Goal: Task Accomplishment & Management: Manage account settings

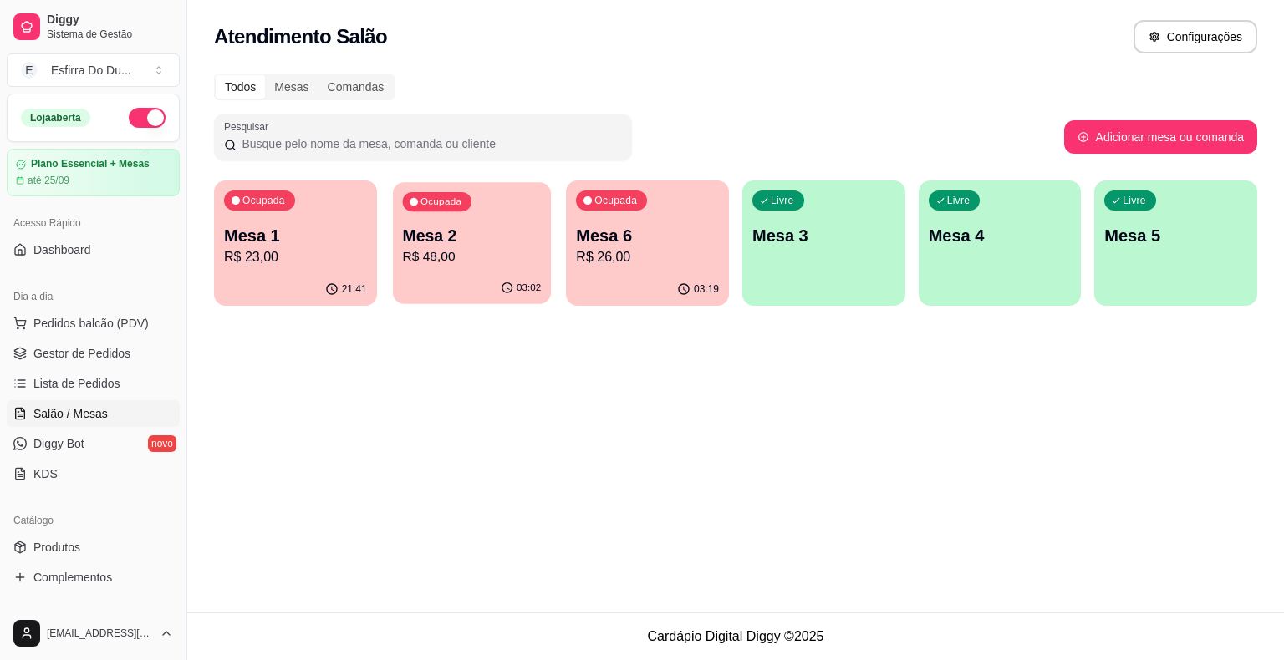
click at [426, 240] on p "Mesa 2" at bounding box center [471, 236] width 139 height 23
click at [645, 249] on p "R$ 26,00" at bounding box center [648, 256] width 139 height 19
click at [645, 249] on p "R$ 26,00" at bounding box center [647, 257] width 143 height 20
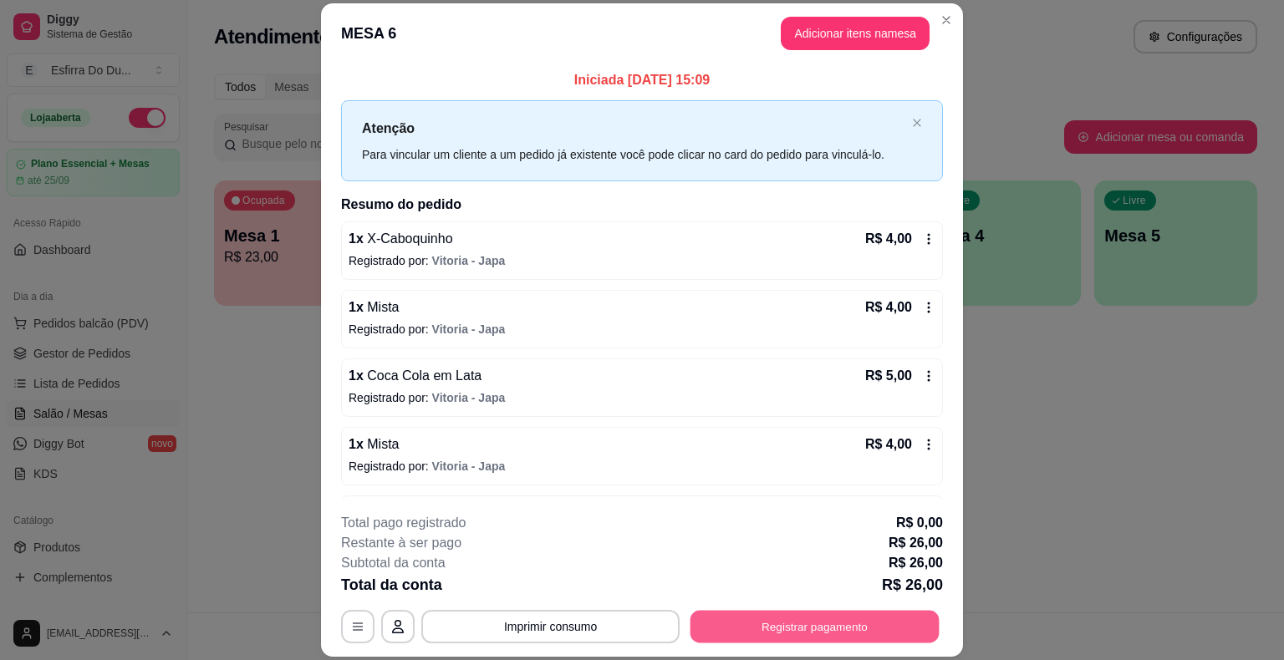
click at [865, 634] on button "Registrar pagamento" at bounding box center [815, 627] width 249 height 33
click at [865, 634] on button "Registrar pagamento" at bounding box center [814, 626] width 257 height 33
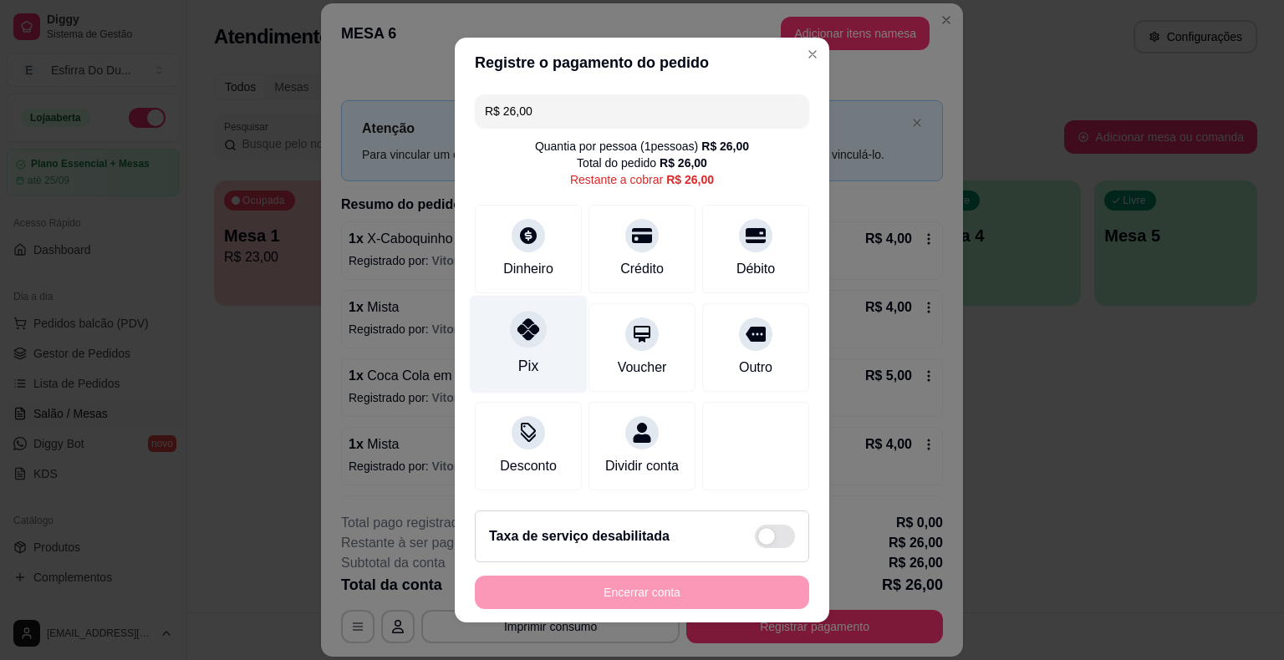
click at [528, 362] on div "Pix" at bounding box center [528, 366] width 20 height 22
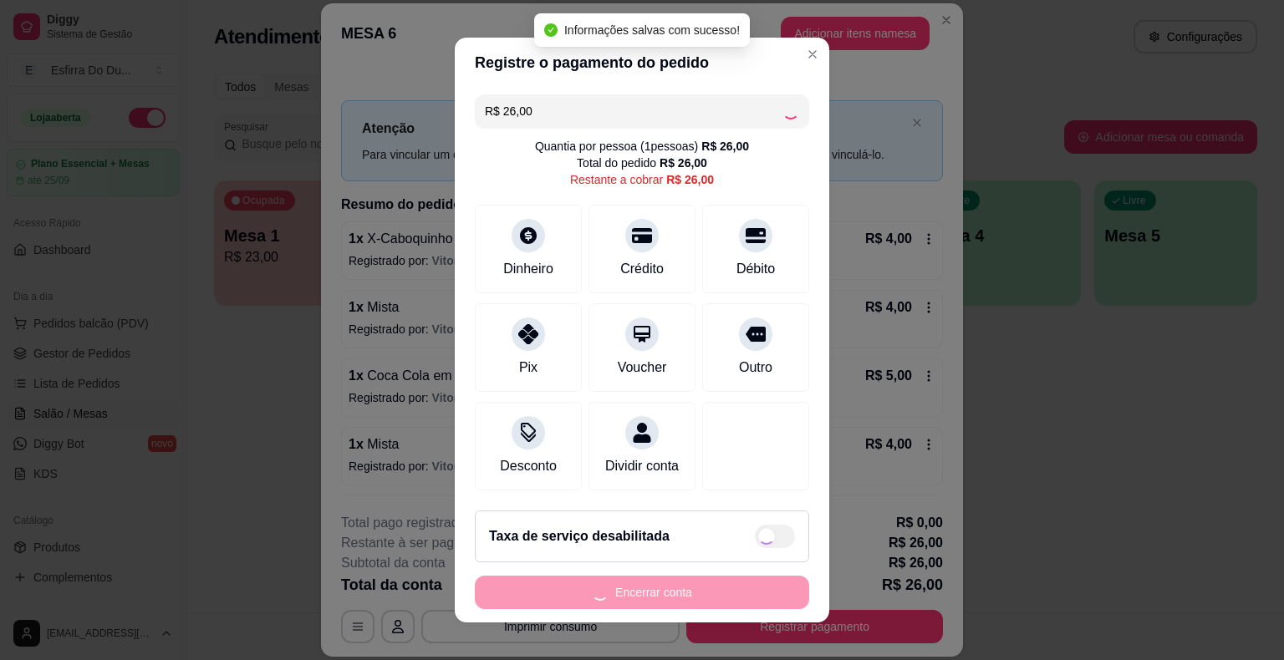
type input "R$ 0,00"
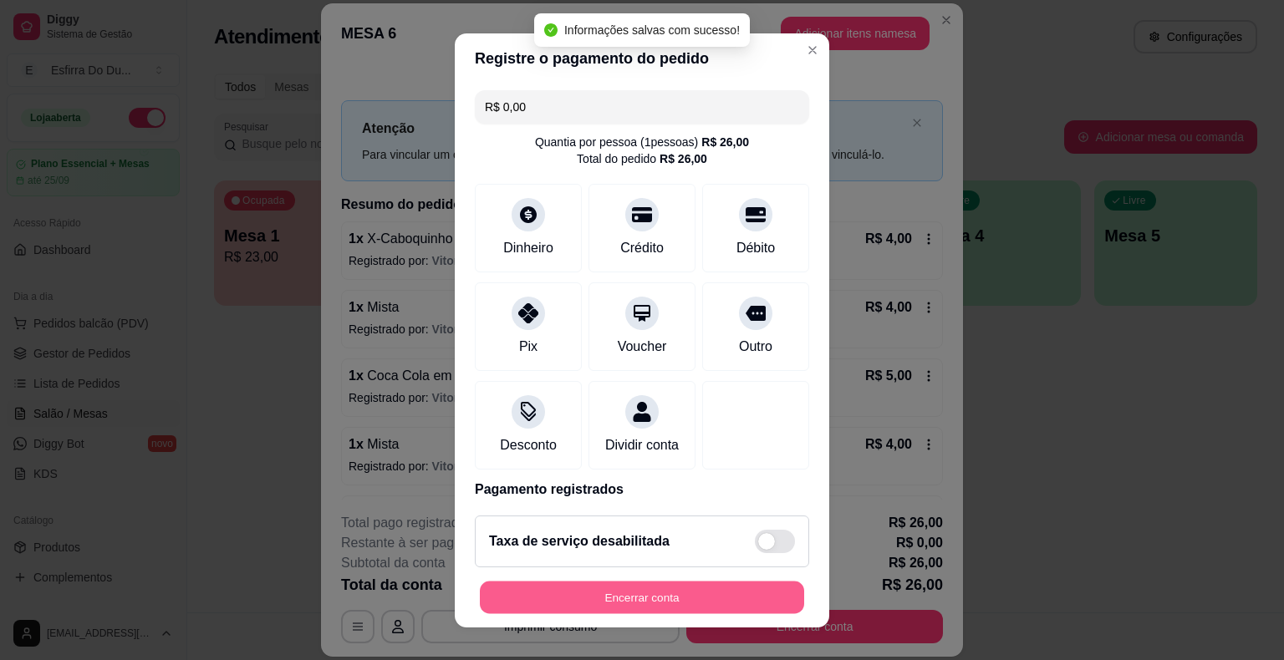
click at [759, 601] on button "Encerrar conta" at bounding box center [642, 597] width 324 height 33
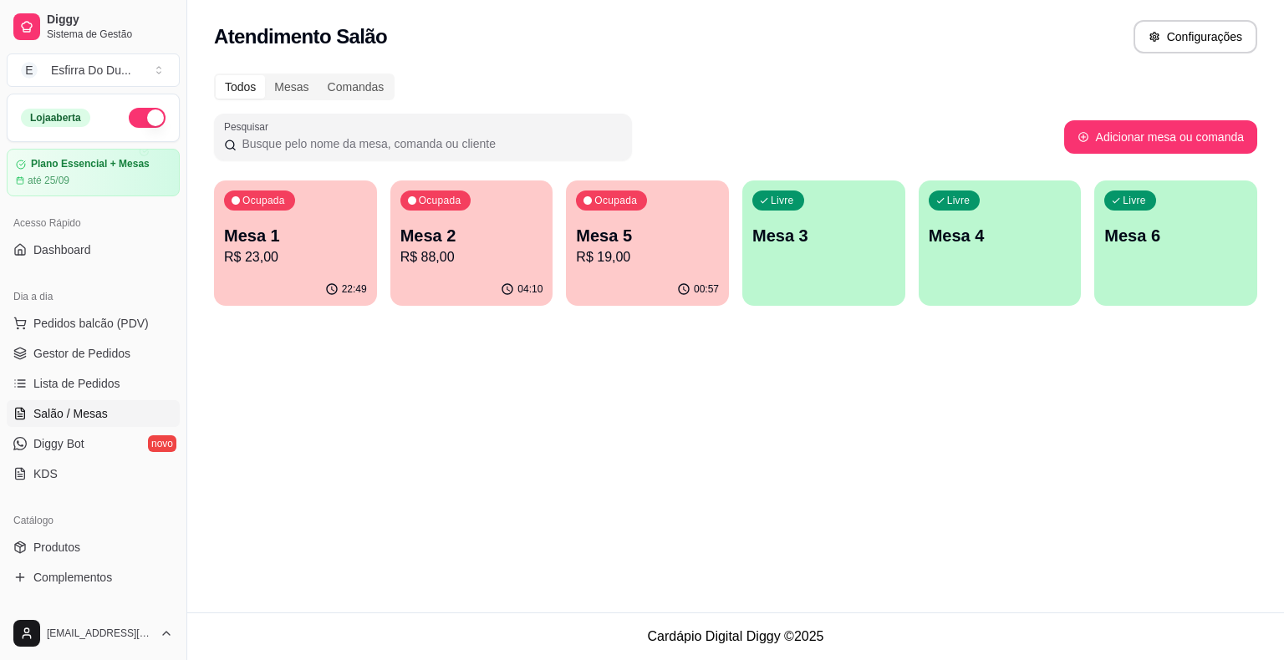
click at [579, 288] on div "00:57" at bounding box center [647, 289] width 163 height 33
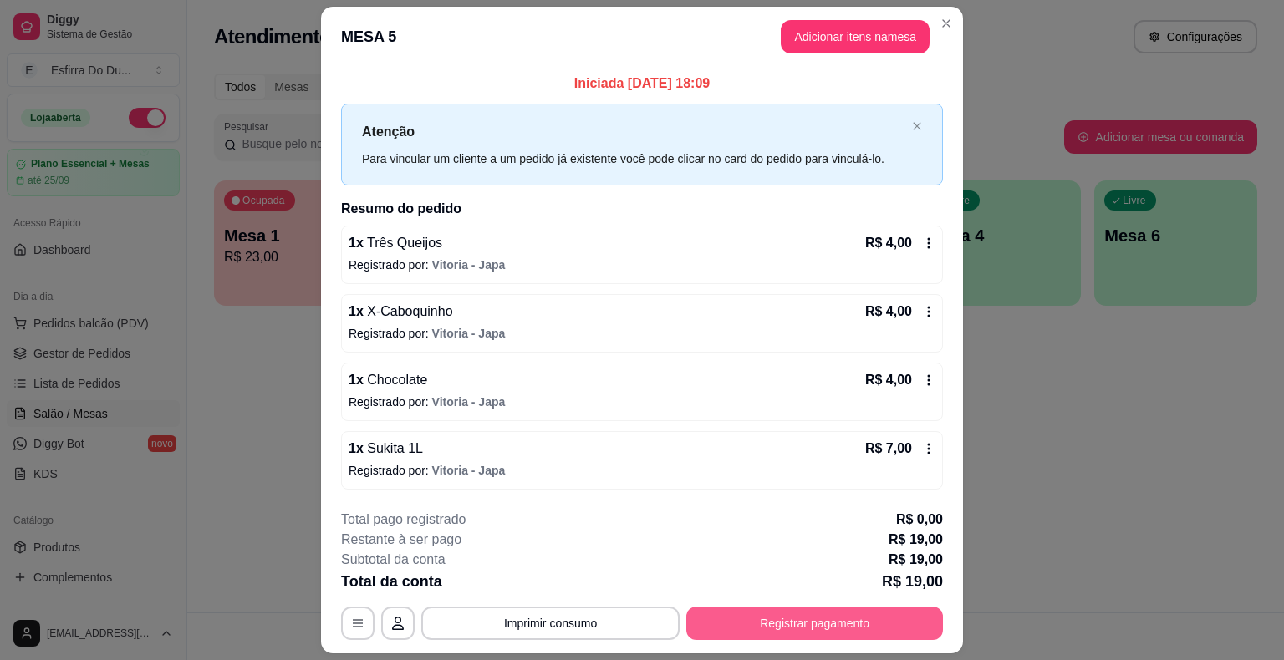
click at [798, 612] on button "Registrar pagamento" at bounding box center [814, 623] width 257 height 33
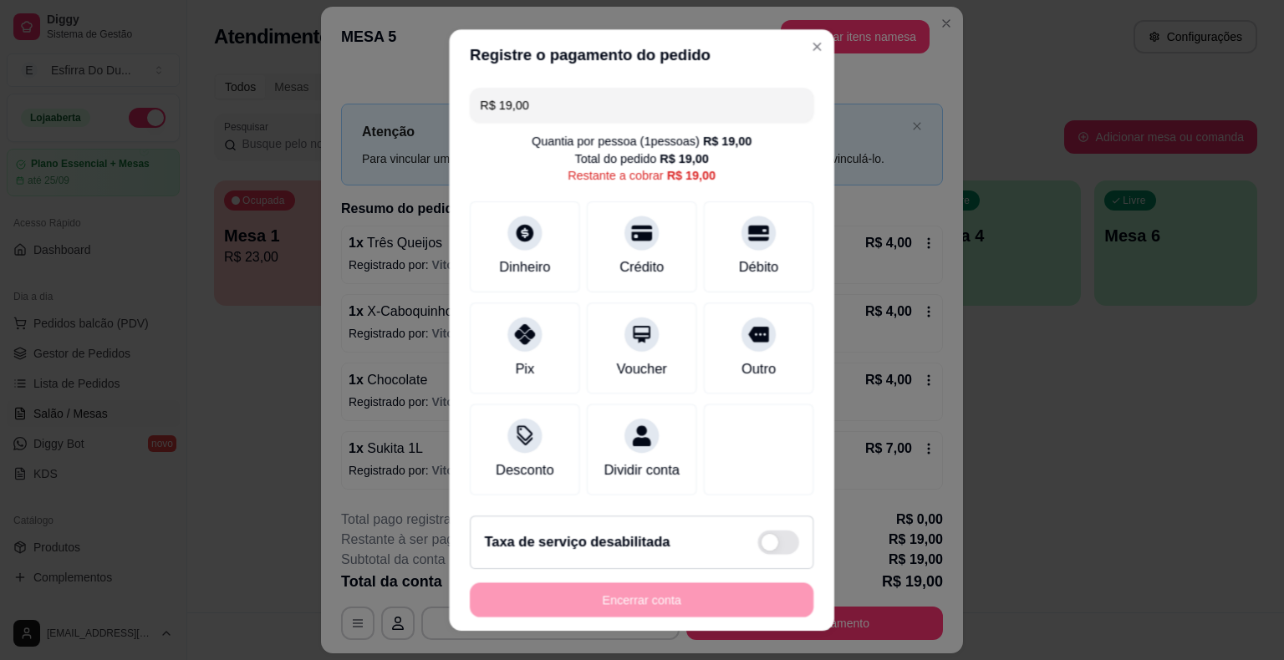
click at [798, 612] on footer "Taxa de serviço desabilitada Encerrar conta" at bounding box center [642, 566] width 385 height 129
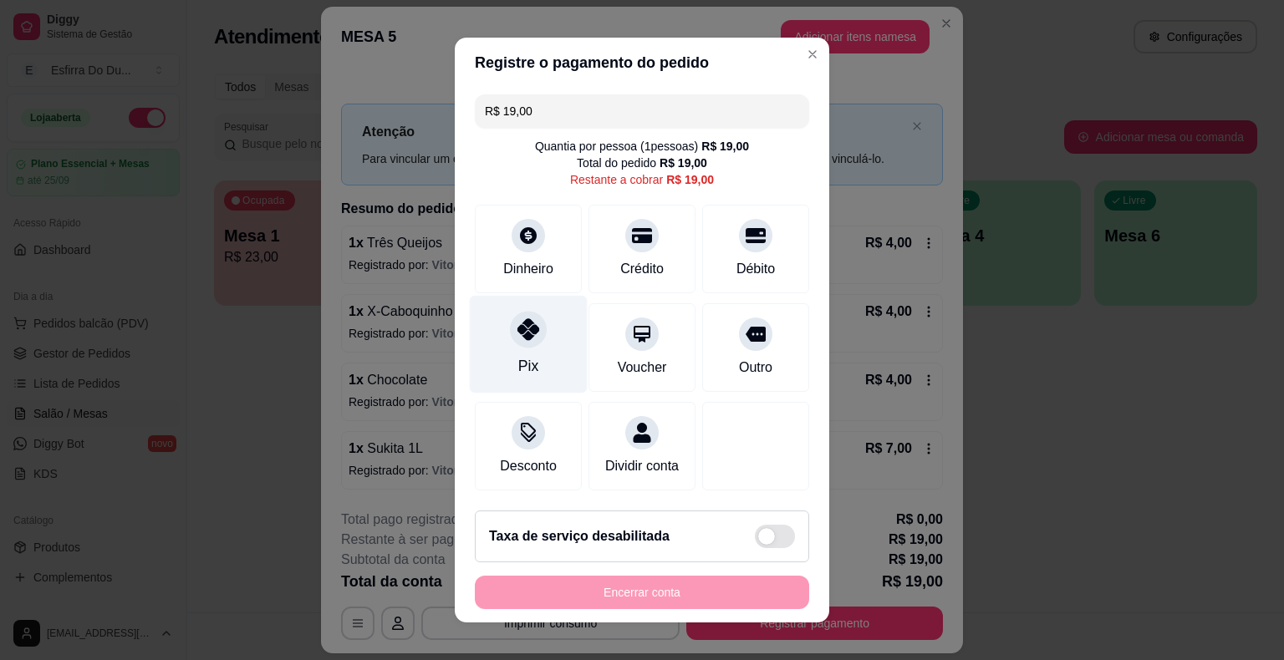
click at [471, 365] on div "Pix" at bounding box center [529, 345] width 118 height 98
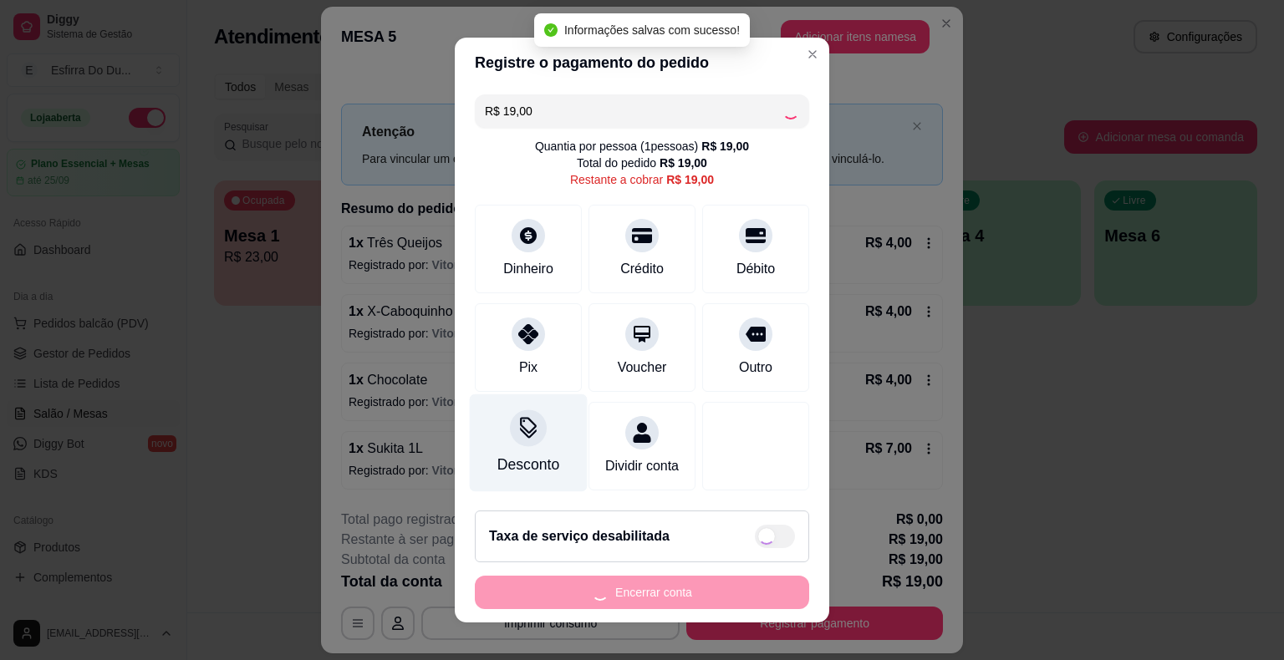
type input "R$ 0,00"
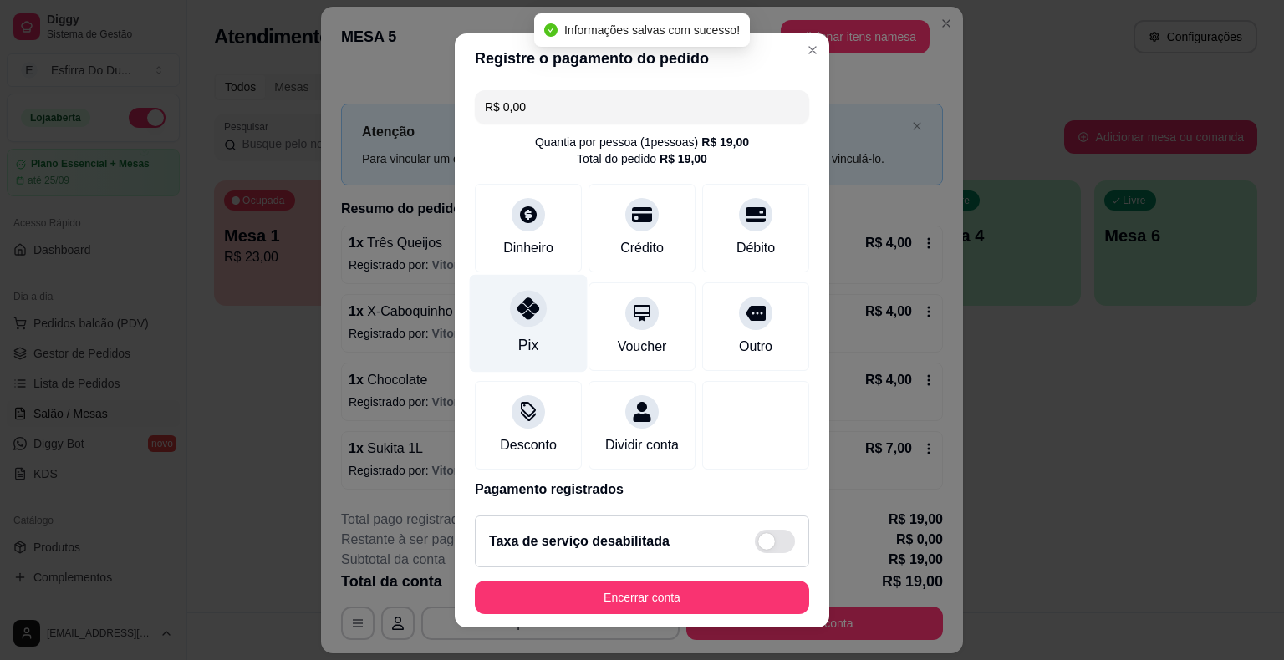
click at [522, 329] on div "Pix" at bounding box center [529, 323] width 118 height 98
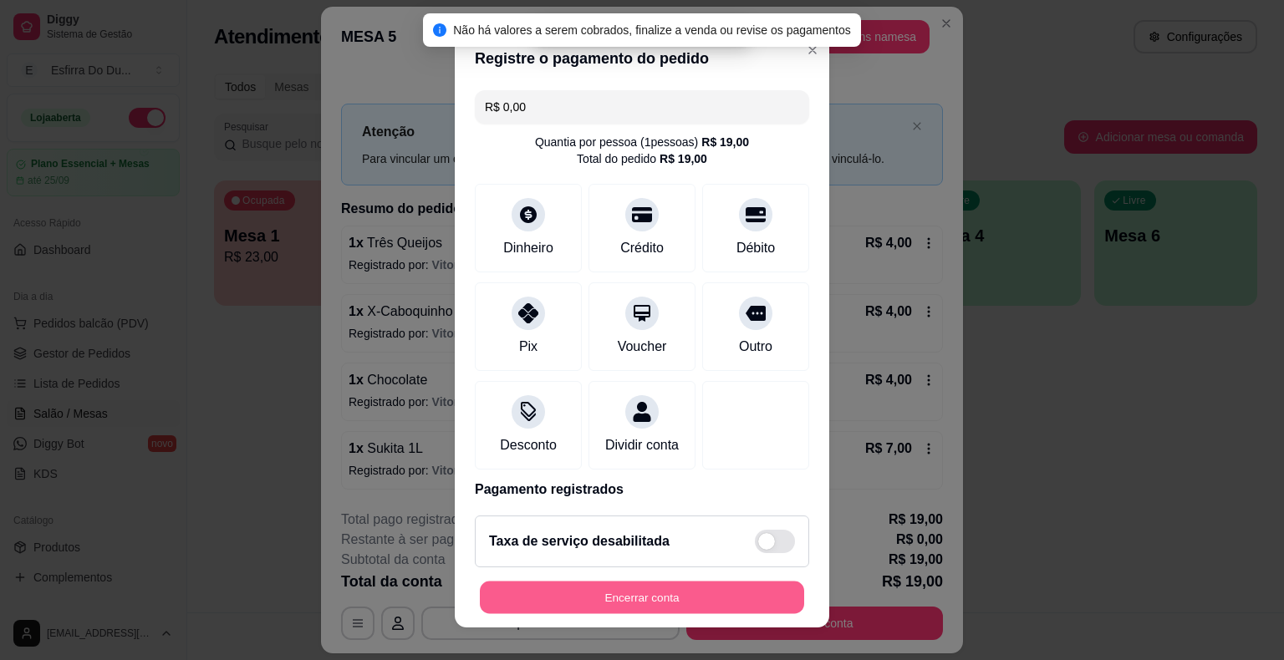
click at [573, 597] on button "Encerrar conta" at bounding box center [642, 597] width 324 height 33
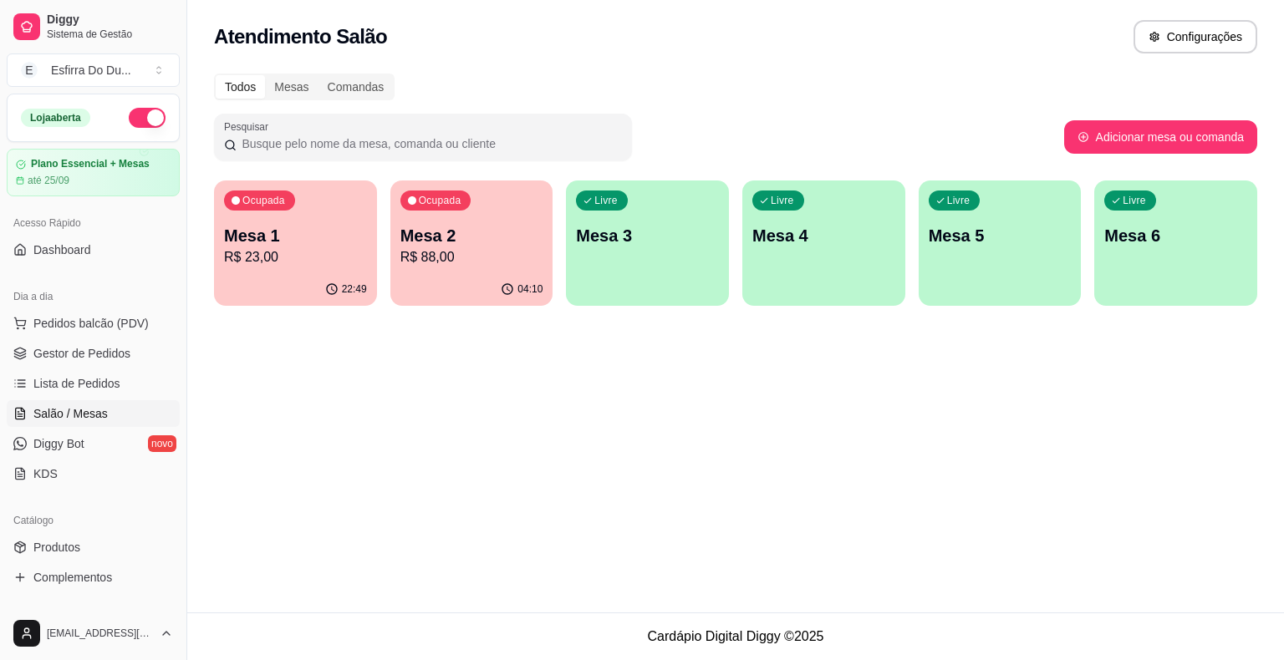
click at [530, 237] on p "Mesa 2" at bounding box center [471, 235] width 143 height 23
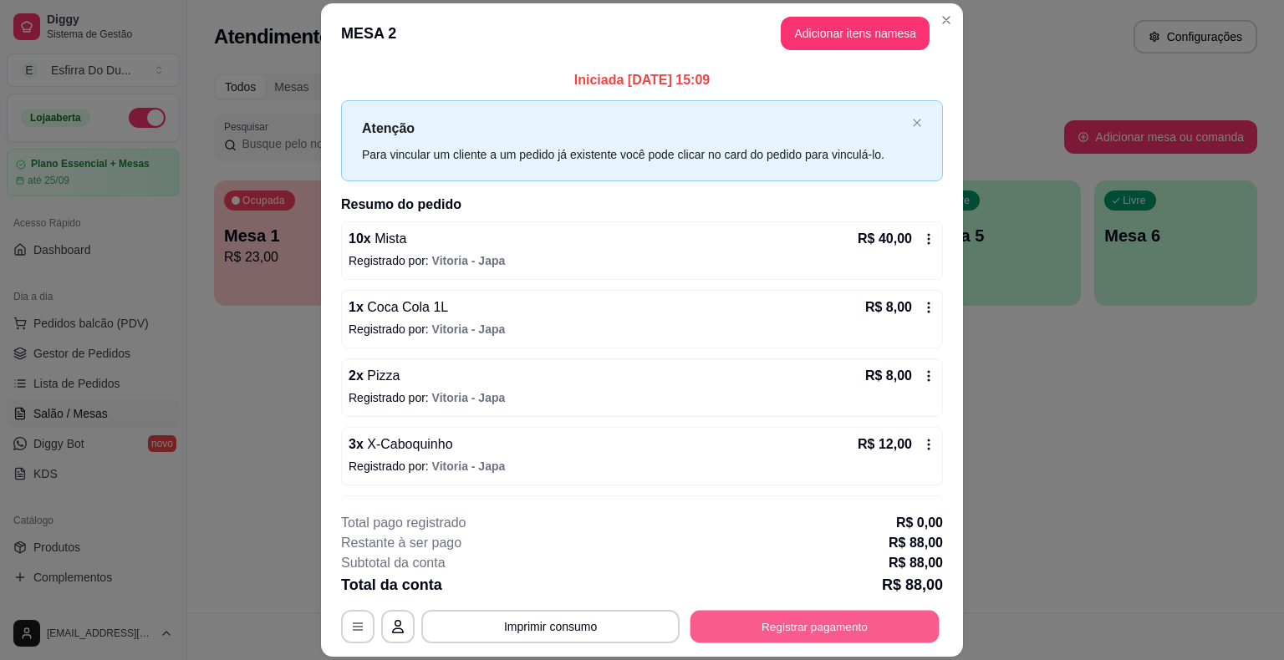
click at [864, 640] on button "Registrar pagamento" at bounding box center [815, 627] width 249 height 33
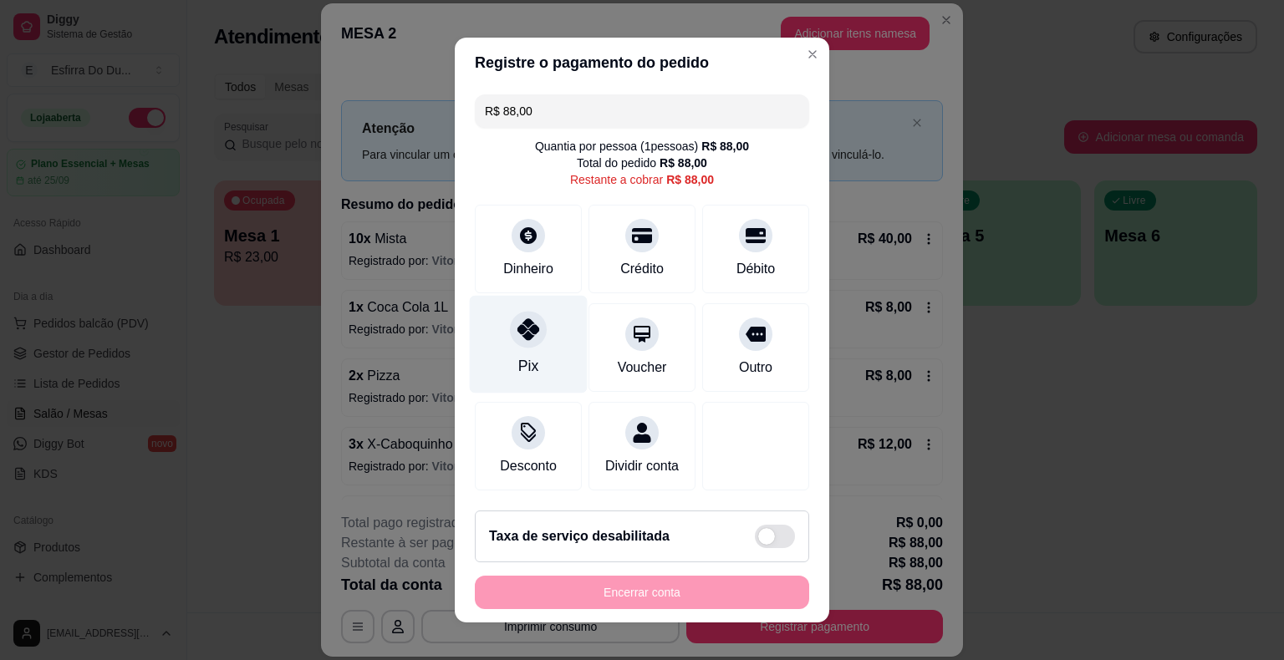
click at [505, 347] on div "Pix" at bounding box center [529, 345] width 118 height 98
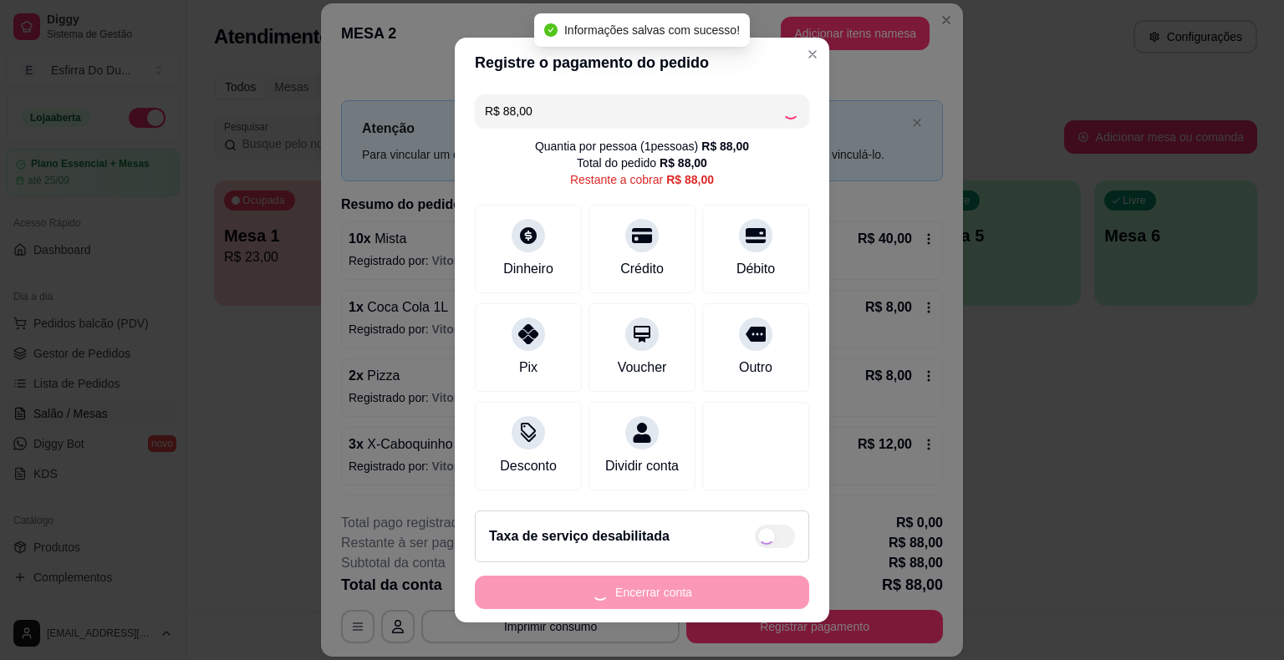
type input "R$ 0,00"
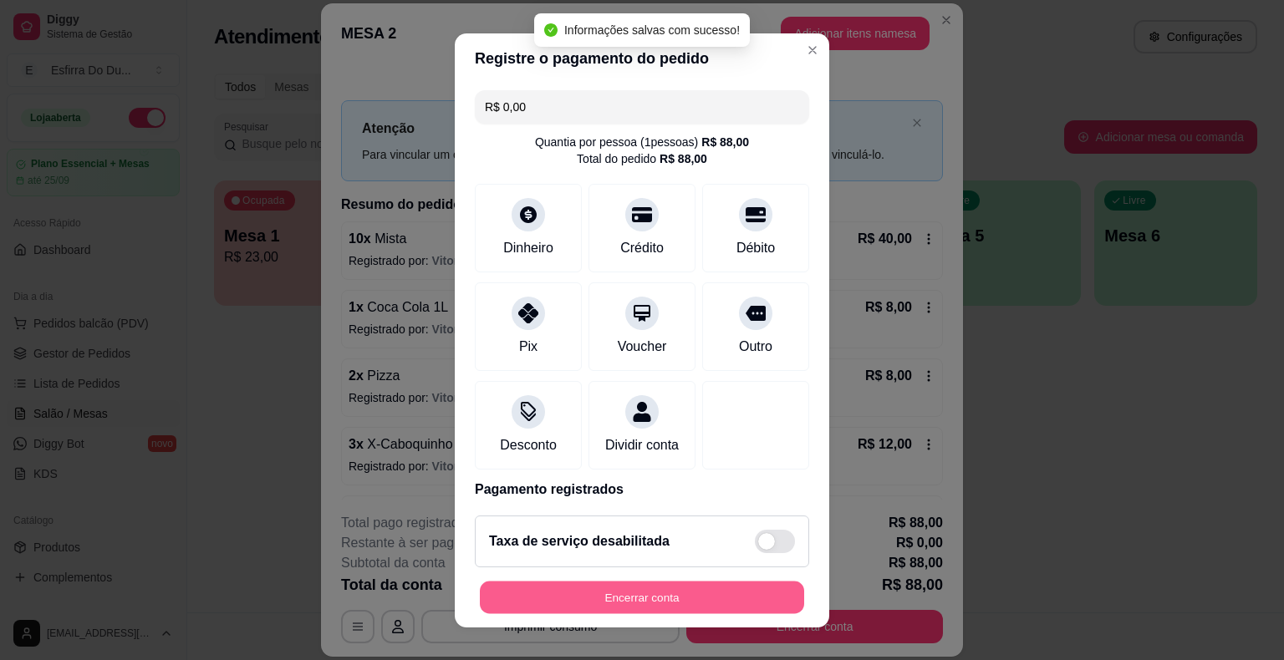
click at [722, 586] on button "Encerrar conta" at bounding box center [642, 597] width 324 height 33
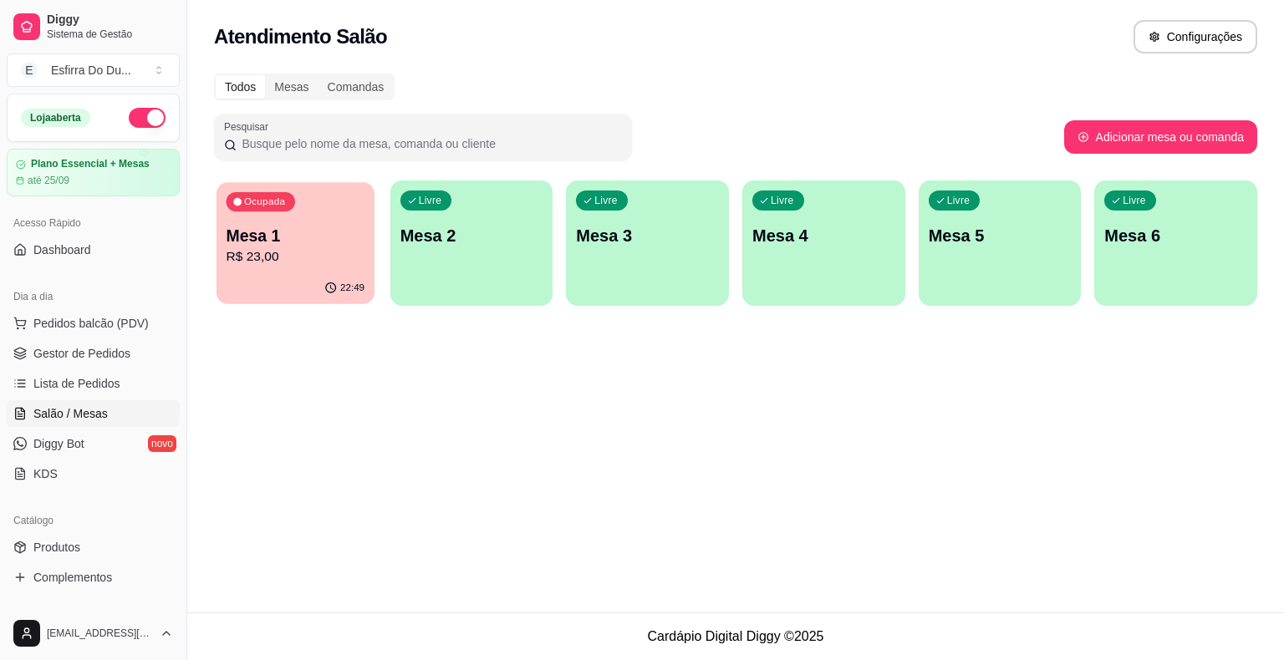
click at [257, 252] on p "R$ 23,00" at bounding box center [296, 256] width 139 height 19
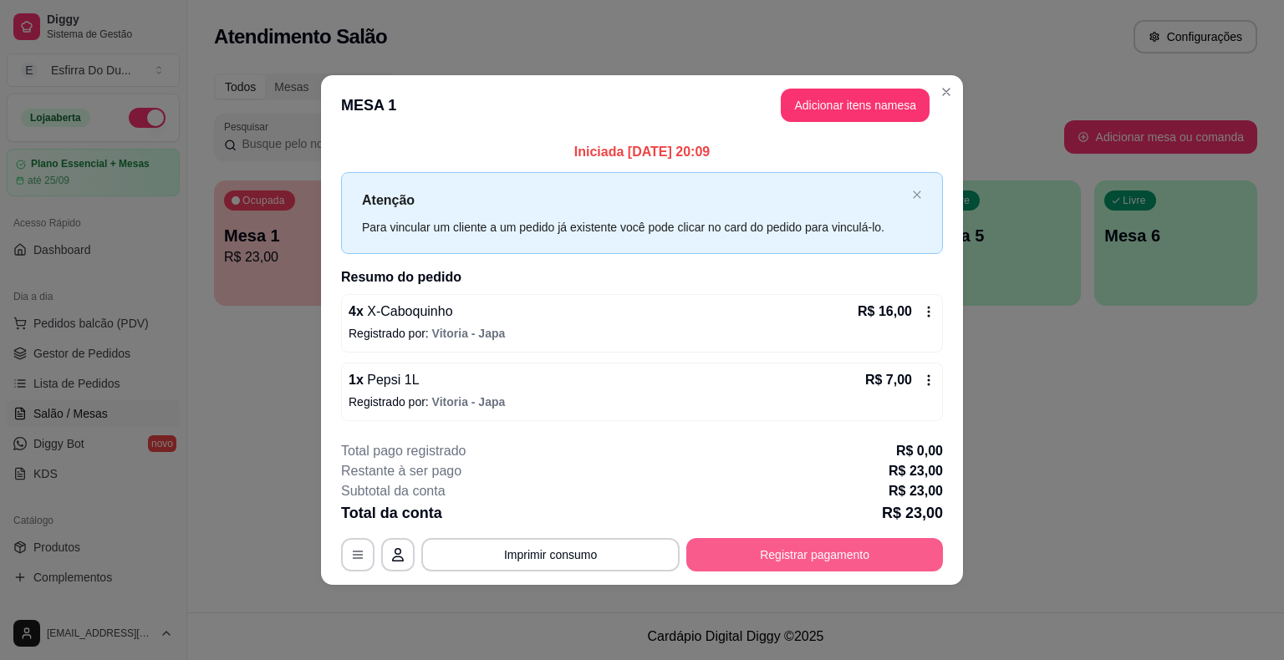
click at [777, 542] on button "Registrar pagamento" at bounding box center [814, 554] width 257 height 33
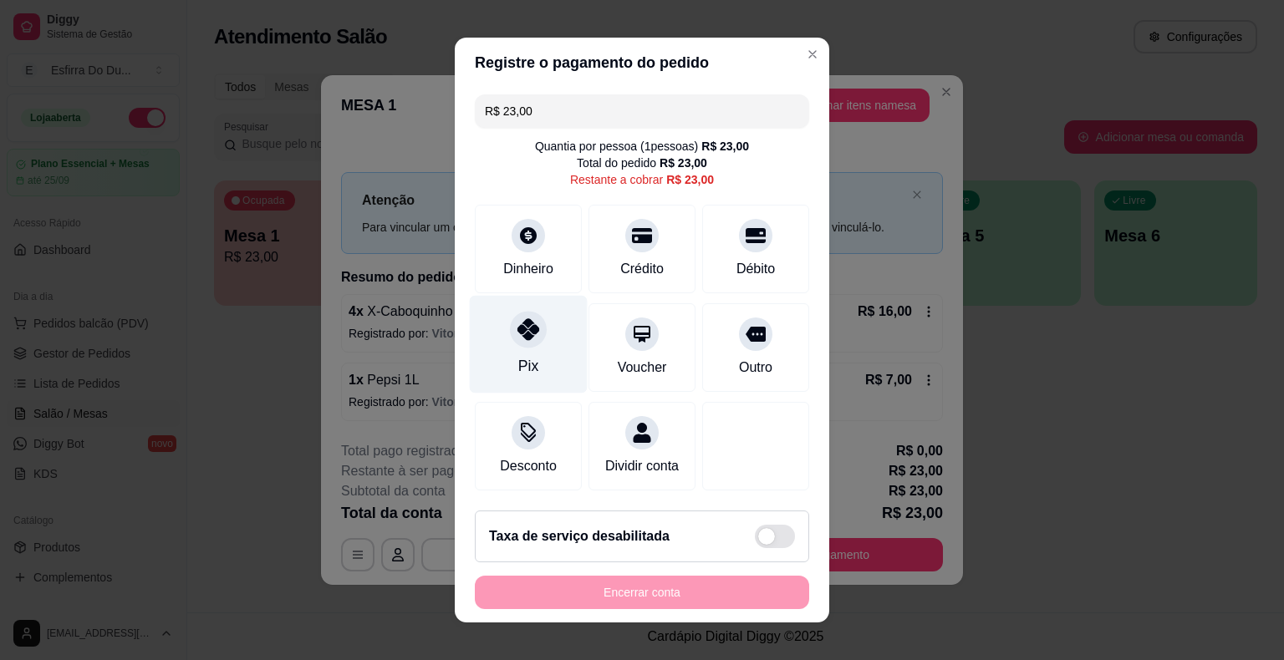
click at [507, 348] on div "Pix" at bounding box center [529, 345] width 118 height 98
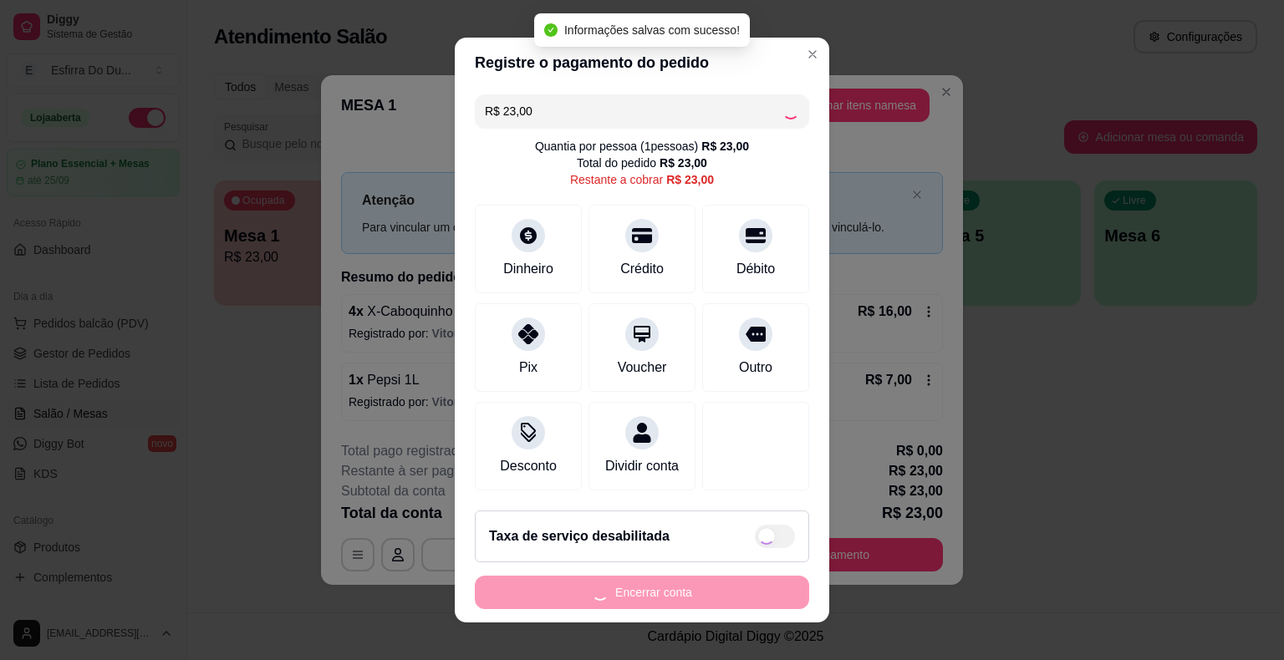
type input "R$ 0,00"
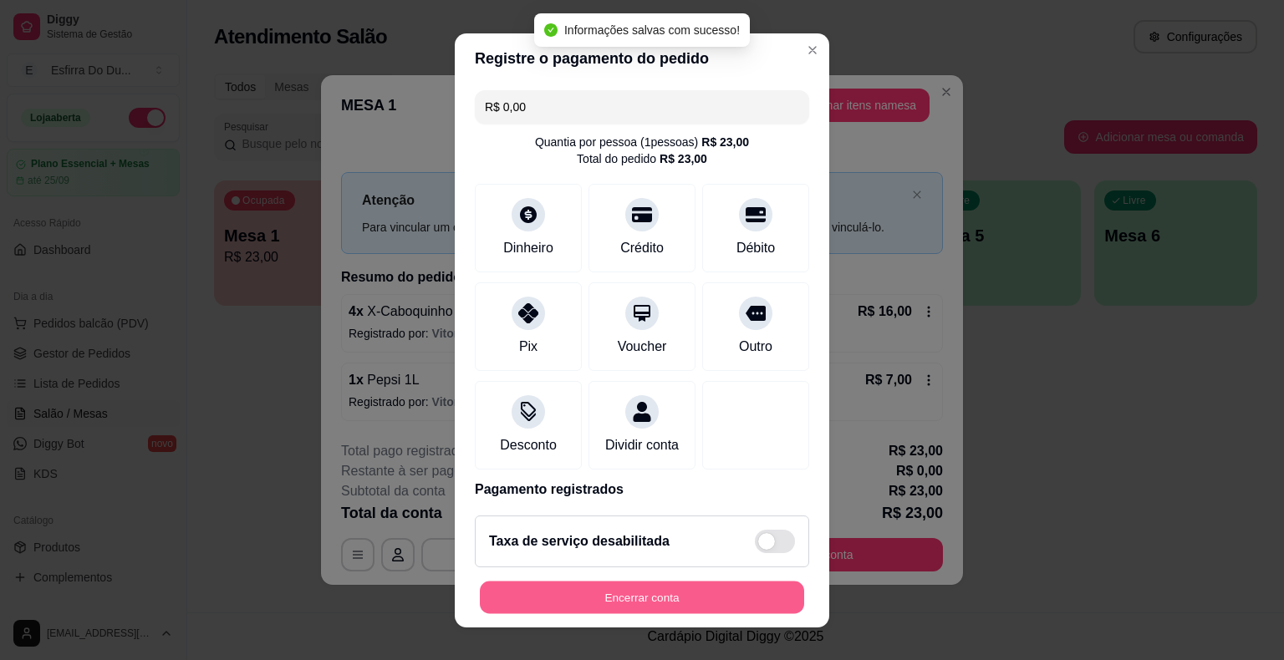
click at [568, 610] on button "Encerrar conta" at bounding box center [642, 597] width 324 height 33
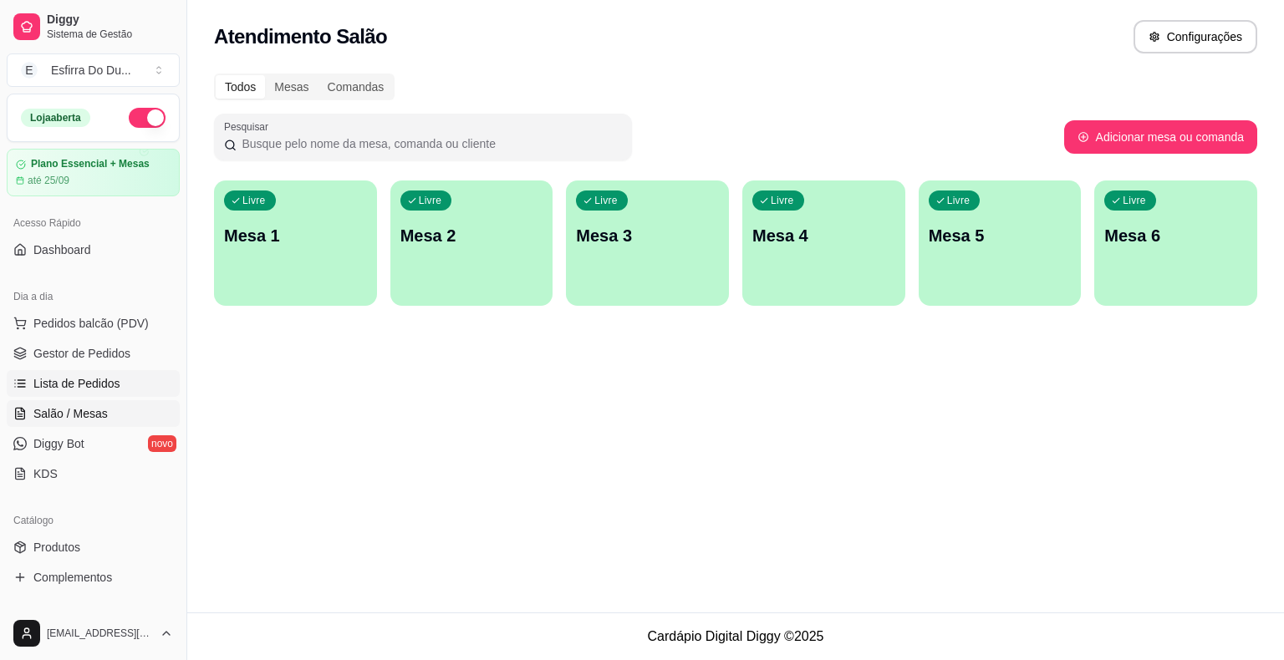
click at [94, 388] on span "Lista de Pedidos" at bounding box center [76, 383] width 87 height 17
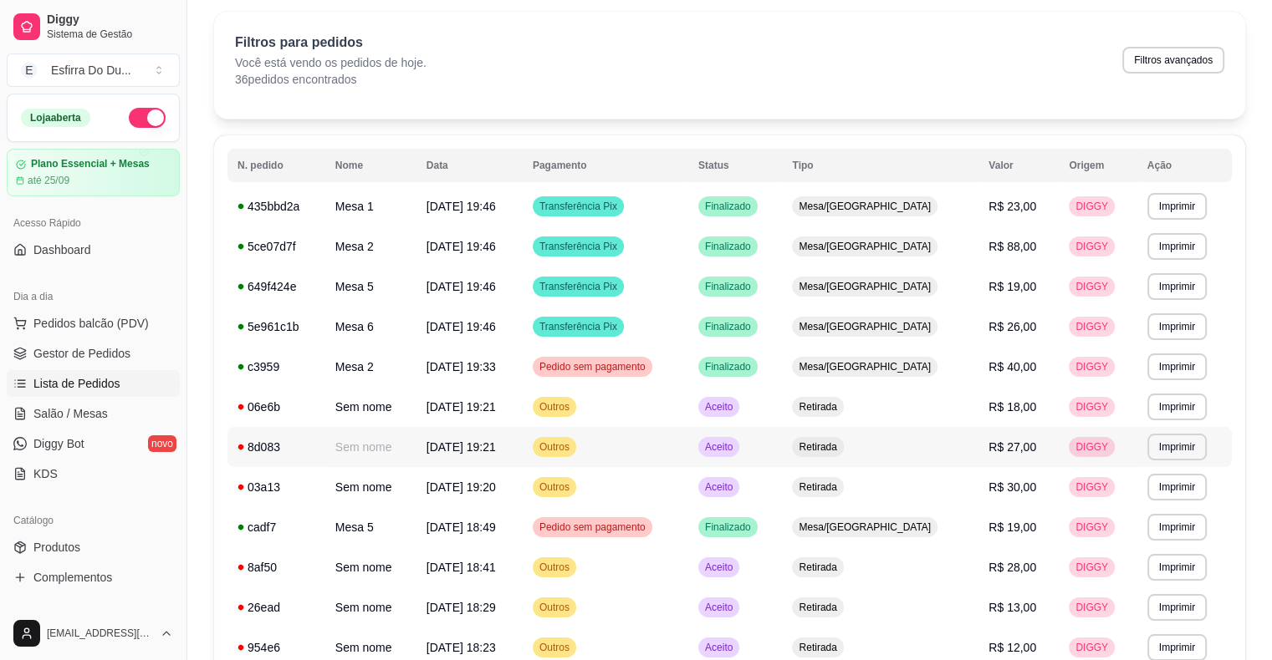
scroll to position [84, 0]
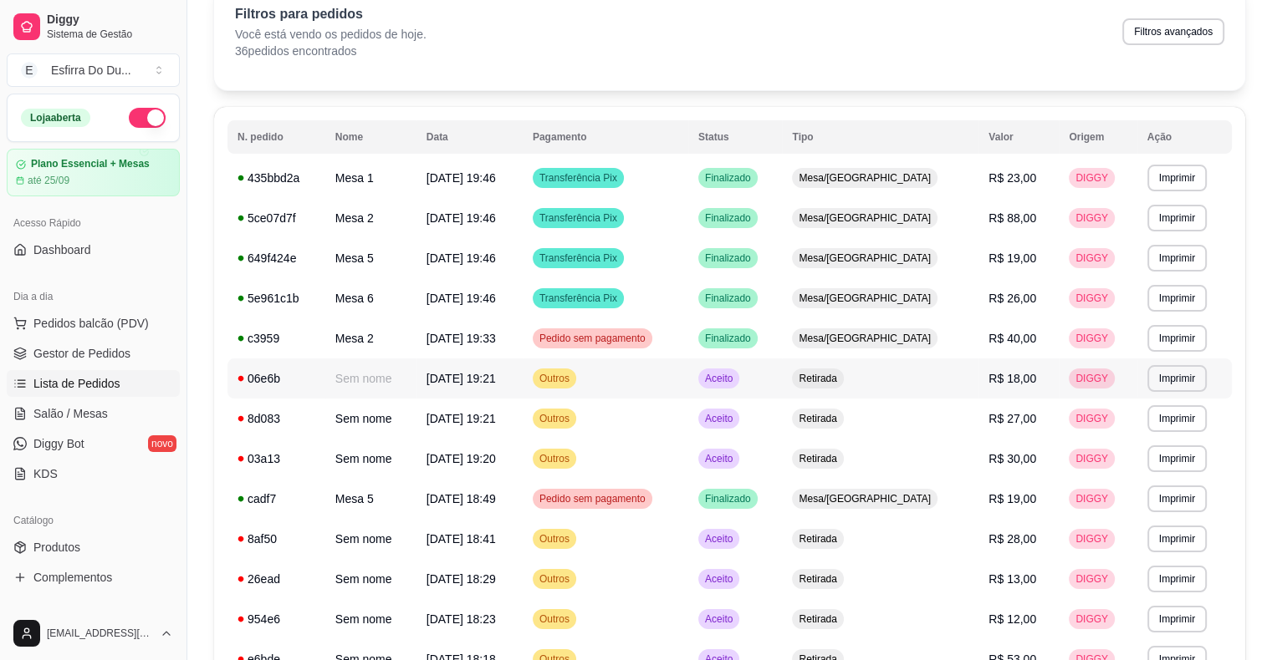
click at [736, 381] on span "Aceito" at bounding box center [718, 378] width 34 height 13
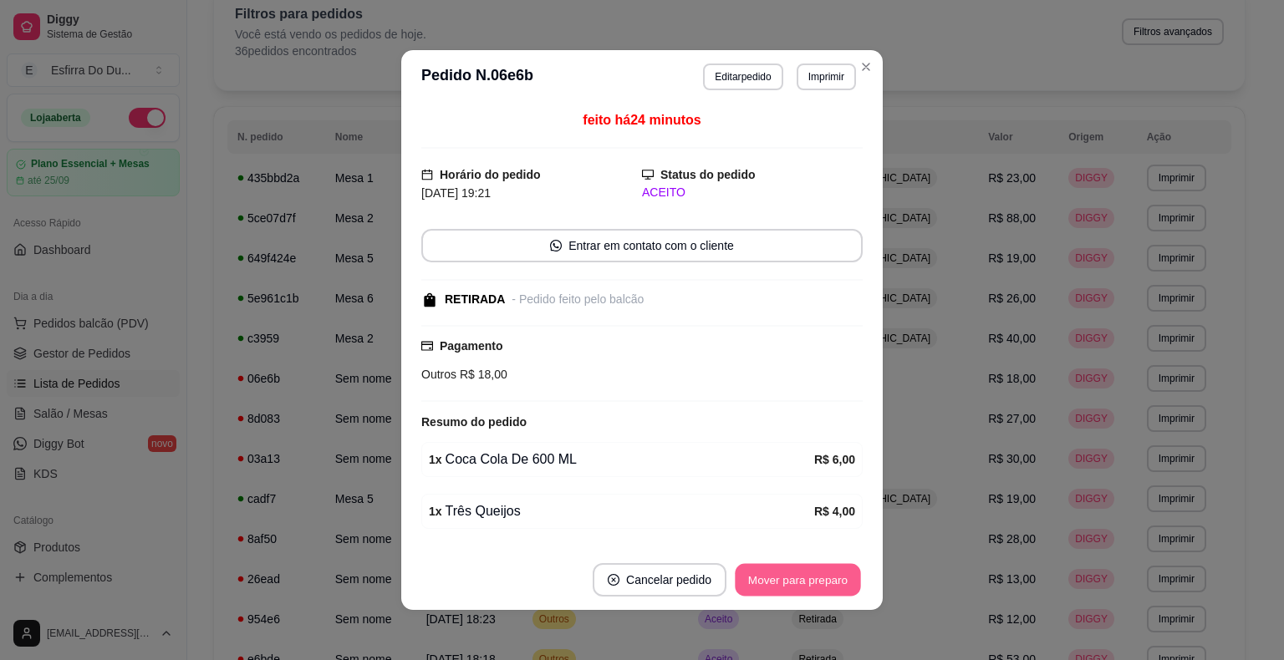
click at [759, 568] on button "Mover para preparo" at bounding box center [797, 580] width 125 height 33
click at [759, 568] on button "Mover para retirada disponível" at bounding box center [770, 580] width 179 height 33
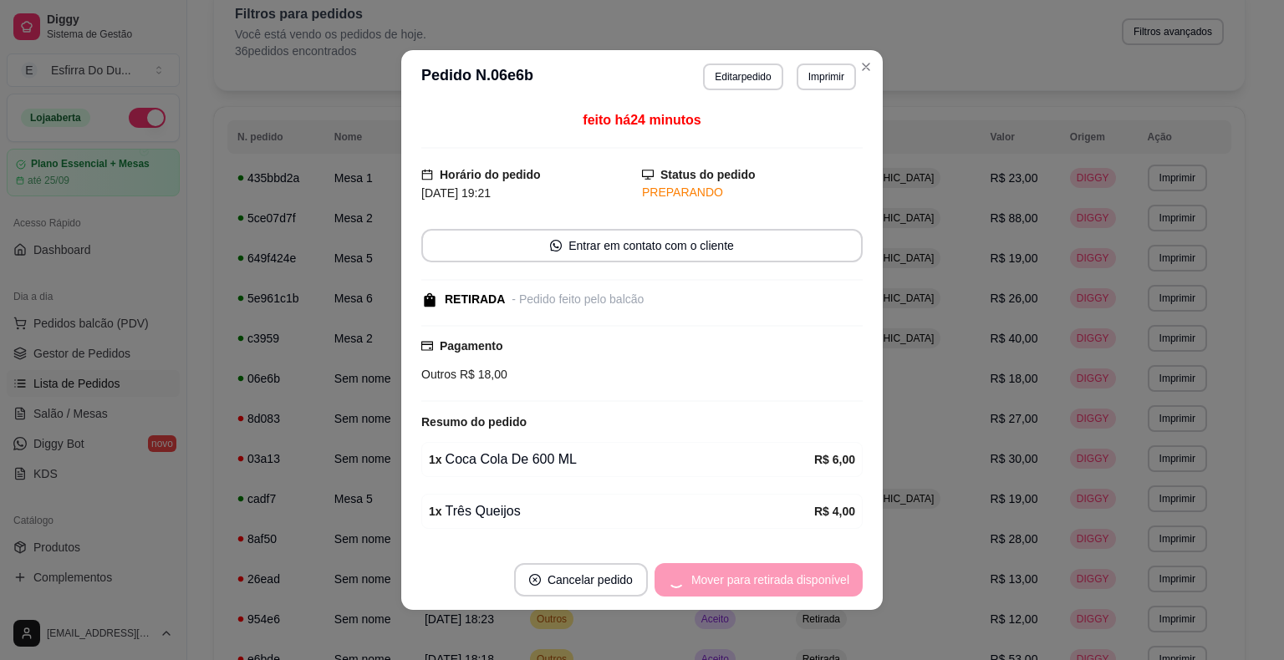
click at [759, 568] on div "Mover para retirada disponível" at bounding box center [759, 579] width 208 height 33
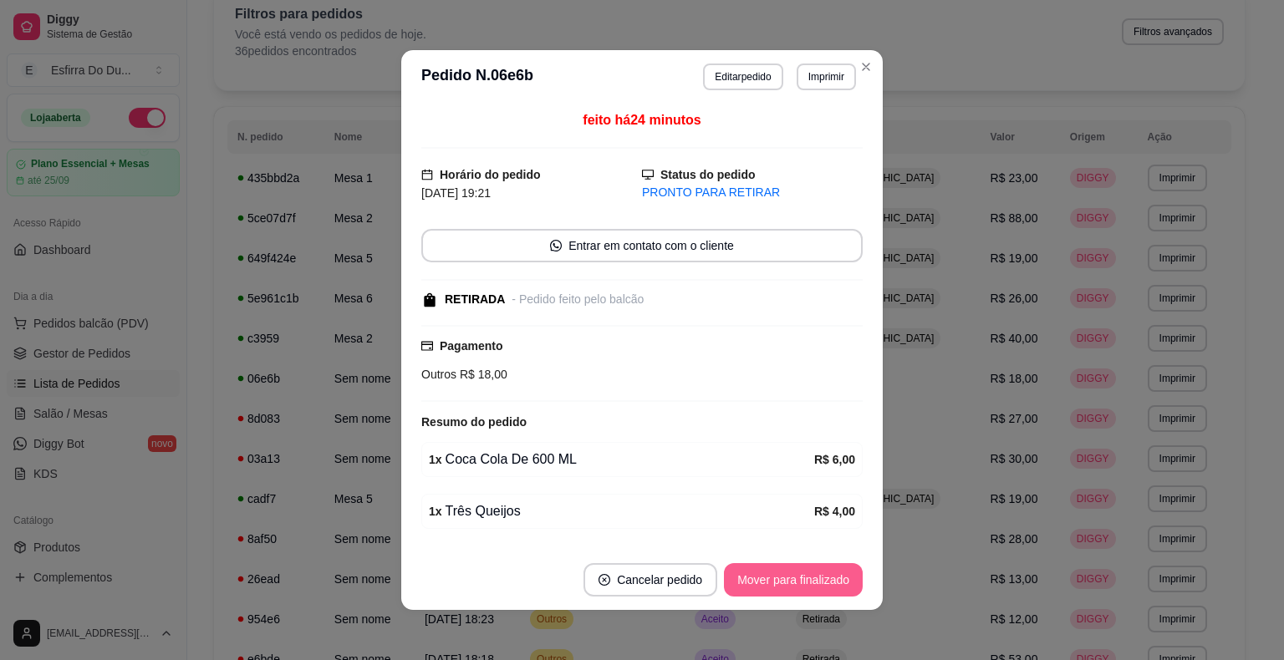
click at [759, 568] on button "Mover para finalizado" at bounding box center [793, 579] width 139 height 33
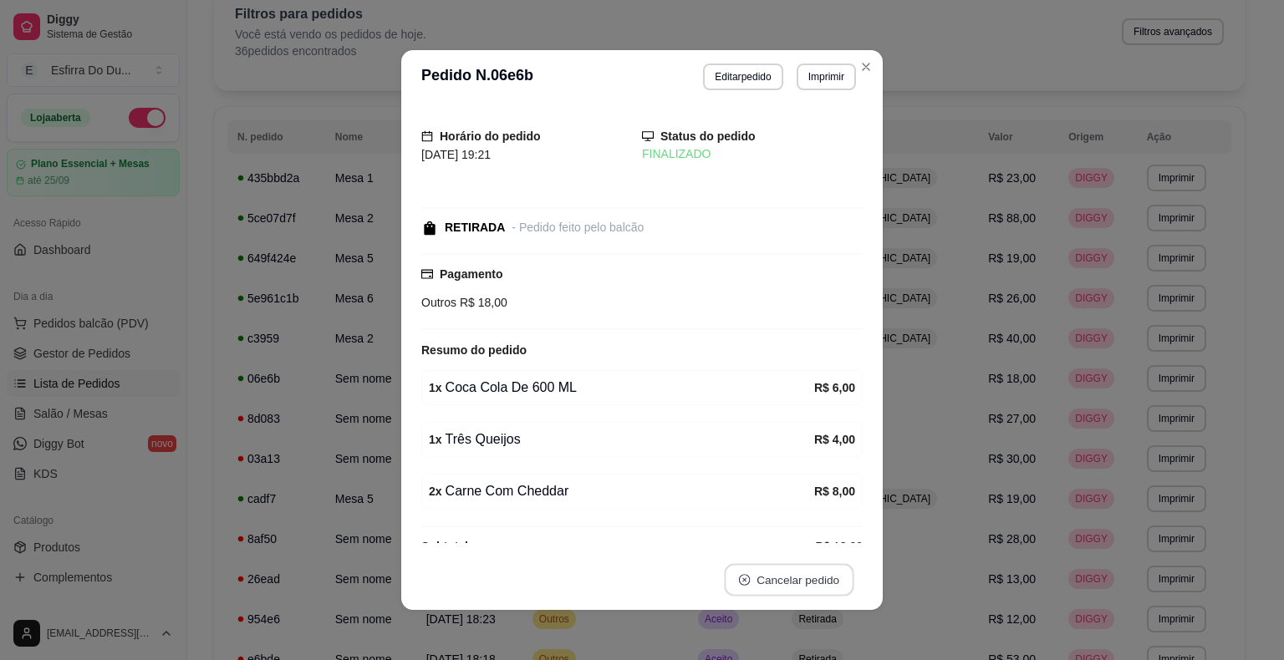
click at [756, 573] on button "Cancelar pedido" at bounding box center [789, 580] width 130 height 33
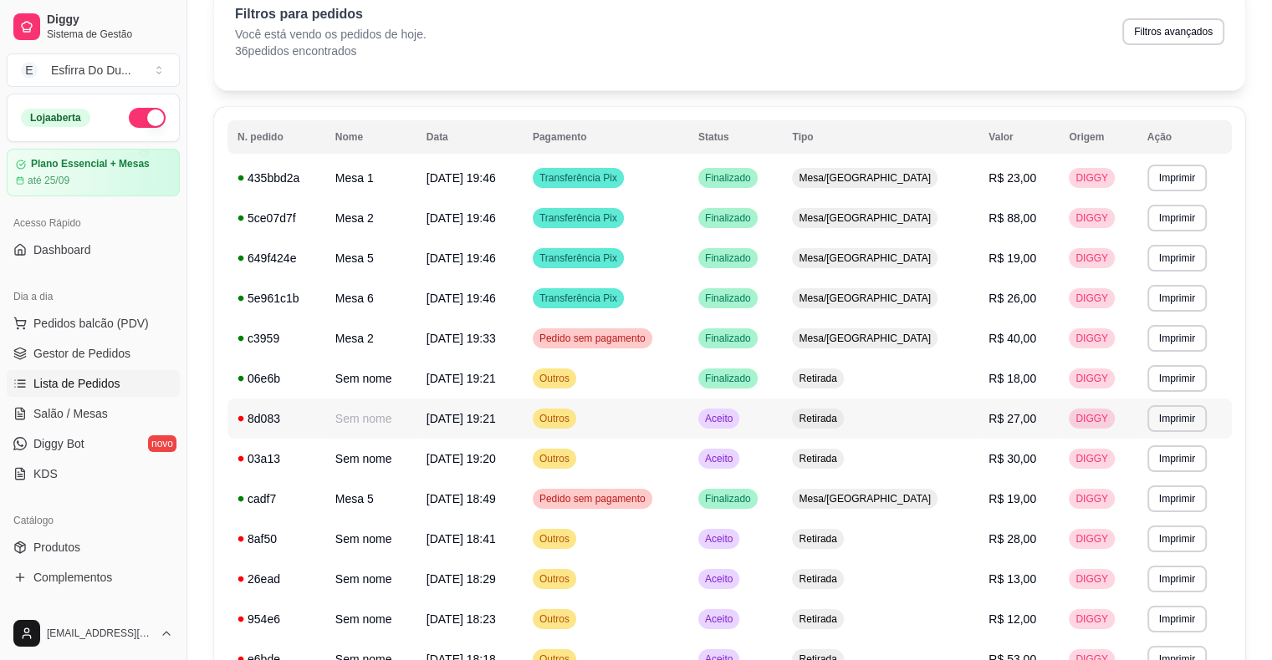
click at [736, 413] on span "Aceito" at bounding box center [718, 418] width 34 height 13
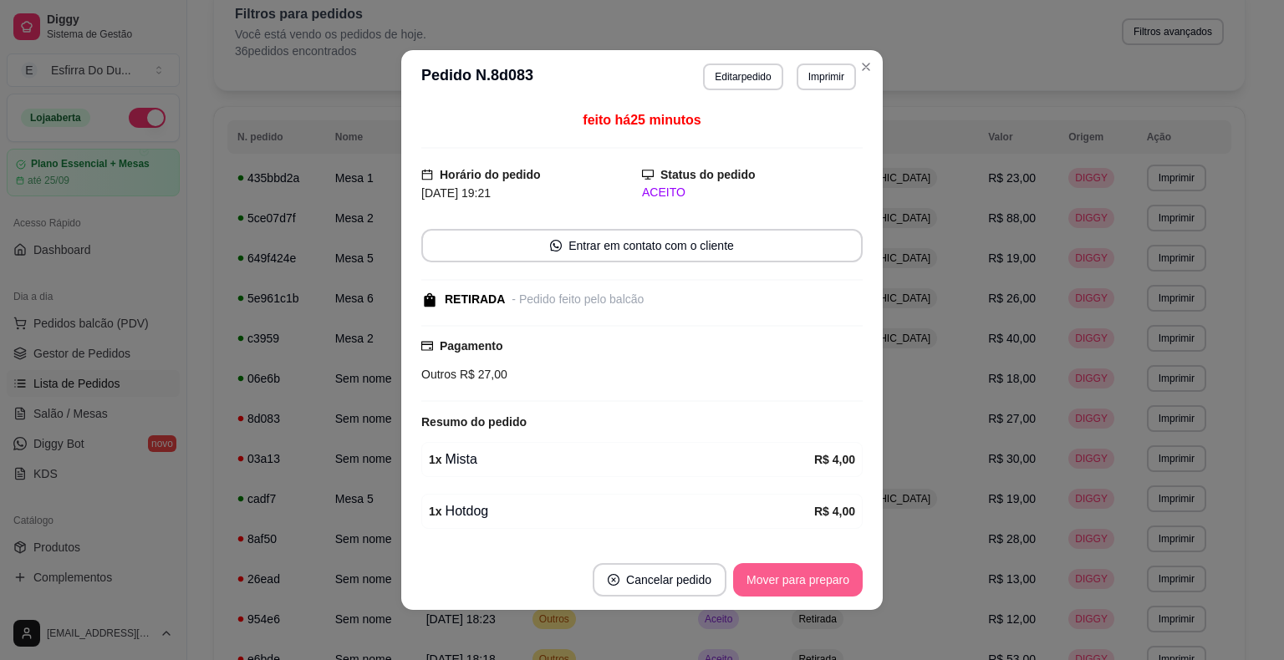
click at [733, 570] on button "Mover para preparo" at bounding box center [798, 579] width 130 height 33
click at [755, 592] on button "Mover para retirada disponível" at bounding box center [770, 579] width 185 height 33
click at [755, 592] on button "Mover para finalizado" at bounding box center [793, 579] width 139 height 33
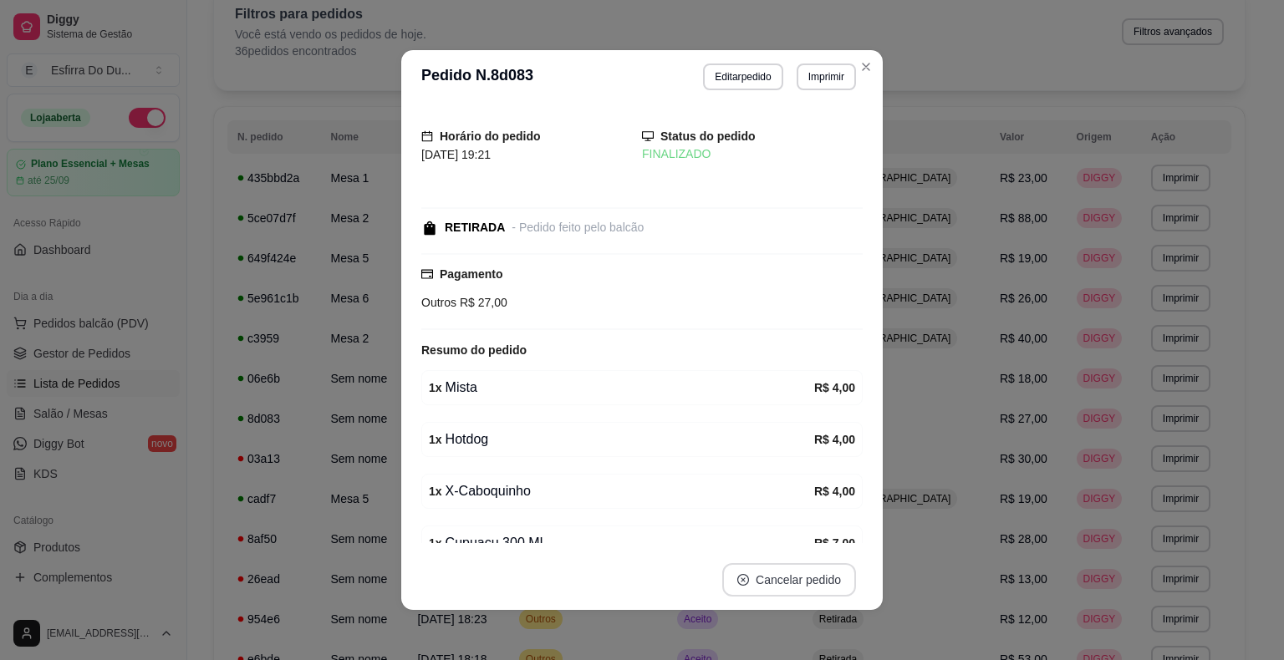
click at [755, 592] on button "Cancelar pedido" at bounding box center [789, 579] width 134 height 33
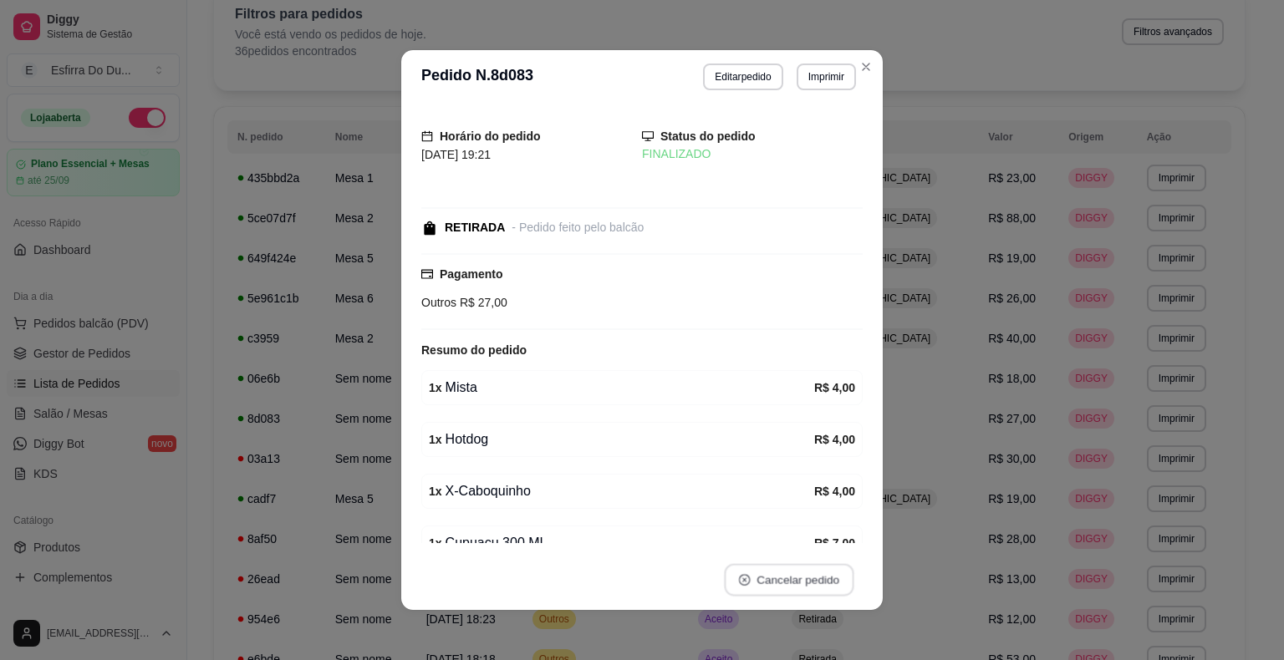
click at [763, 580] on button "Cancelar pedido" at bounding box center [789, 580] width 130 height 33
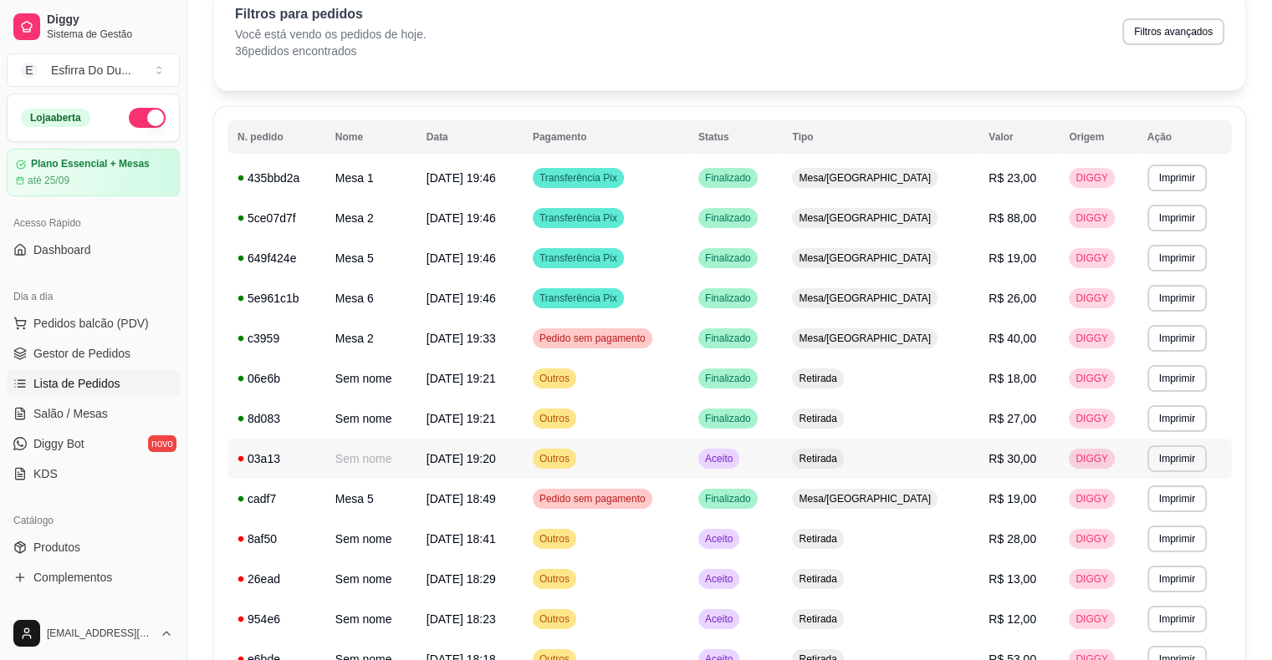
click at [739, 466] on div "Aceito" at bounding box center [718, 459] width 41 height 20
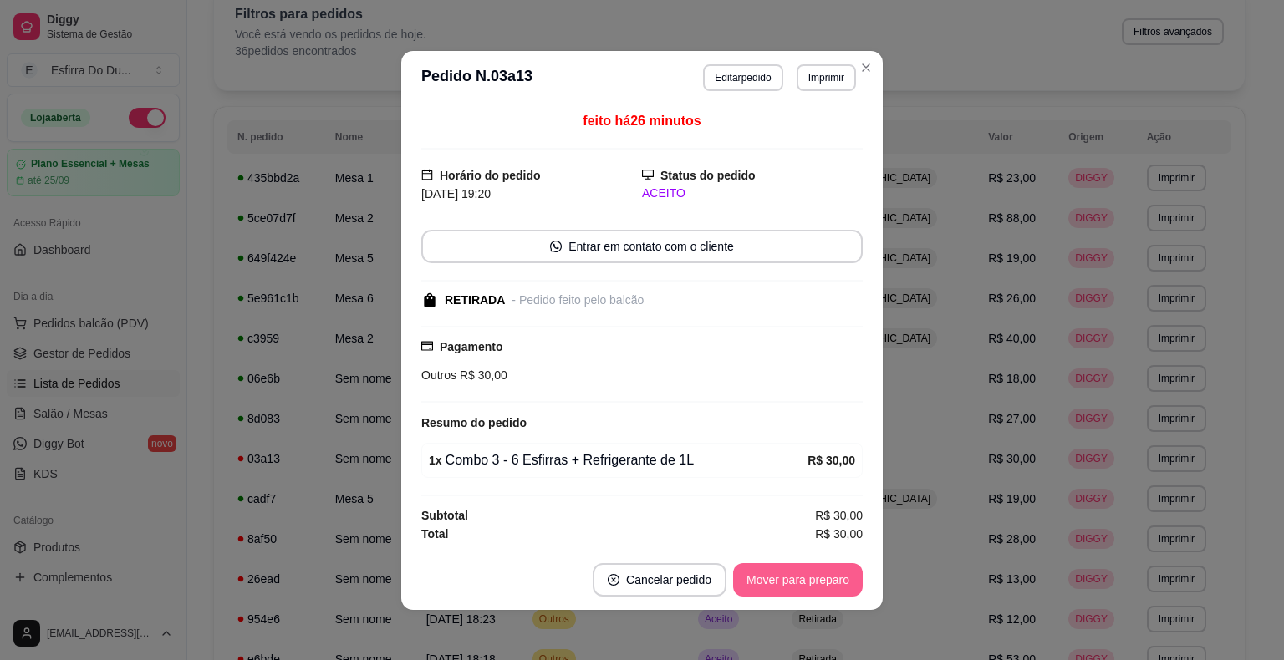
click at [793, 568] on button "Mover para preparo" at bounding box center [798, 579] width 130 height 33
click at [803, 580] on button "Mover para retirada disponível" at bounding box center [770, 579] width 179 height 33
click at [803, 580] on button "Mover para finalizado" at bounding box center [793, 579] width 135 height 33
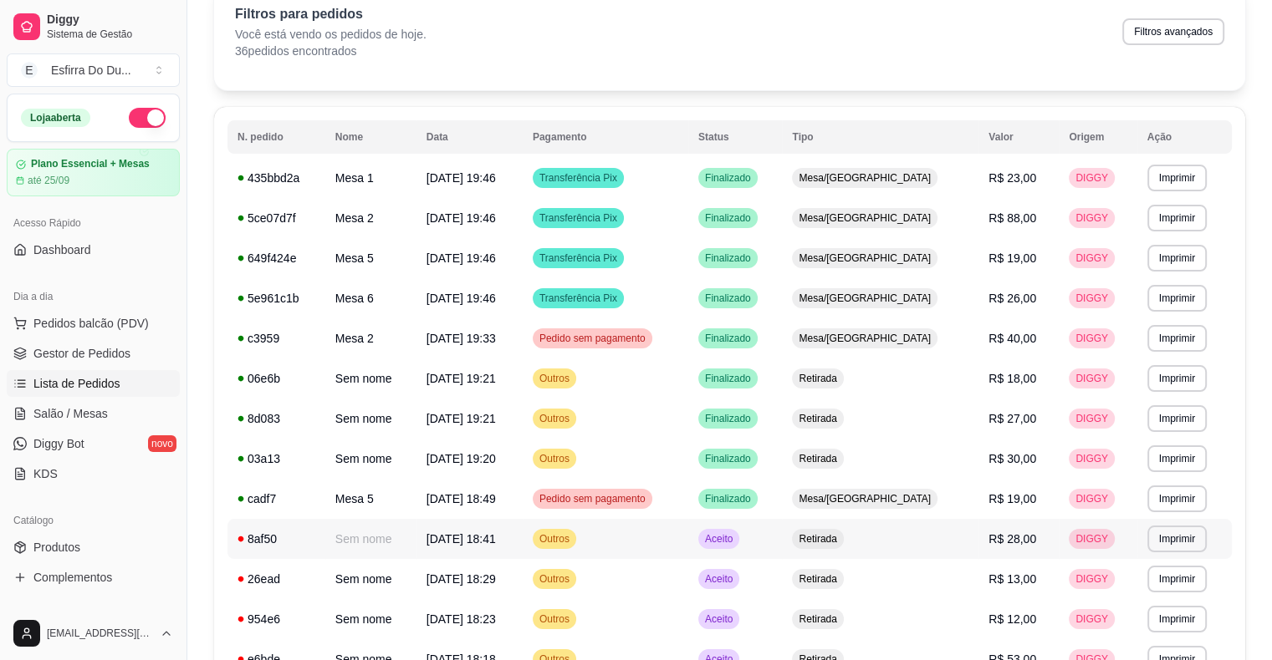
click at [736, 533] on span "Aceito" at bounding box center [718, 539] width 34 height 13
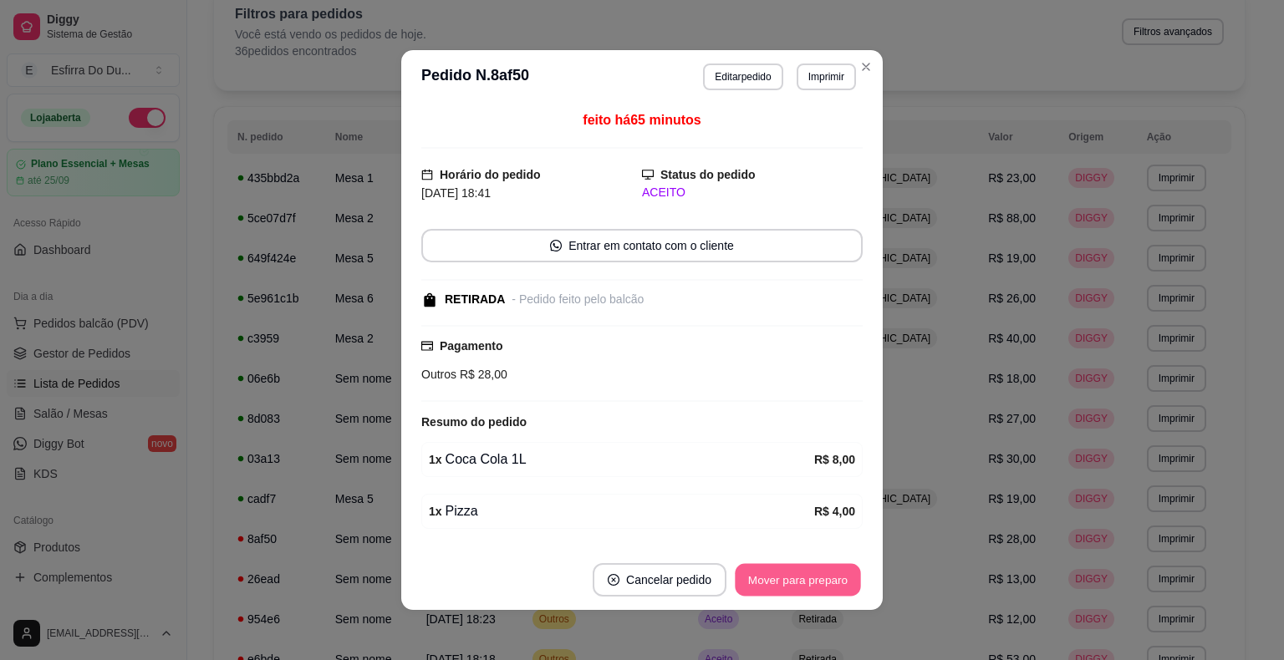
click at [788, 584] on button "Mover para preparo" at bounding box center [797, 580] width 125 height 33
click at [788, 584] on button "Mover para retirada disponível" at bounding box center [770, 580] width 179 height 33
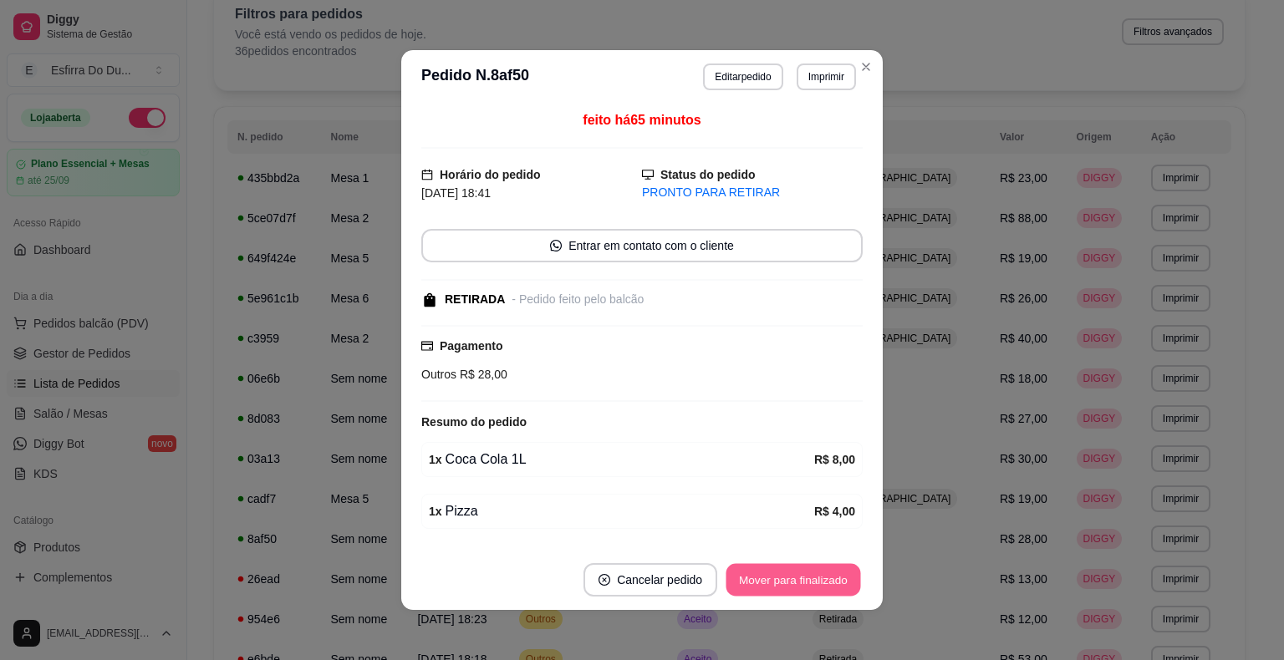
click at [788, 584] on button "Mover para finalizado" at bounding box center [793, 580] width 135 height 33
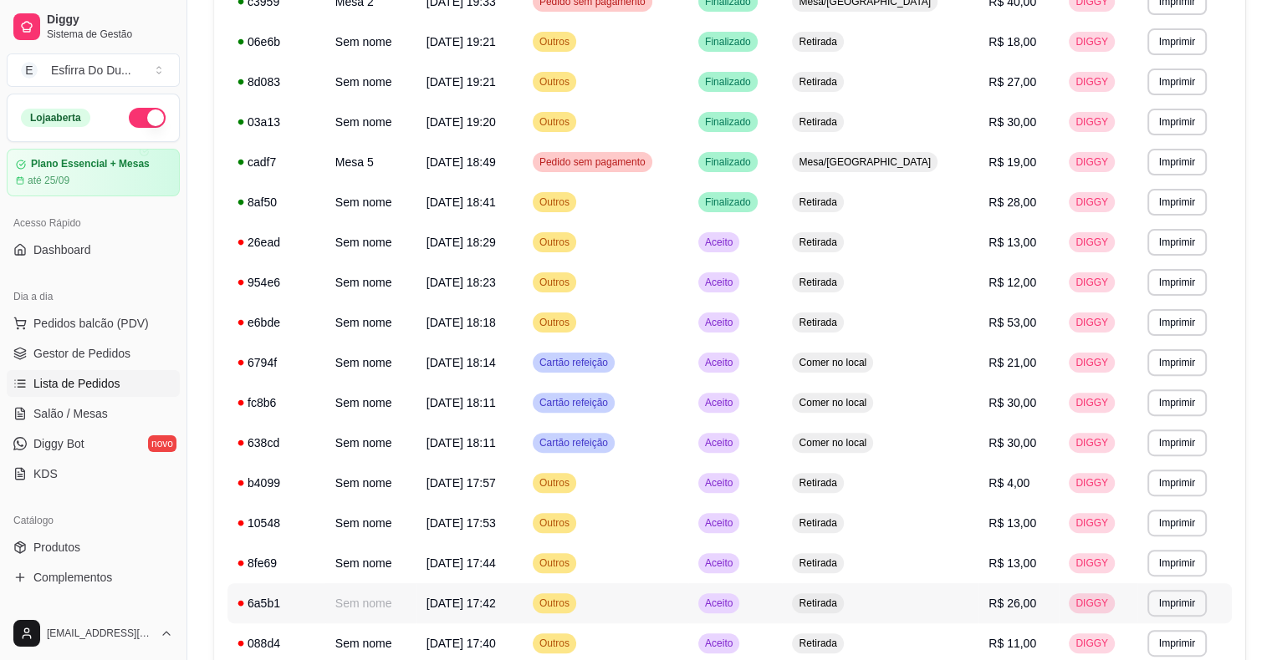
scroll to position [418, 0]
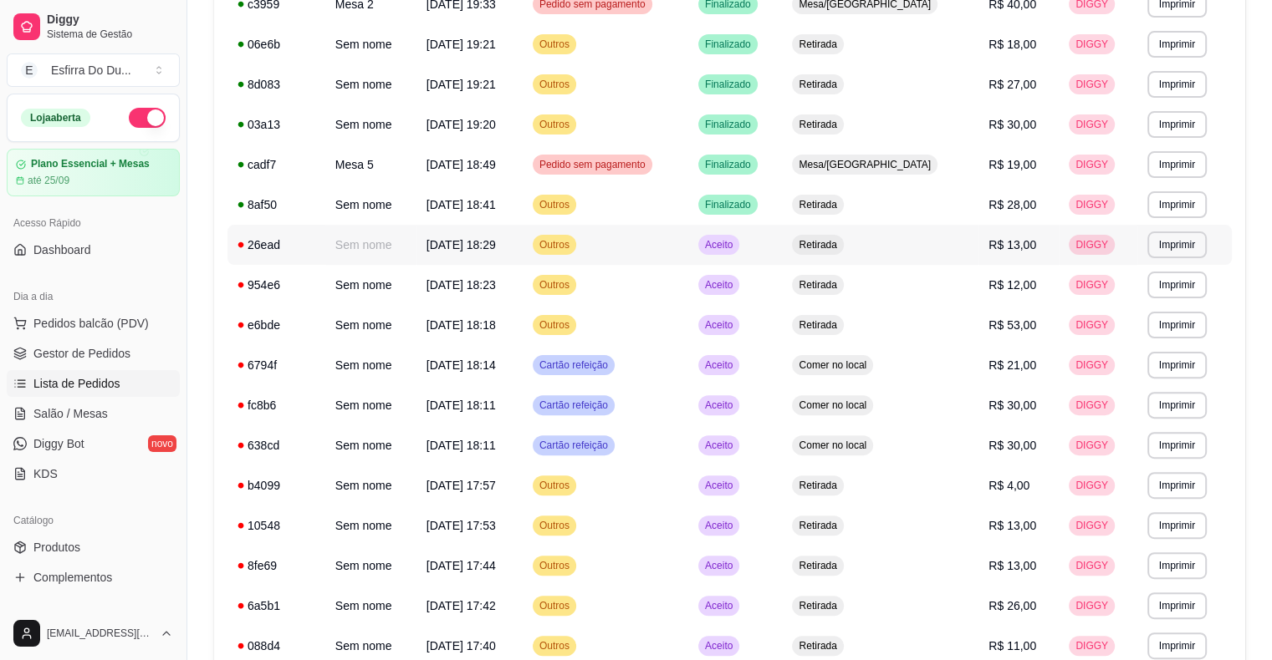
click at [736, 245] on span "Aceito" at bounding box center [718, 244] width 34 height 13
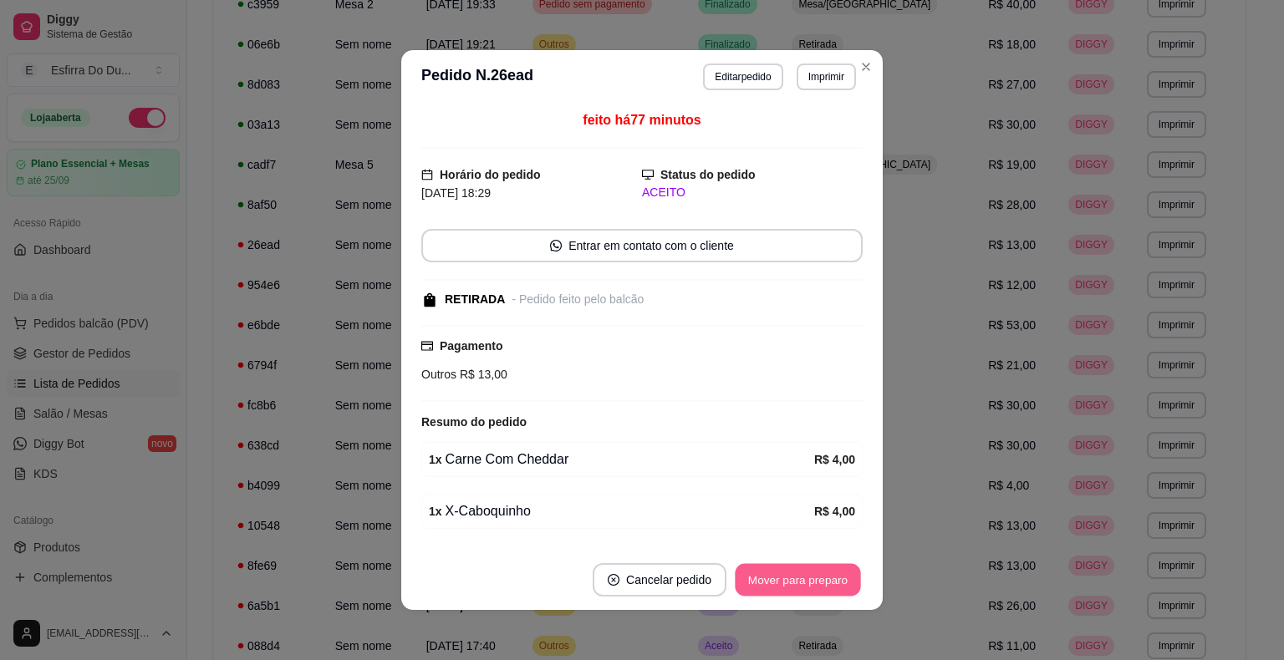
click at [769, 572] on button "Mover para preparo" at bounding box center [797, 580] width 125 height 33
click at [769, 574] on button "Mover para retirada disponível" at bounding box center [770, 579] width 185 height 33
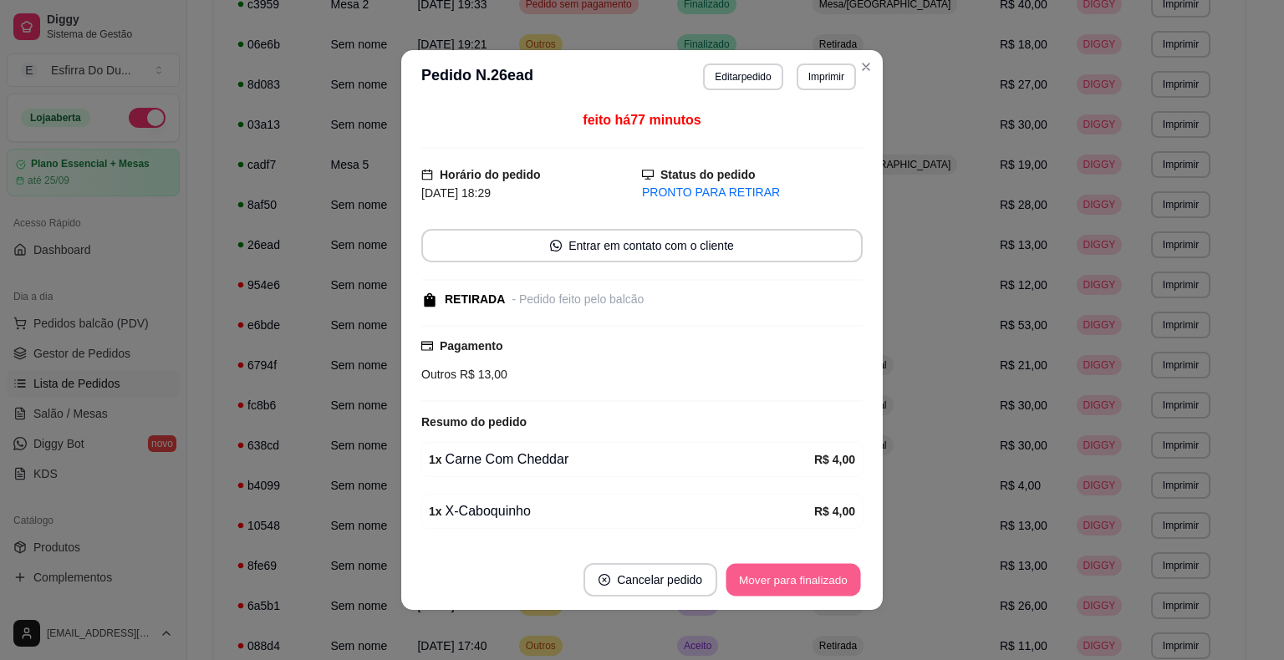
click at [769, 574] on button "Mover para finalizado" at bounding box center [793, 580] width 135 height 33
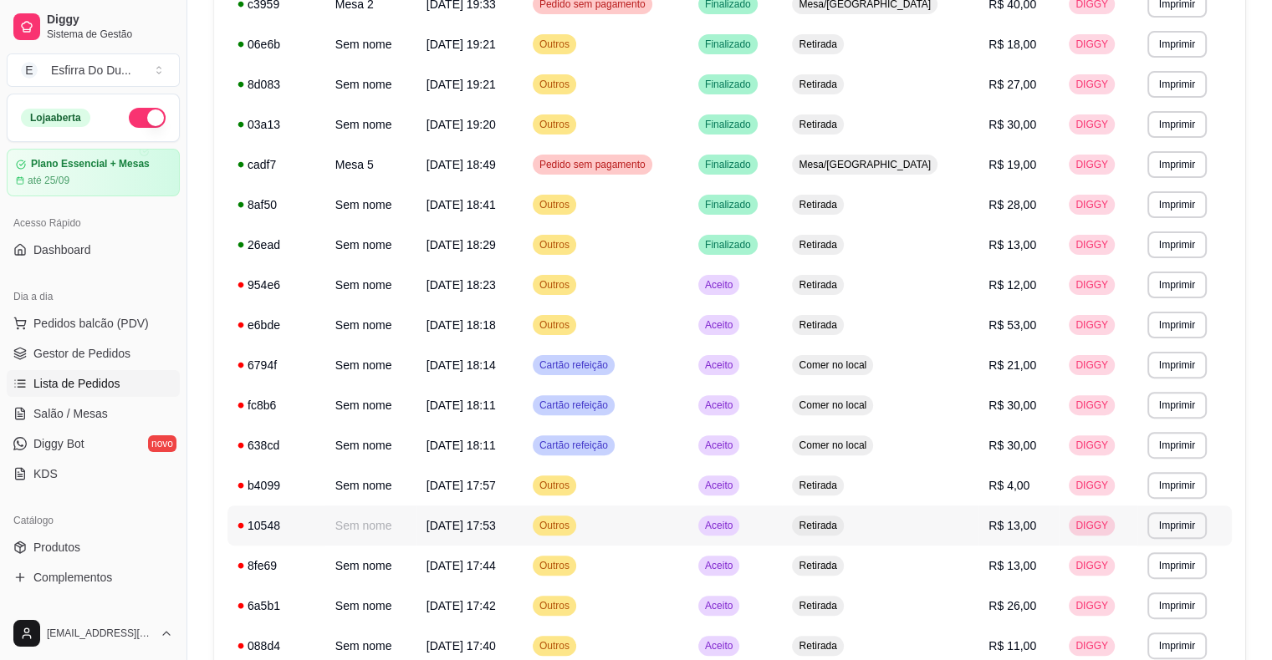
click at [739, 534] on div "Aceito" at bounding box center [718, 526] width 41 height 20
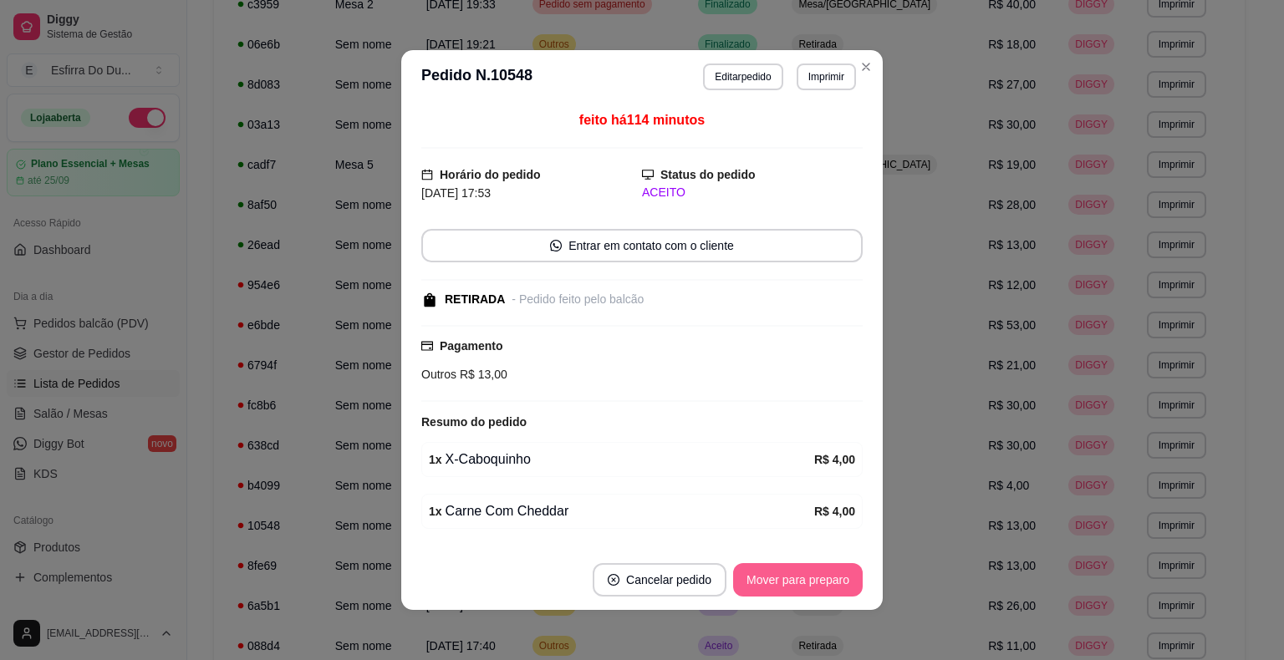
click at [805, 580] on button "Mover para preparo" at bounding box center [798, 579] width 130 height 33
click at [805, 580] on button "Mover para retirada disponível" at bounding box center [770, 579] width 185 height 33
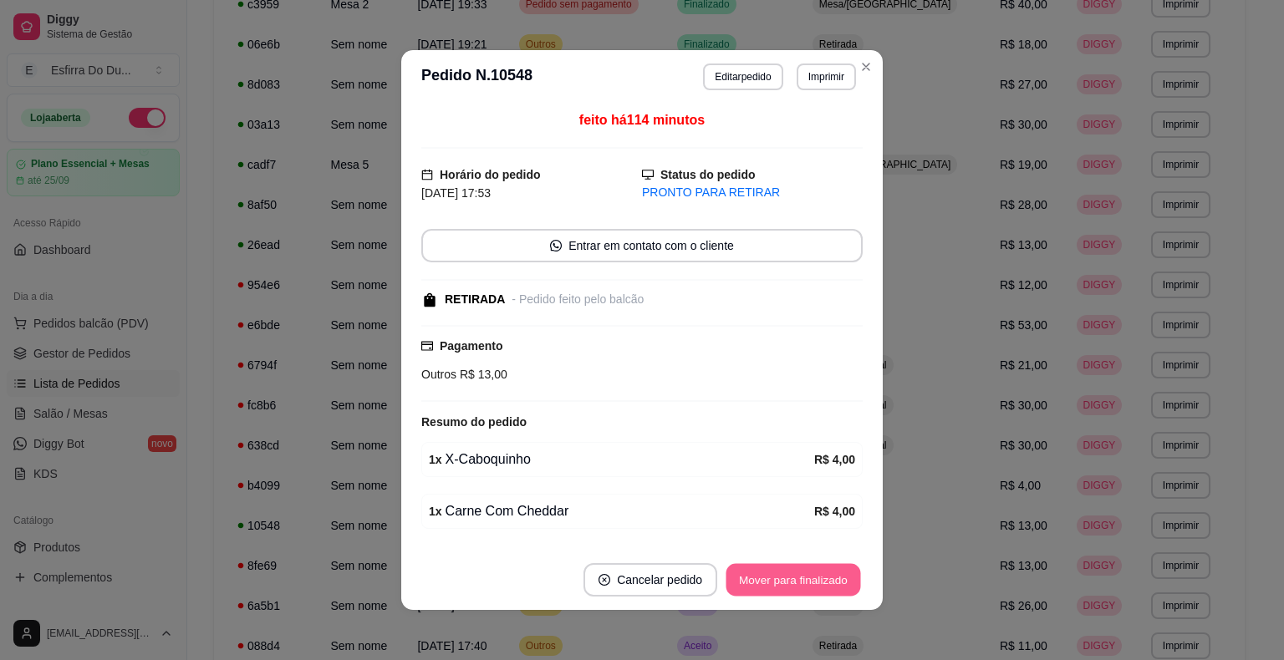
click at [805, 580] on button "Mover para finalizado" at bounding box center [793, 580] width 135 height 33
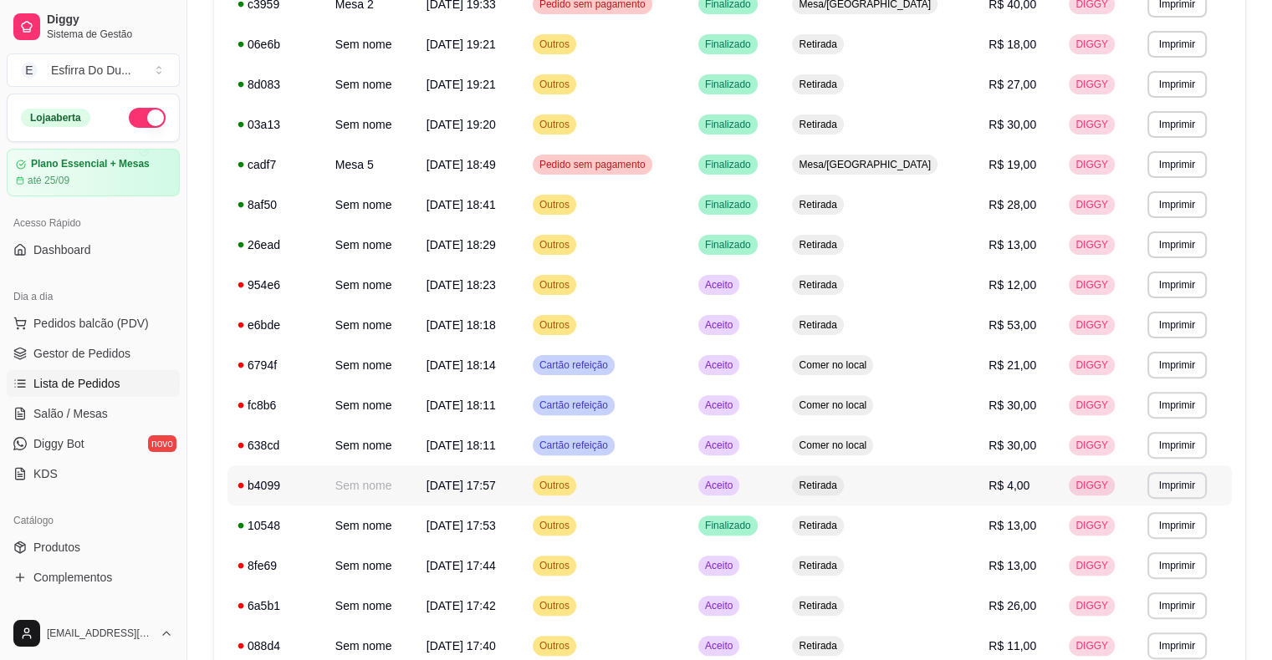
click at [736, 487] on span "Aceito" at bounding box center [718, 485] width 34 height 13
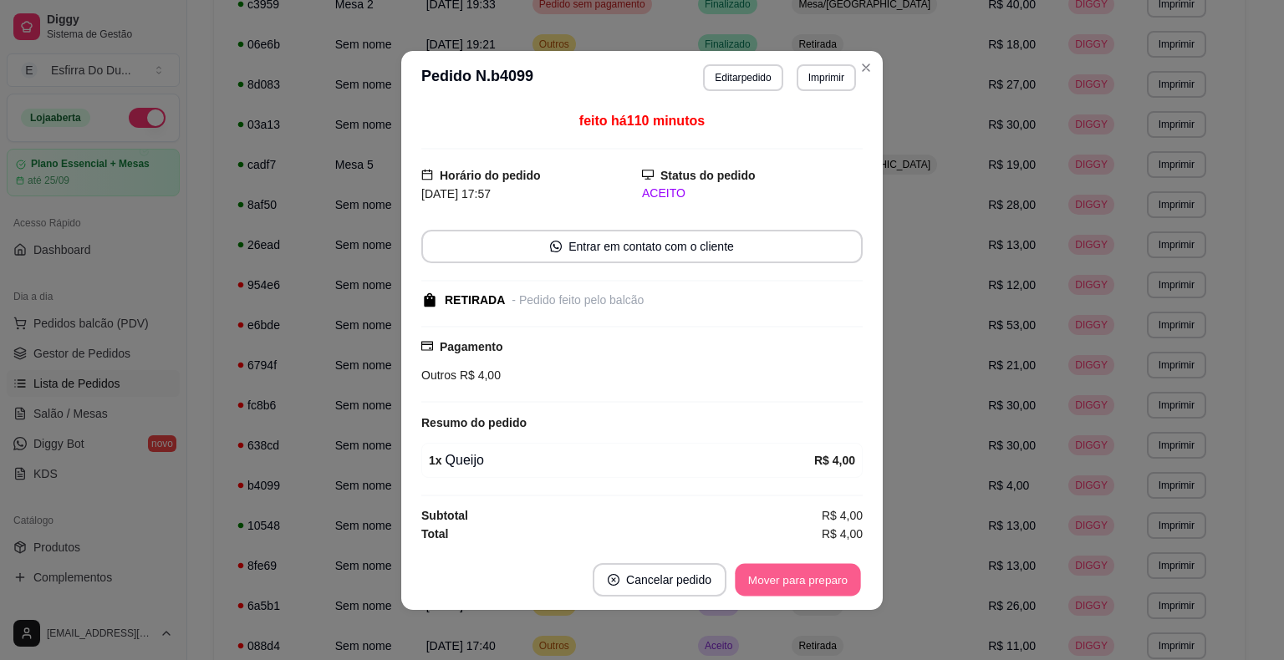
click at [772, 579] on button "Mover para preparo" at bounding box center [797, 579] width 125 height 33
click at [772, 579] on button "Mover para retirada disponível" at bounding box center [770, 579] width 179 height 33
click at [772, 579] on button "Mover para finalizado" at bounding box center [793, 579] width 135 height 33
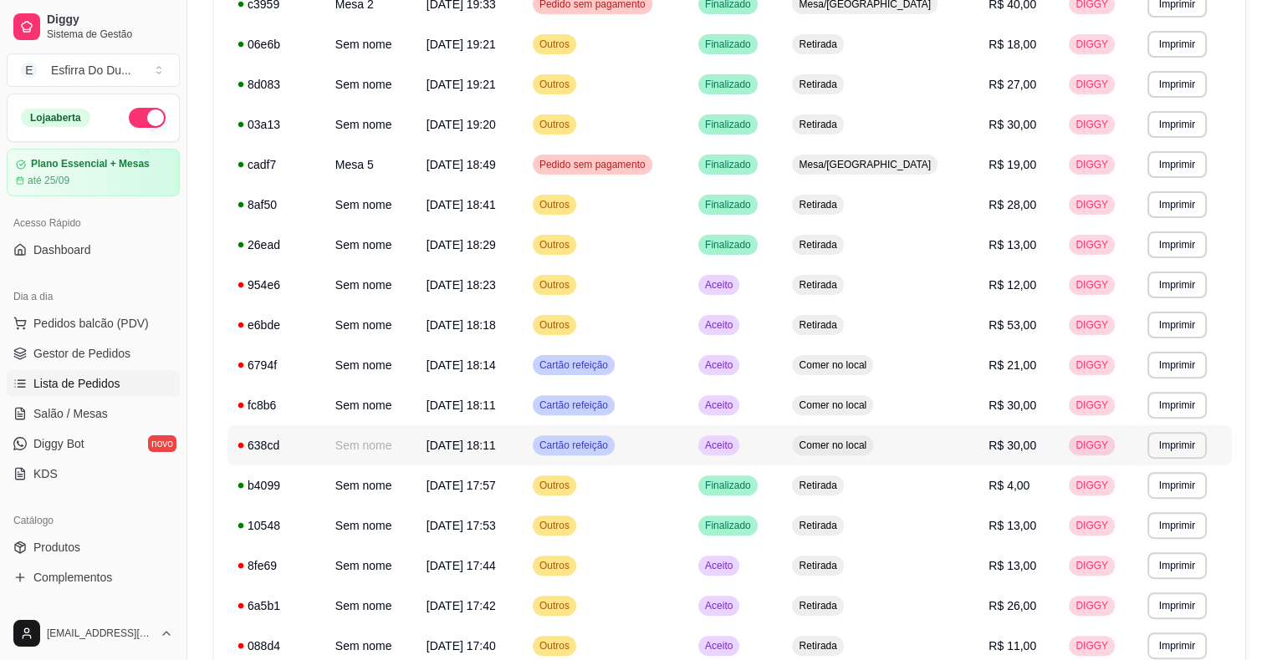
click at [736, 445] on span "Aceito" at bounding box center [718, 445] width 34 height 13
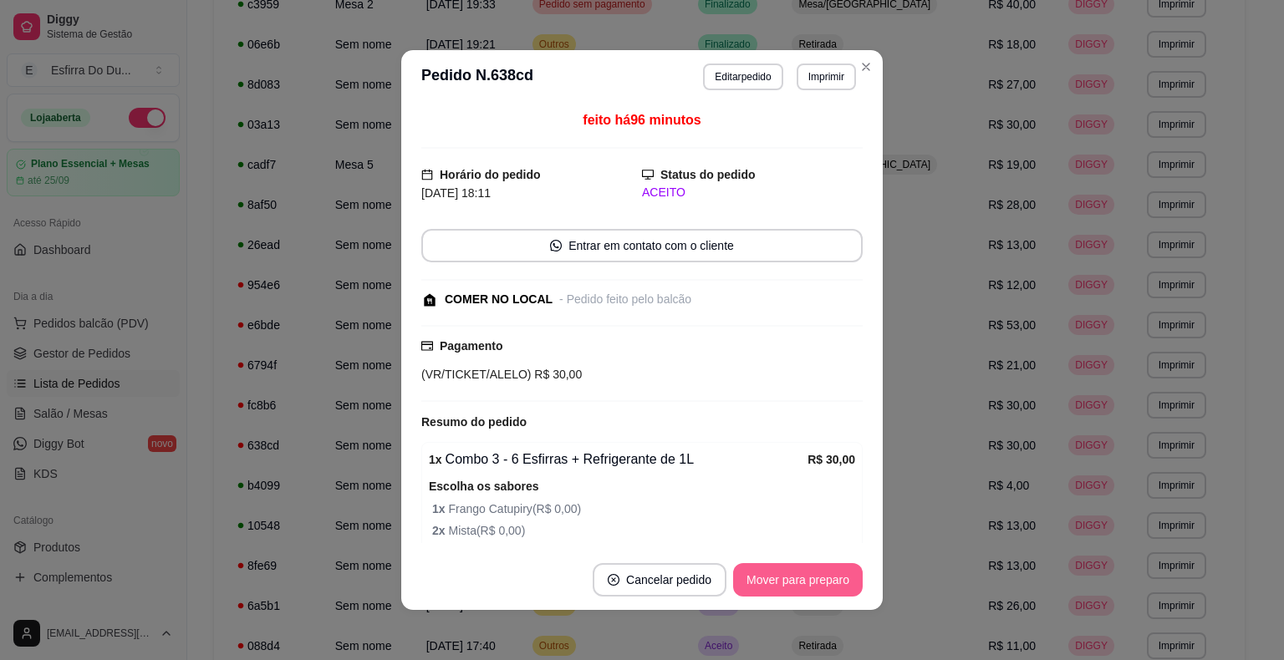
click at [790, 594] on button "Mover para preparo" at bounding box center [798, 579] width 130 height 33
click at [790, 594] on div "Mover para preparo" at bounding box center [786, 579] width 153 height 33
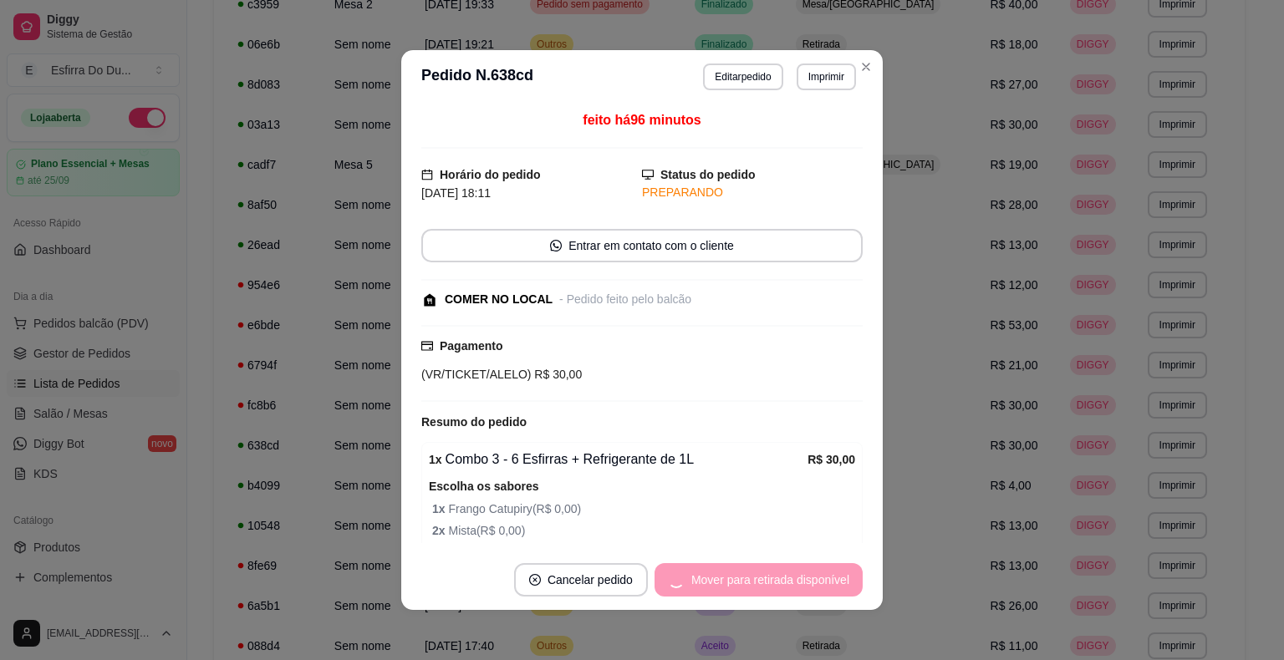
click at [790, 594] on div "Mover para retirada disponível" at bounding box center [759, 579] width 208 height 33
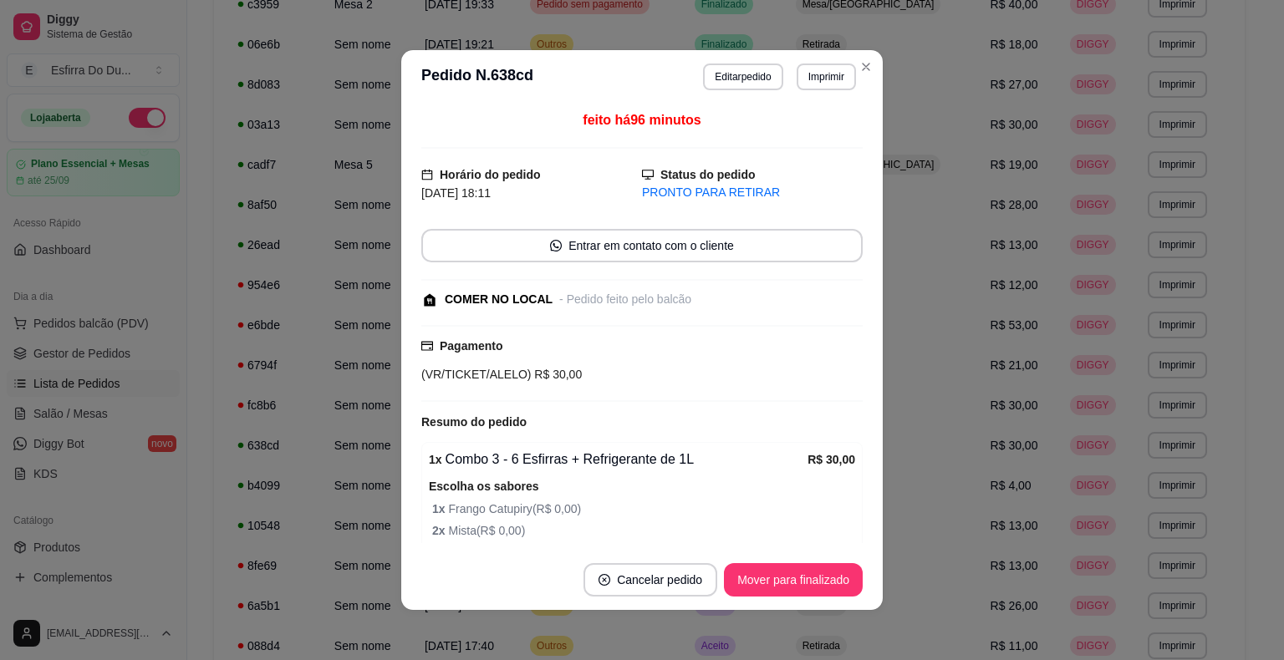
click at [790, 594] on button "Mover para finalizado" at bounding box center [793, 579] width 139 height 33
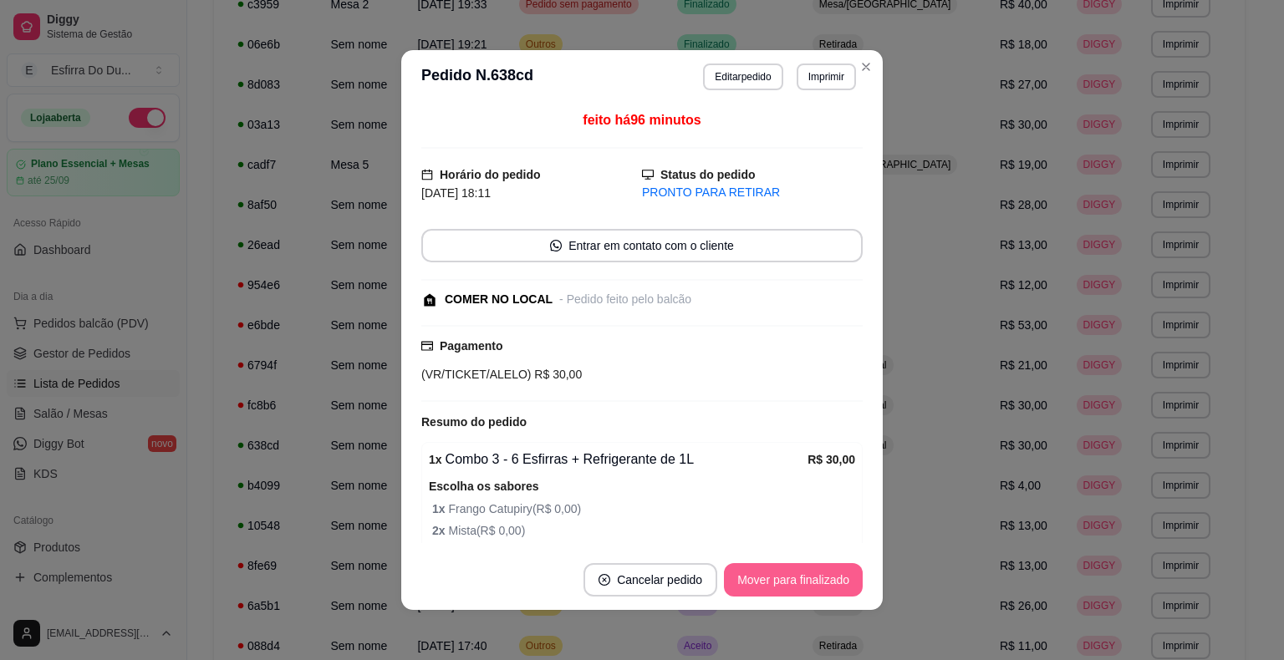
click at [790, 594] on div "Mover para finalizado" at bounding box center [793, 579] width 139 height 33
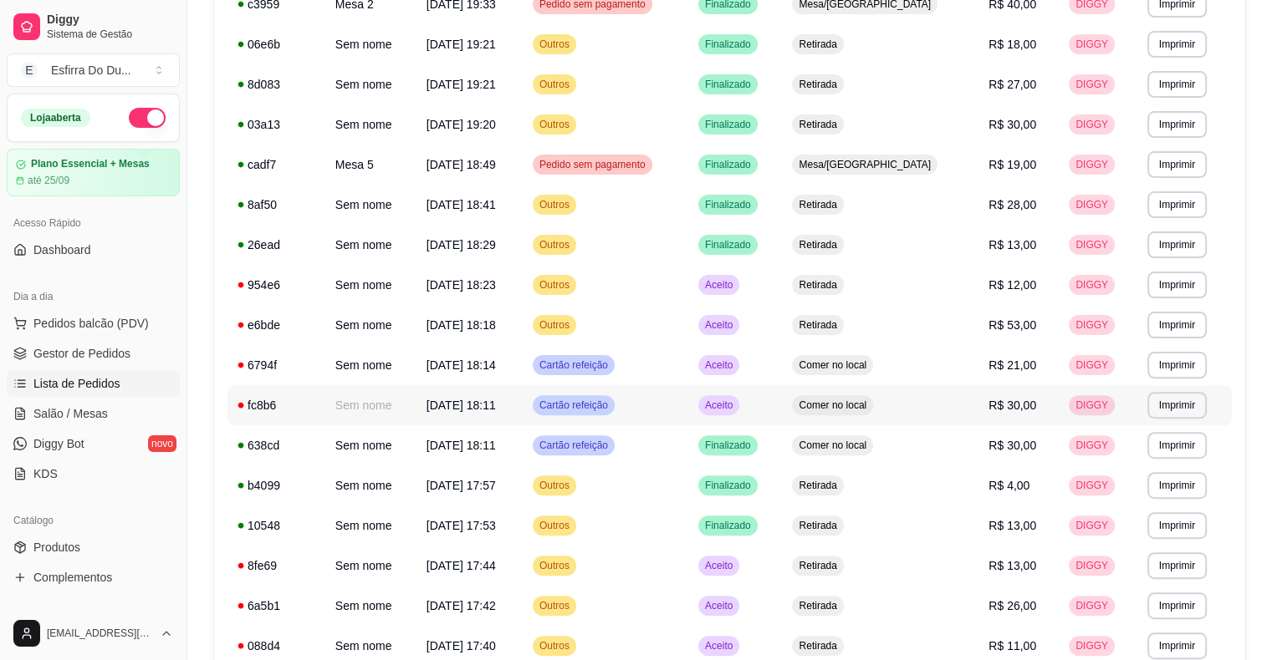
click at [773, 393] on td "Aceito" at bounding box center [735, 405] width 94 height 40
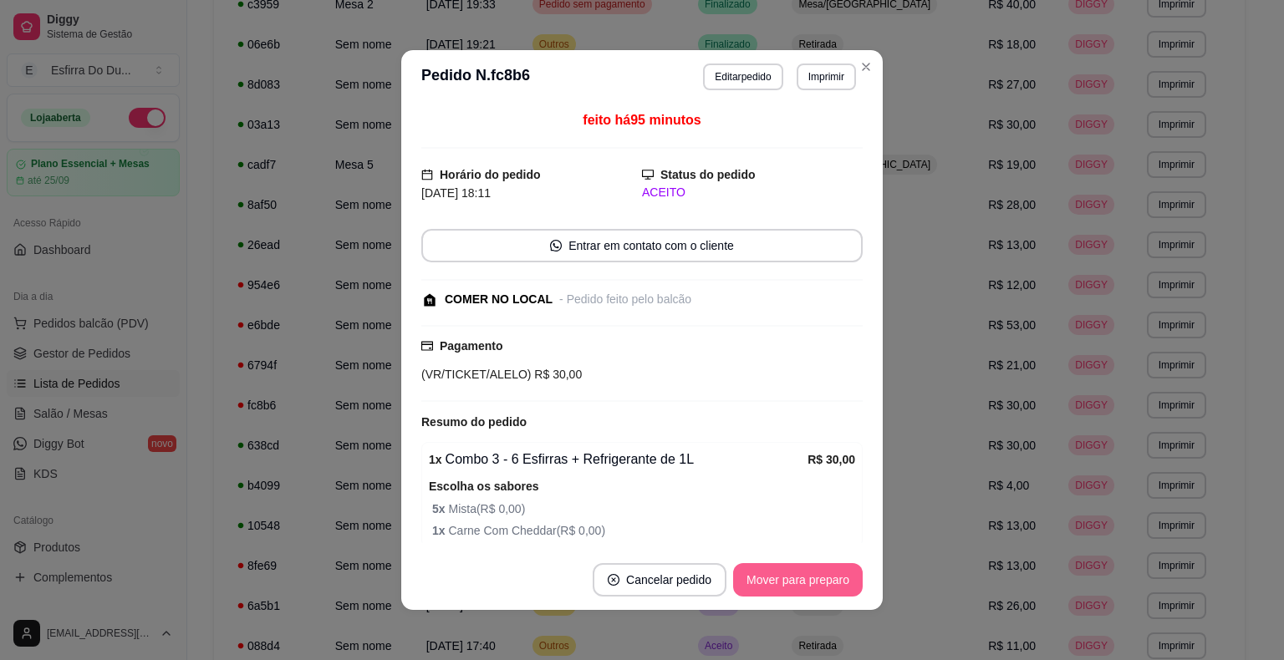
click at [772, 589] on button "Mover para preparo" at bounding box center [798, 579] width 130 height 33
click at [772, 589] on div "Mover para preparo" at bounding box center [786, 579] width 153 height 33
click at [739, 590] on button "Mover para retirada disponível" at bounding box center [770, 579] width 185 height 33
click at [739, 590] on button "Mover para finalizado" at bounding box center [793, 579] width 139 height 33
click at [739, 590] on div "Mover para finalizado" at bounding box center [793, 579] width 139 height 33
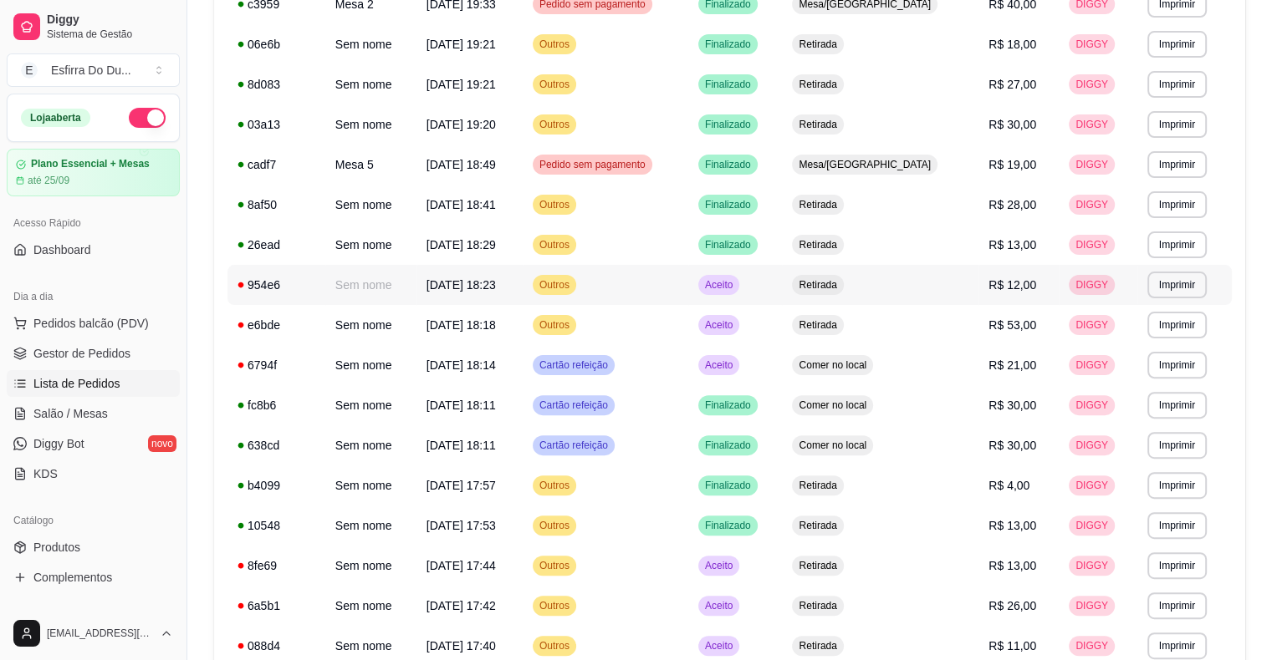
click at [736, 288] on span "Aceito" at bounding box center [718, 284] width 34 height 13
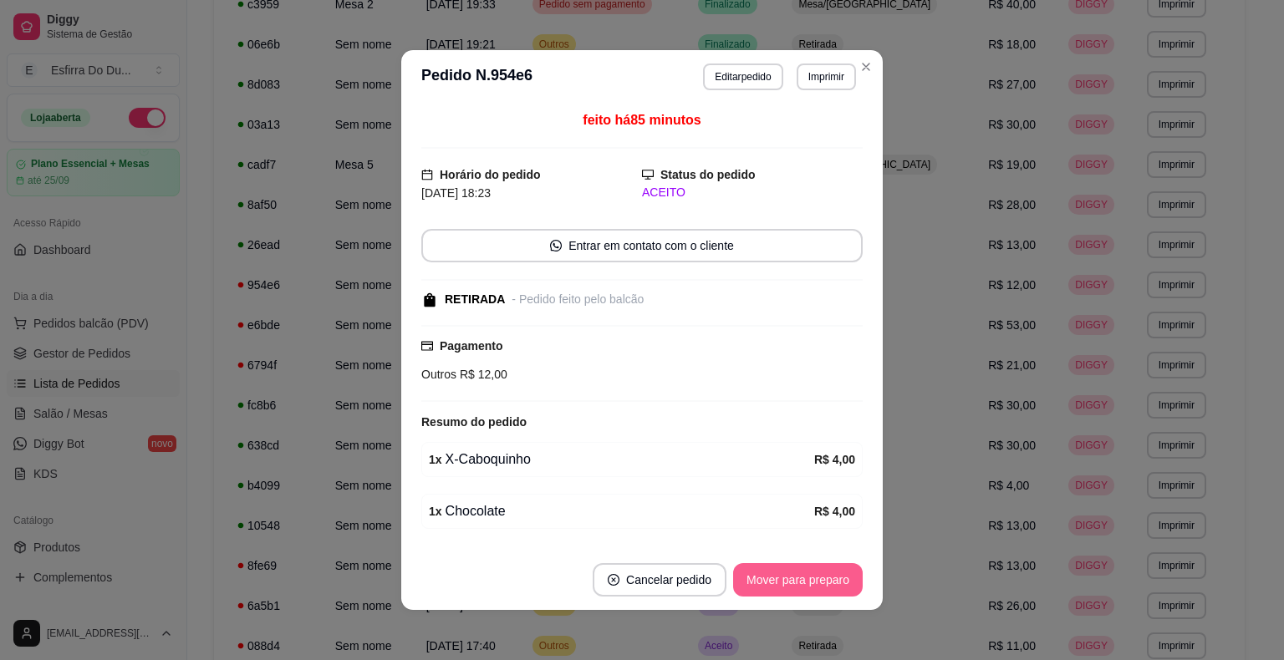
click at [794, 588] on button "Mover para preparo" at bounding box center [798, 579] width 130 height 33
click at [794, 588] on div "Mover para preparo" at bounding box center [786, 579] width 153 height 33
click at [794, 588] on button "Mover para retirada disponível" at bounding box center [770, 579] width 185 height 33
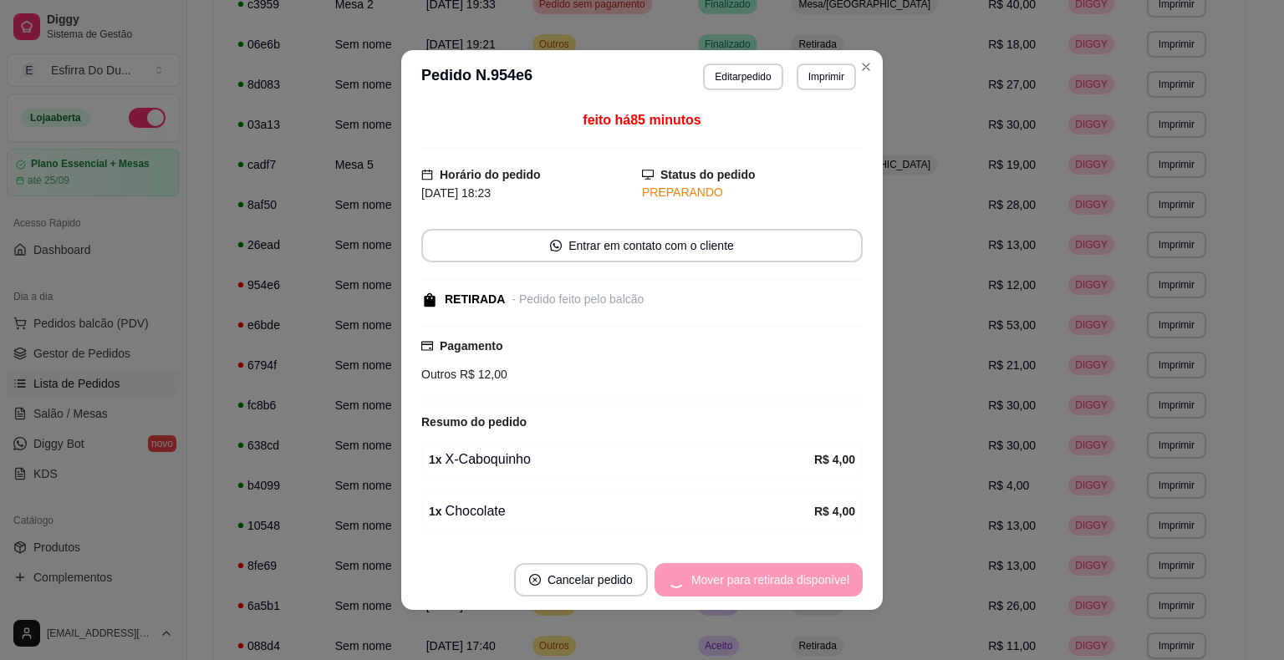
click at [794, 588] on div "Mover para retirada disponível" at bounding box center [759, 579] width 208 height 33
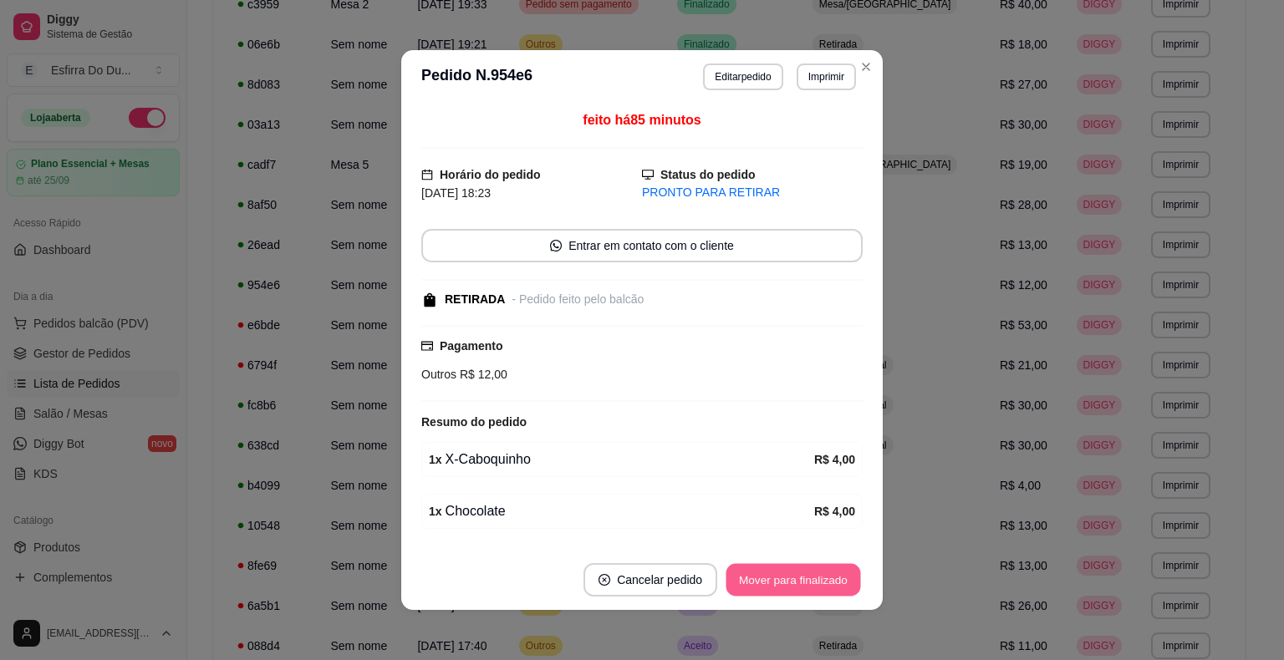
click at [794, 588] on button "Mover para finalizado" at bounding box center [793, 580] width 135 height 33
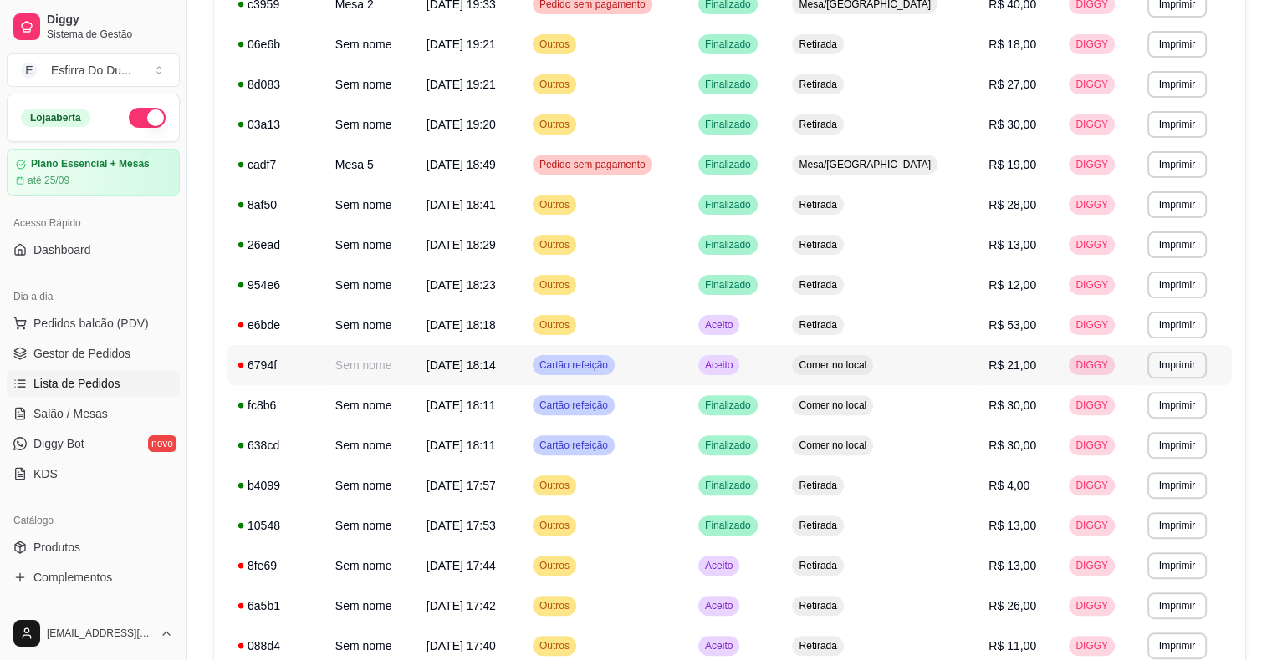
click at [736, 368] on span "Aceito" at bounding box center [718, 365] width 34 height 13
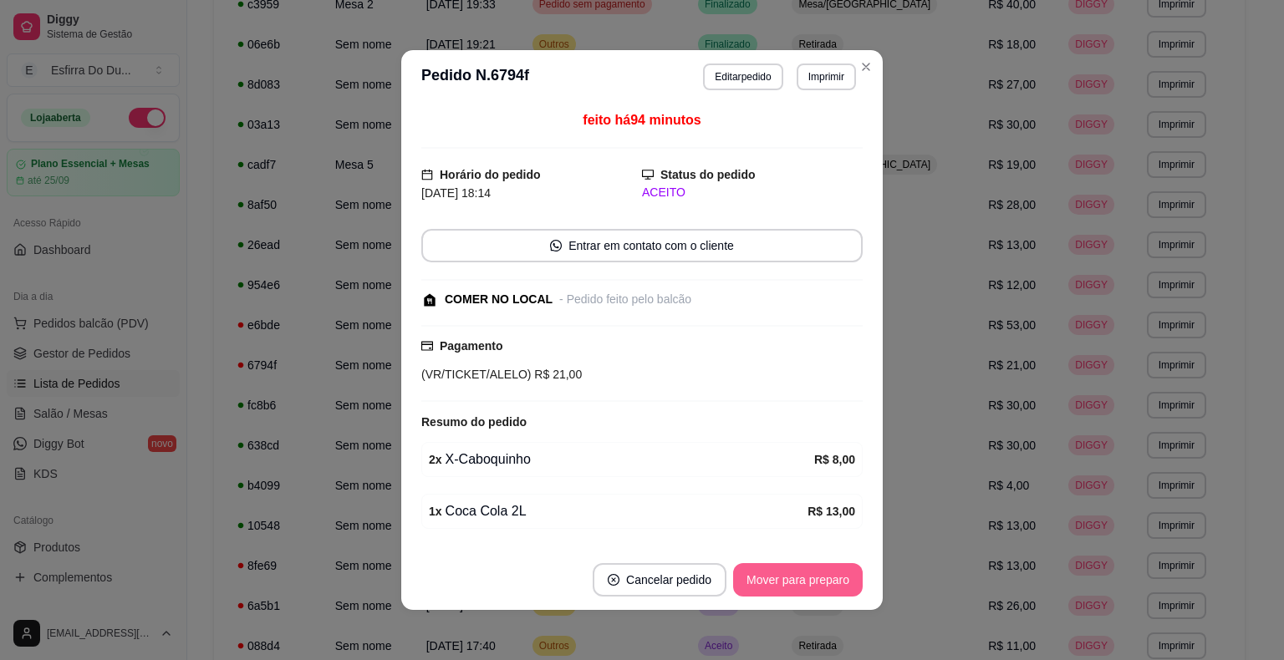
click at [798, 573] on button "Mover para preparo" at bounding box center [798, 579] width 130 height 33
click at [798, 573] on div "Mover para preparo" at bounding box center [786, 579] width 153 height 33
click at [798, 573] on div "Mover para retirada disponível" at bounding box center [770, 579] width 185 height 33
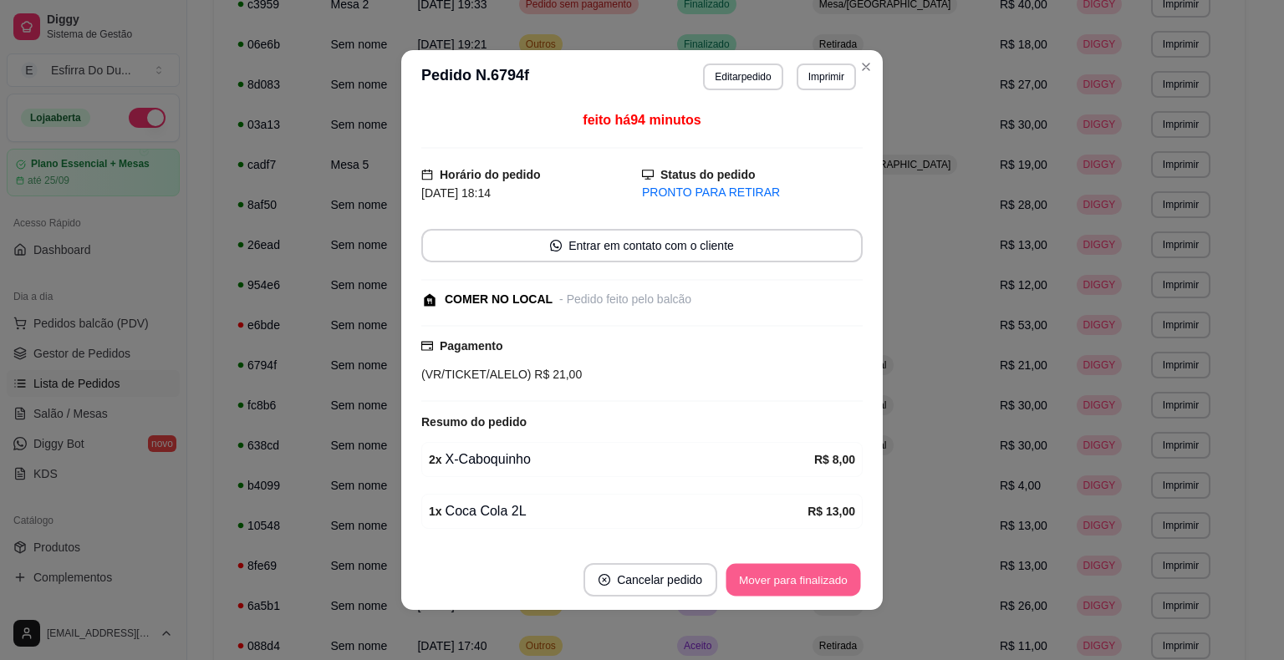
click at [806, 575] on button "Mover para finalizado" at bounding box center [793, 580] width 135 height 33
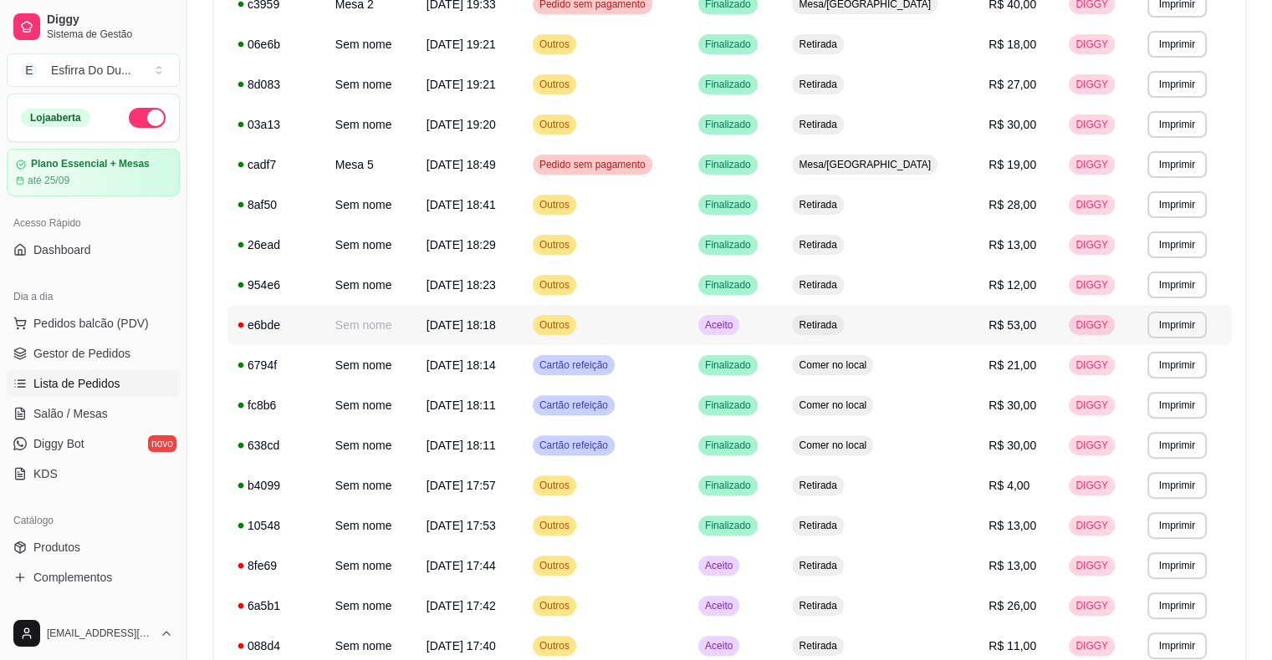
click at [736, 319] on span "Aceito" at bounding box center [718, 325] width 34 height 13
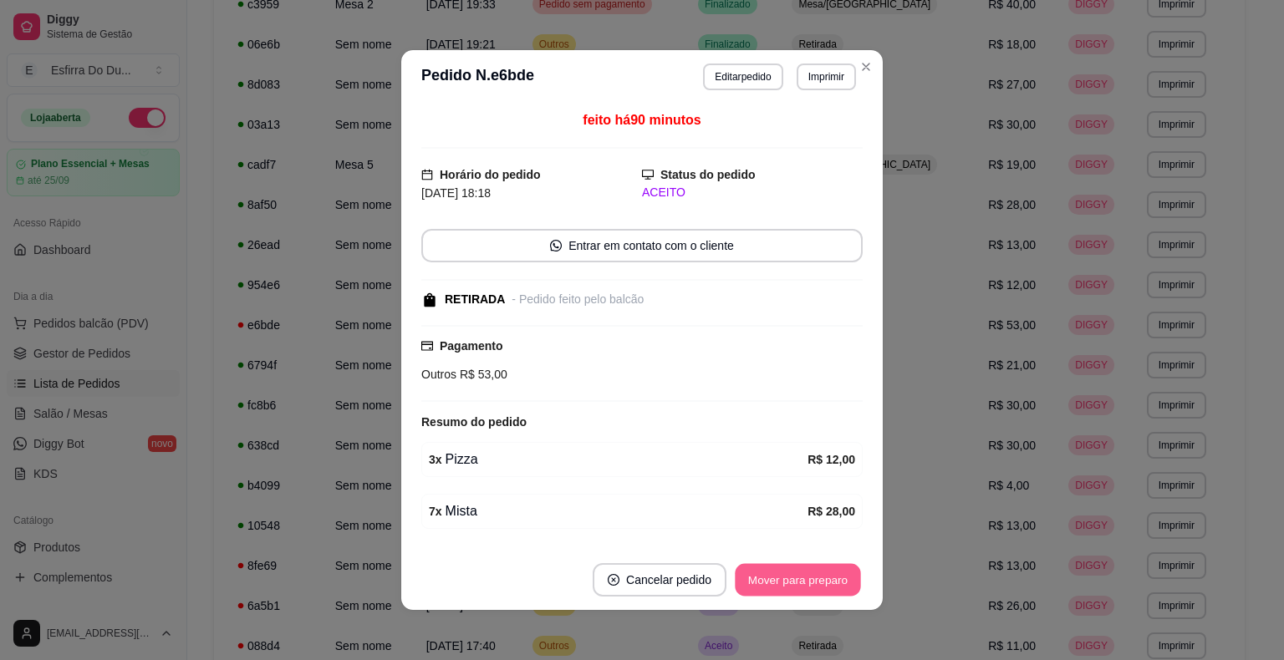
click at [758, 576] on button "Mover para preparo" at bounding box center [797, 580] width 125 height 33
click at [758, 576] on div "Mover para preparo" at bounding box center [786, 579] width 153 height 33
click at [758, 576] on button "Mover para retirada disponível" at bounding box center [770, 579] width 185 height 33
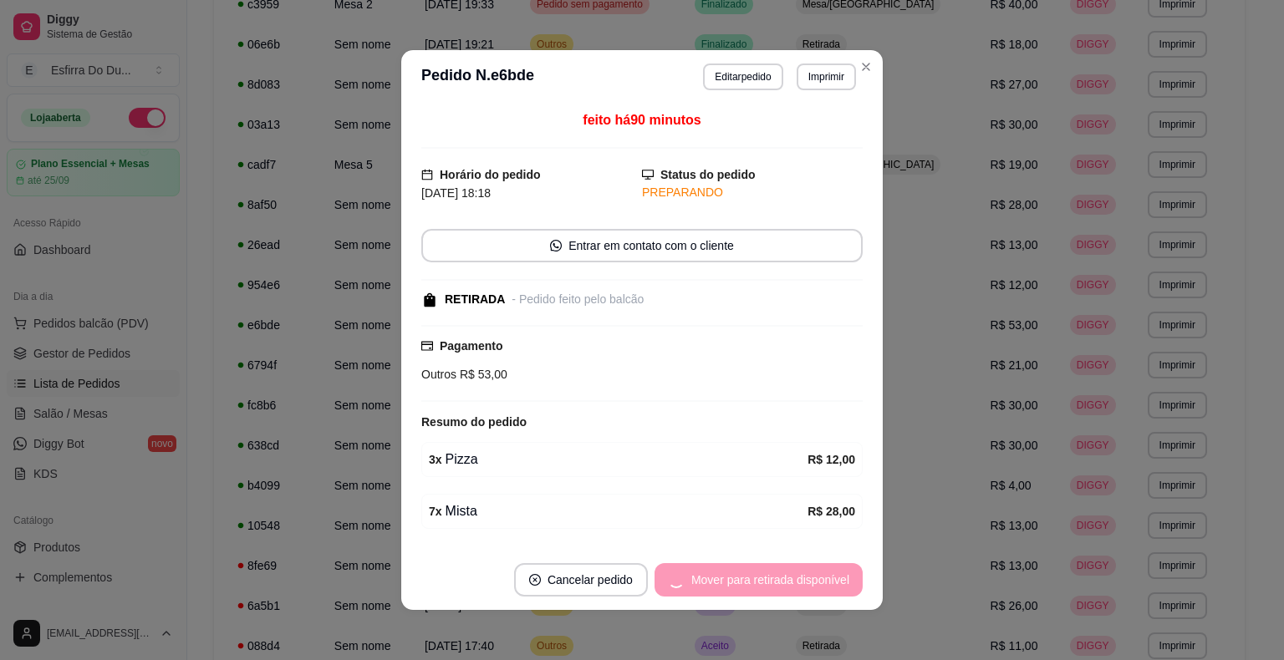
click at [758, 576] on div "Mover para retirada disponível" at bounding box center [759, 579] width 208 height 33
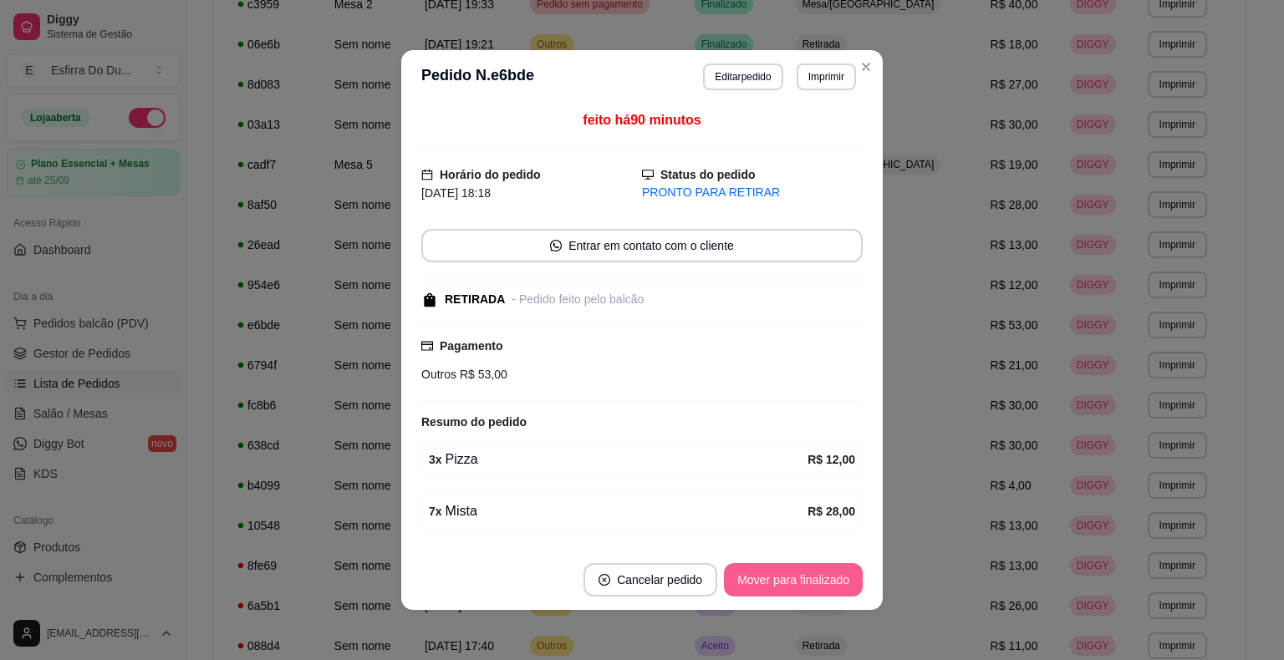
click at [758, 576] on button "Mover para finalizado" at bounding box center [793, 579] width 139 height 33
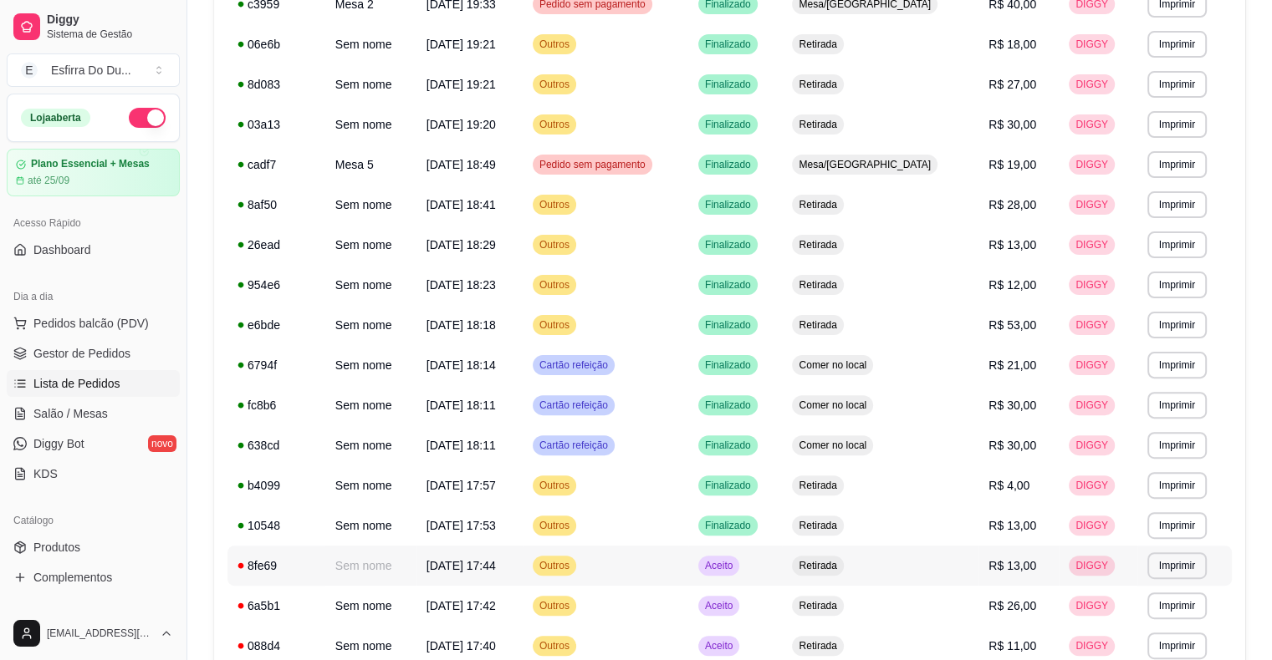
click at [739, 557] on div "Aceito" at bounding box center [718, 566] width 41 height 20
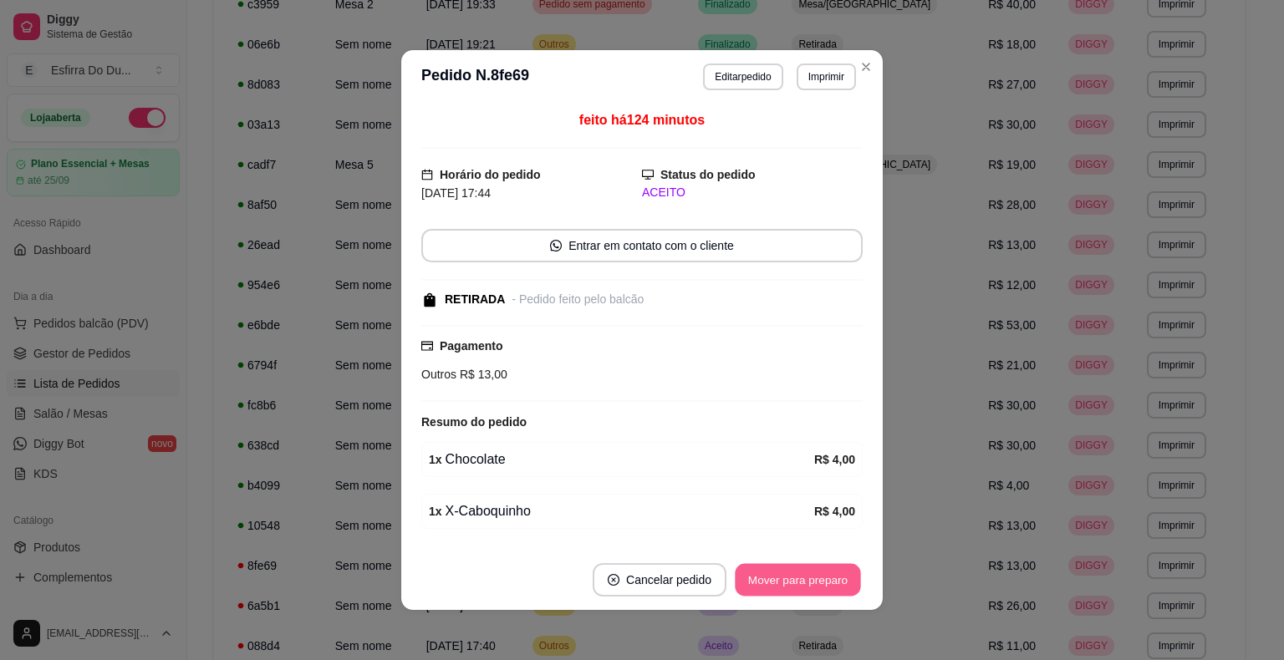
click at [809, 586] on button "Mover para preparo" at bounding box center [797, 580] width 125 height 33
click at [809, 586] on div "Mover para preparo" at bounding box center [798, 579] width 130 height 33
click at [809, 586] on button "Mover para retirada disponível" at bounding box center [770, 579] width 185 height 33
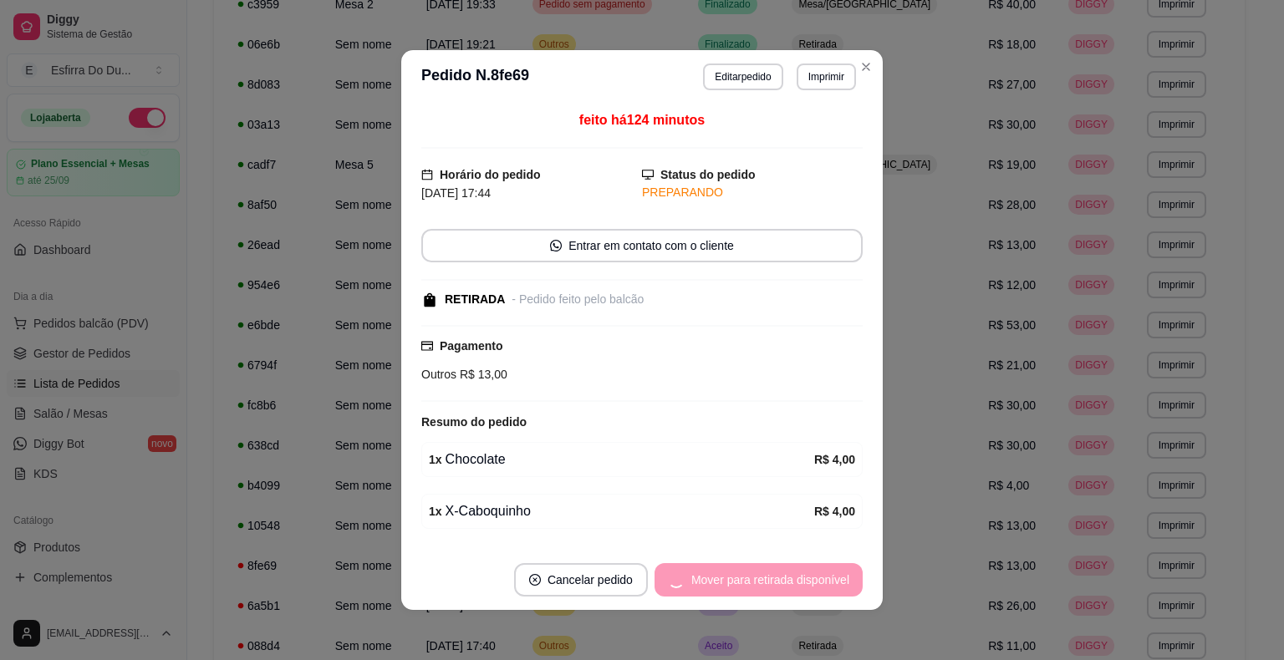
click at [809, 586] on div "Mover para retirada disponível" at bounding box center [759, 579] width 208 height 33
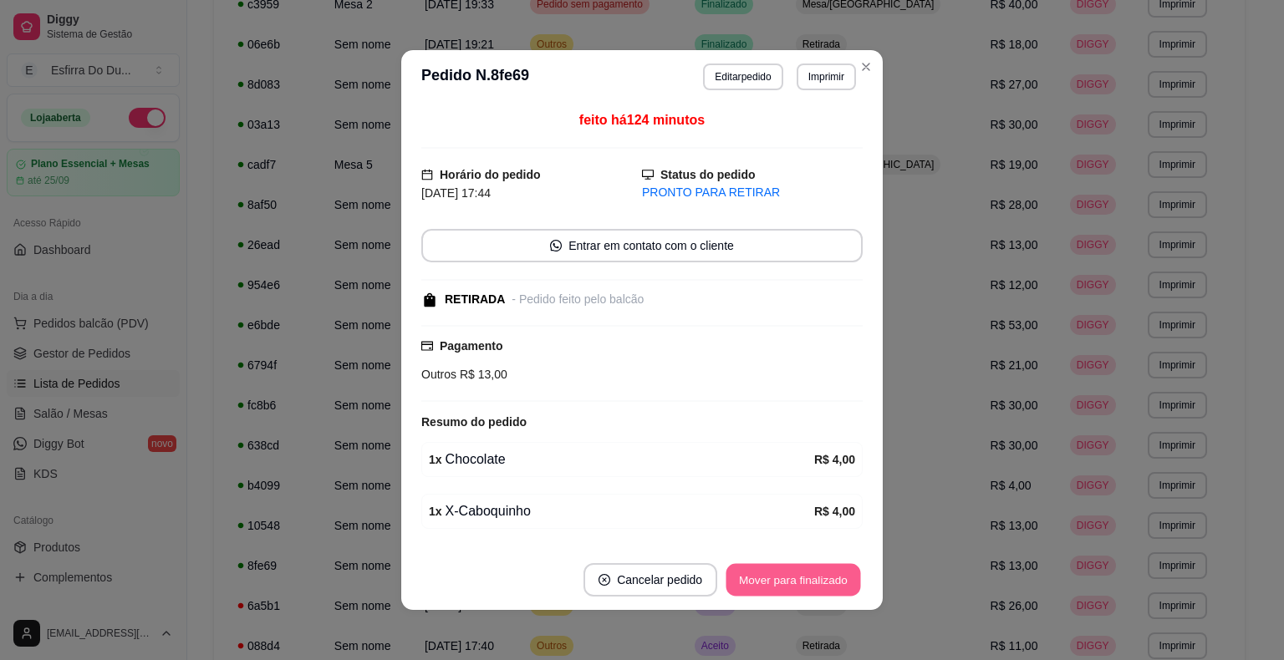
click at [809, 586] on button "Mover para finalizado" at bounding box center [793, 580] width 135 height 33
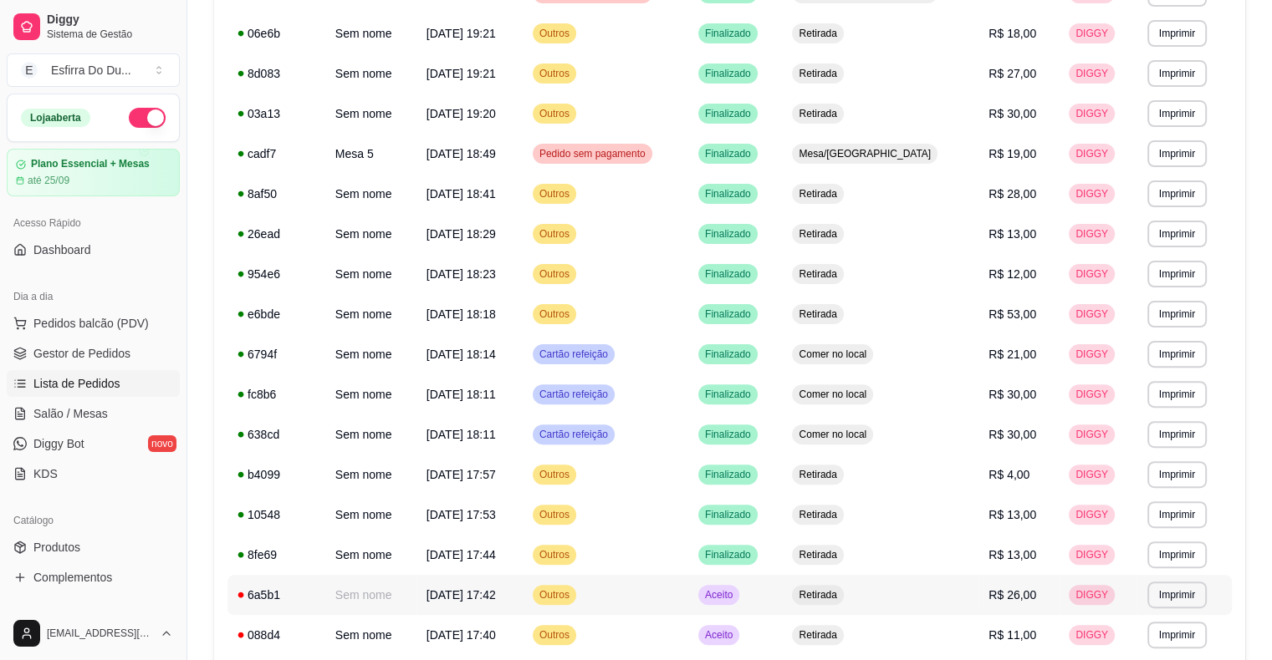
scroll to position [502, 0]
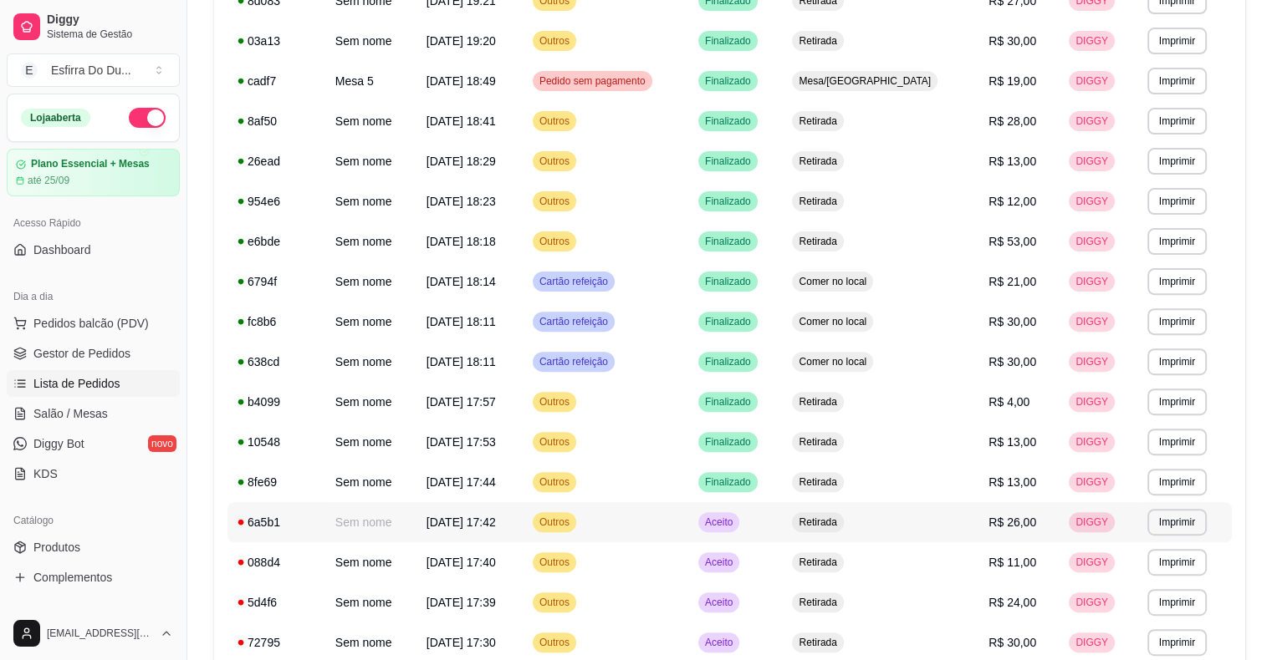
click at [739, 530] on div "Aceito" at bounding box center [718, 522] width 41 height 20
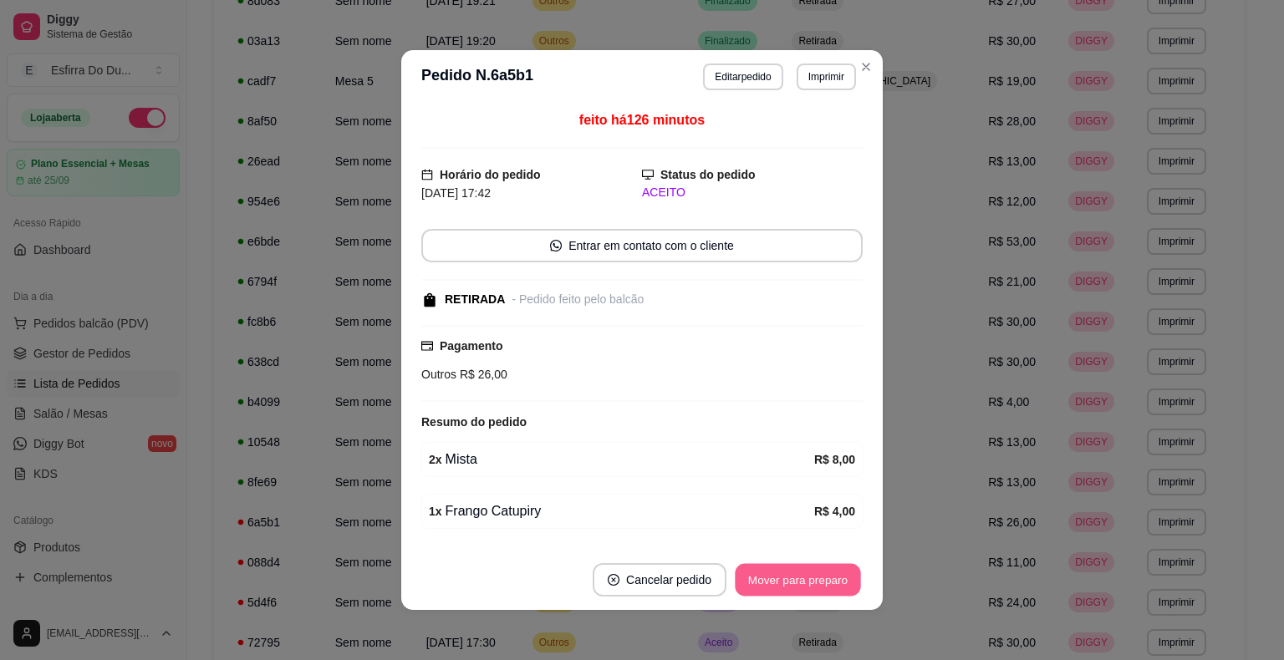
click at [786, 592] on button "Mover para preparo" at bounding box center [797, 580] width 125 height 33
click at [786, 592] on button "Mover para retirada disponível" at bounding box center [770, 580] width 179 height 33
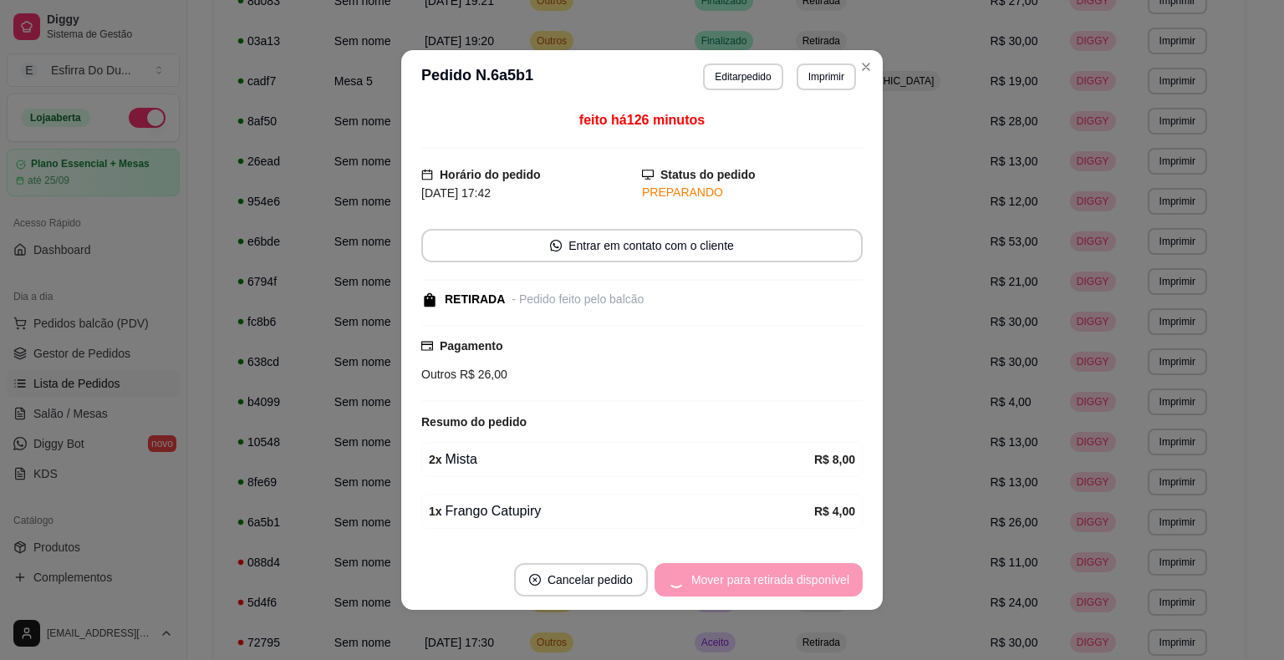
click at [786, 592] on div "Mover para retirada disponível" at bounding box center [759, 579] width 208 height 33
click at [786, 592] on div "Mover para finalizado" at bounding box center [782, 579] width 162 height 33
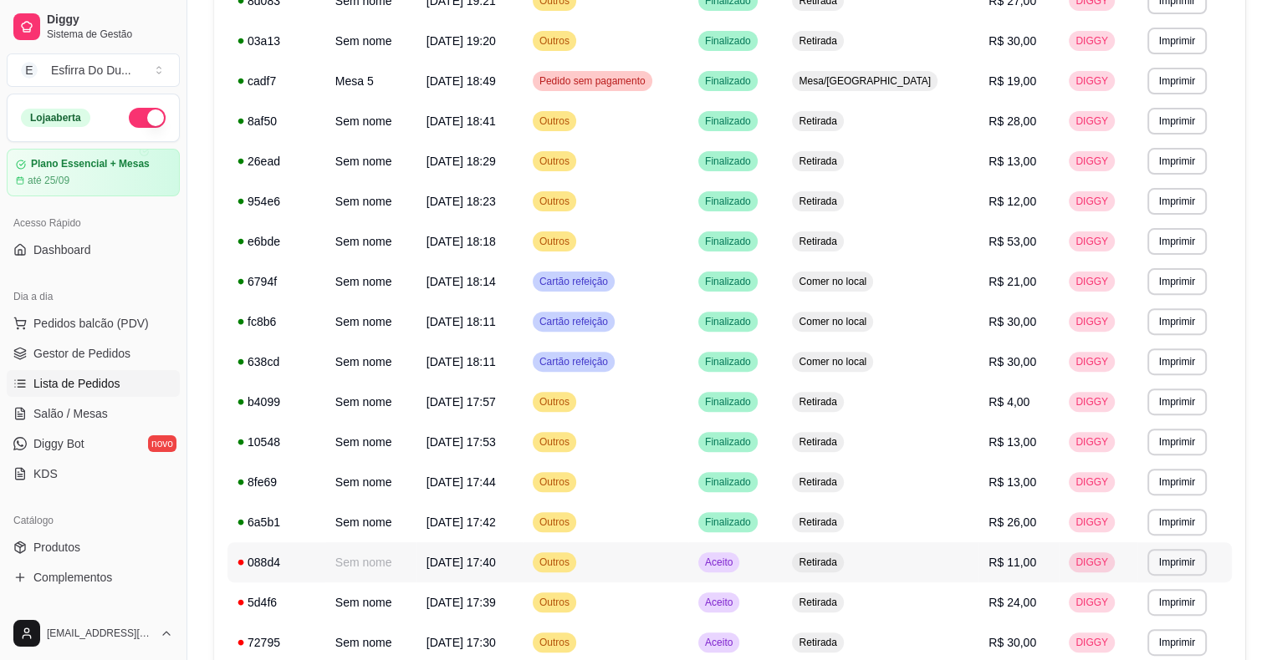
click at [781, 573] on td "Aceito" at bounding box center [735, 563] width 94 height 40
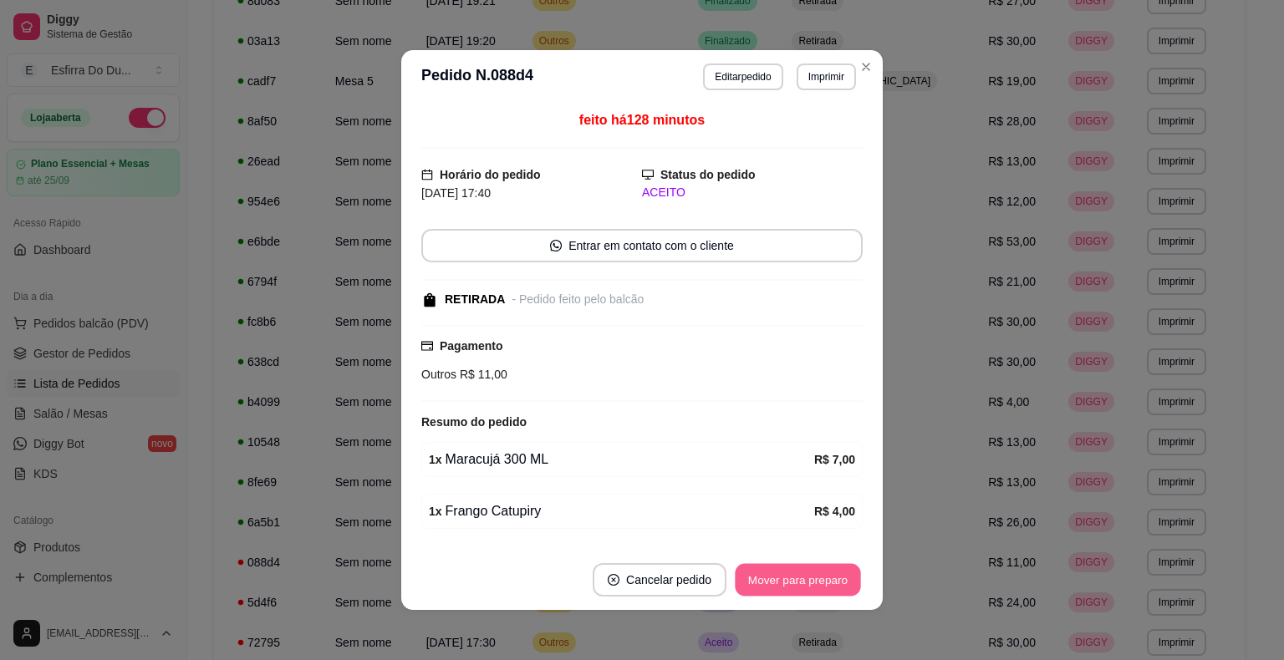
click at [801, 580] on button "Mover para preparo" at bounding box center [797, 580] width 125 height 33
click at [801, 580] on div "Mover para preparo" at bounding box center [786, 579] width 153 height 33
click at [801, 580] on button "Mover para retirada disponível" at bounding box center [770, 579] width 185 height 33
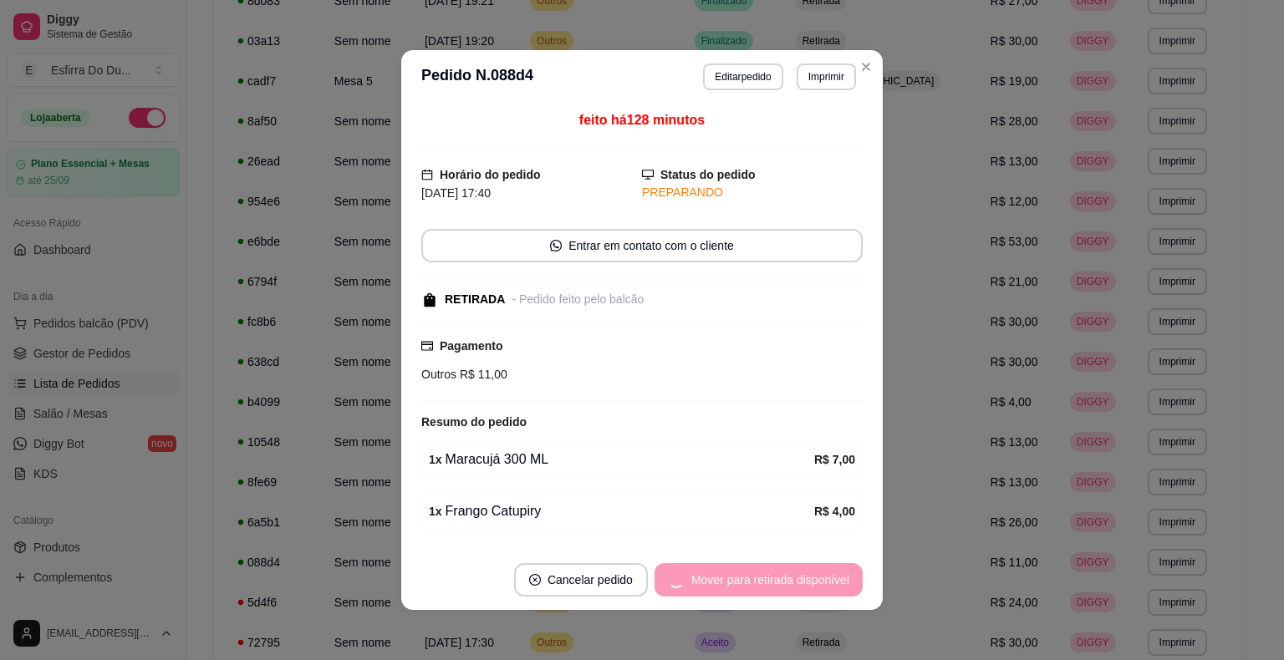
click at [801, 580] on div "Mover para retirada disponível" at bounding box center [759, 579] width 208 height 33
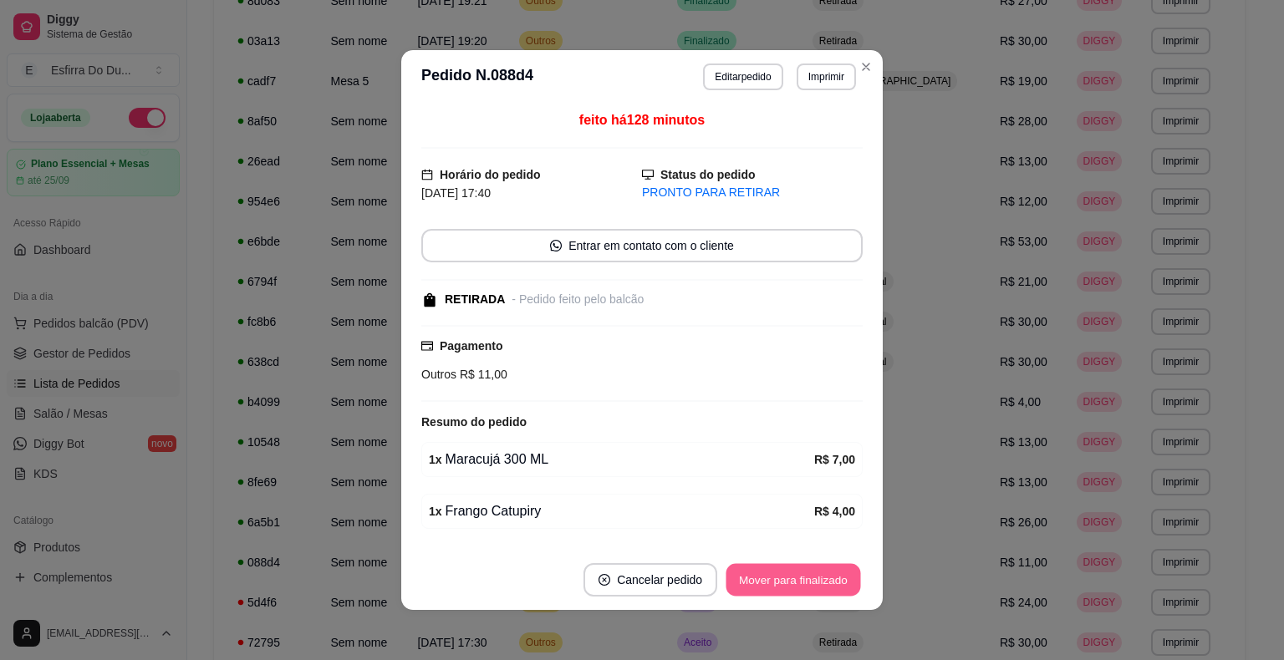
click at [801, 580] on button "Mover para finalizado" at bounding box center [793, 580] width 135 height 33
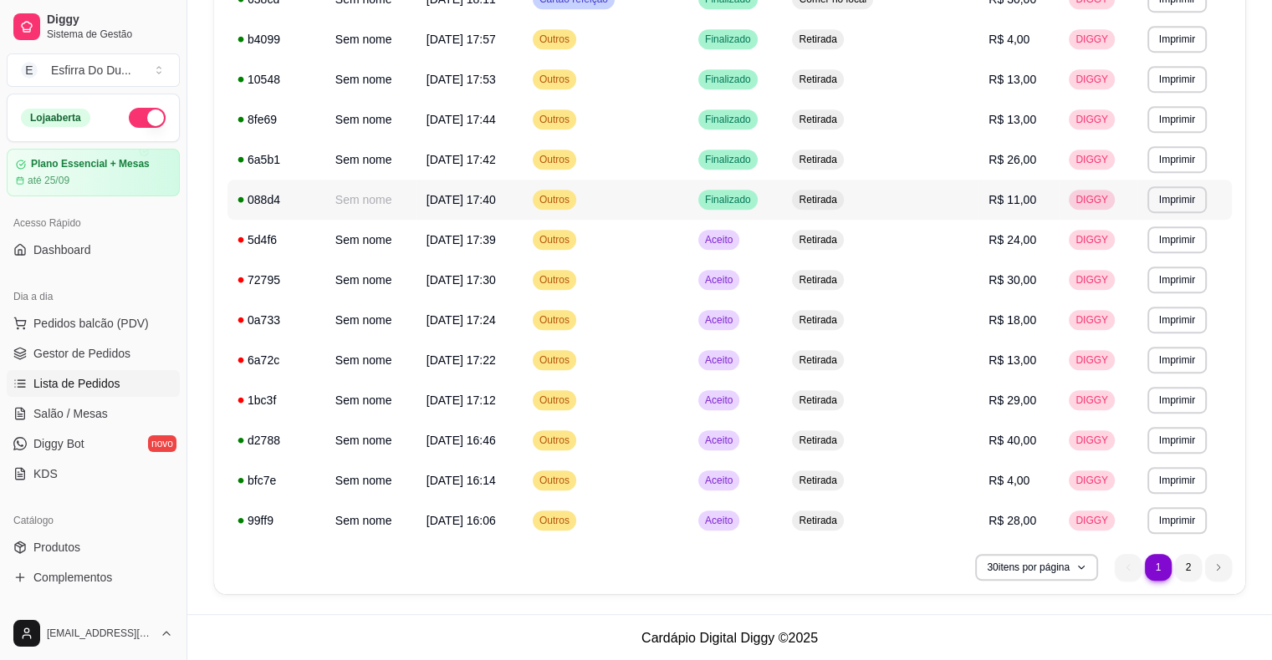
scroll to position [905, 0]
click at [736, 523] on span "Aceito" at bounding box center [718, 519] width 34 height 13
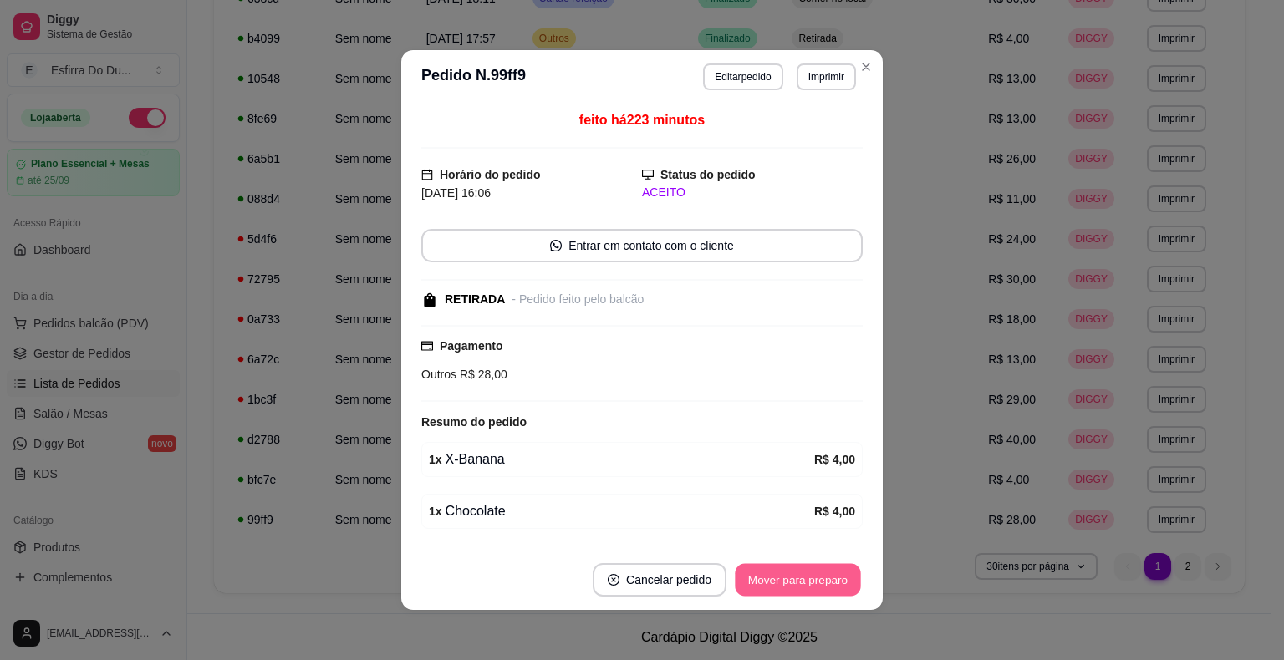
click at [818, 590] on button "Mover para preparo" at bounding box center [797, 580] width 125 height 33
click at [818, 590] on div "Mover para preparo" at bounding box center [786, 579] width 153 height 33
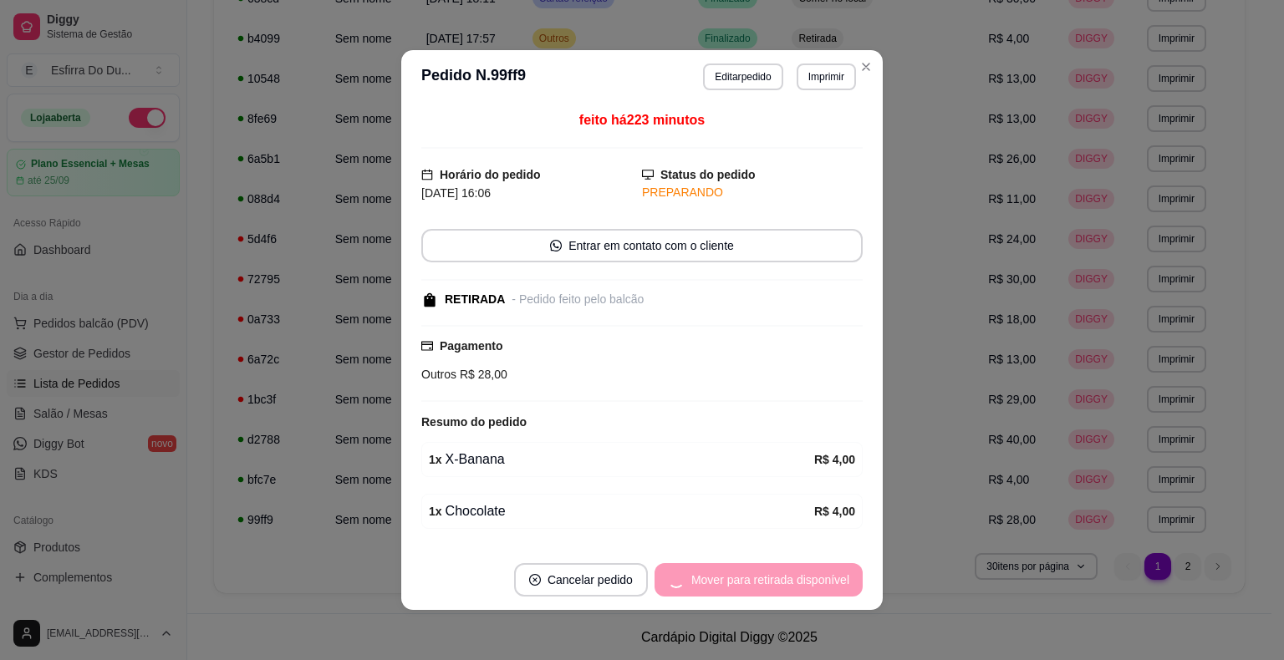
click at [818, 590] on div "Mover para retirada disponível" at bounding box center [759, 579] width 208 height 33
click at [818, 590] on div "Mover para finalizado" at bounding box center [782, 579] width 162 height 33
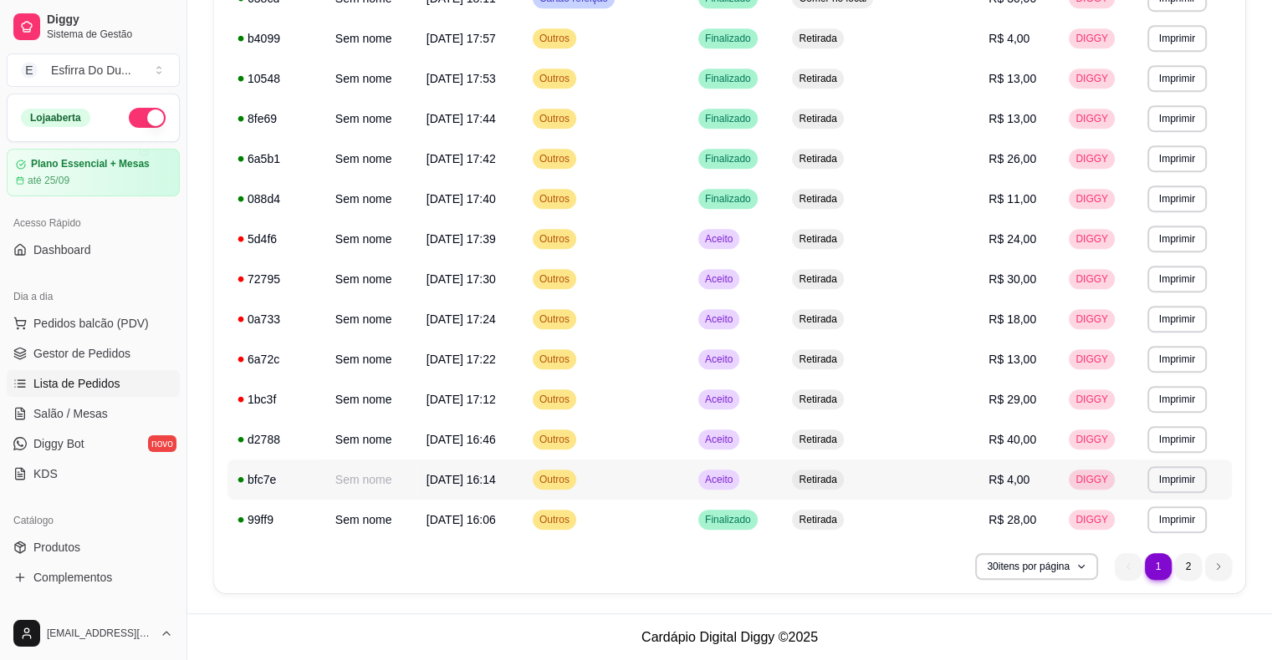
click at [739, 487] on div "Aceito" at bounding box center [718, 480] width 41 height 20
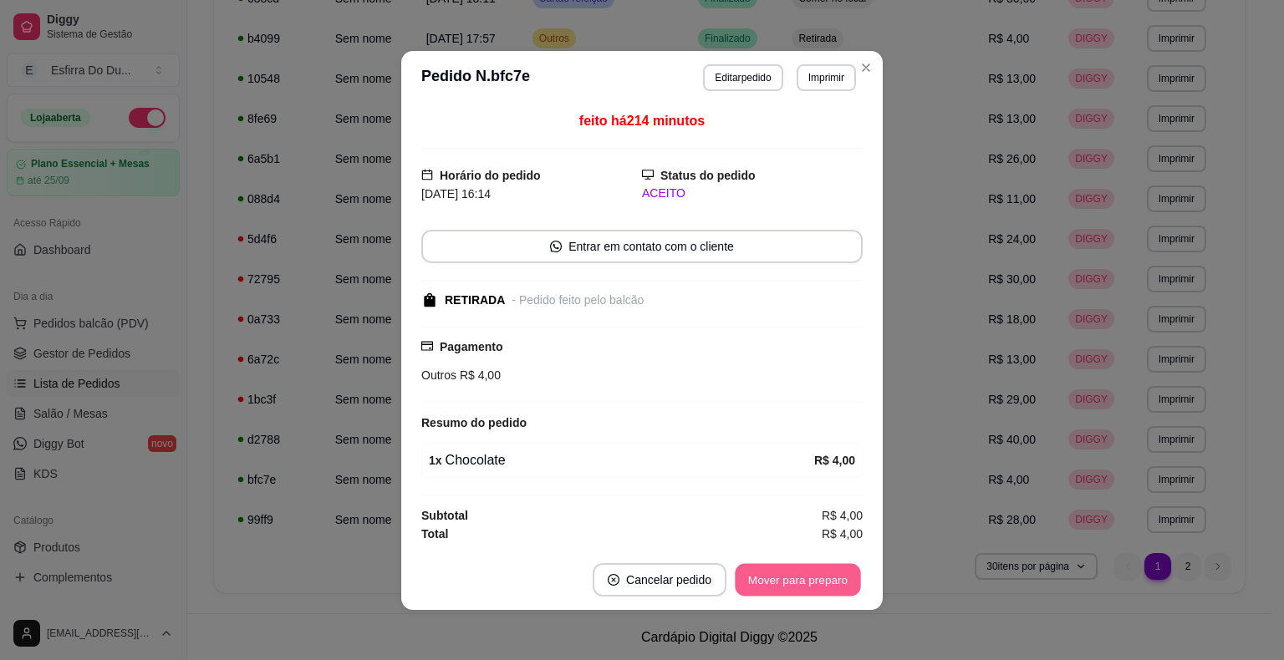
click at [778, 585] on button "Mover para preparo" at bounding box center [797, 579] width 125 height 33
click at [778, 585] on div "Mover para preparo" at bounding box center [786, 579] width 153 height 33
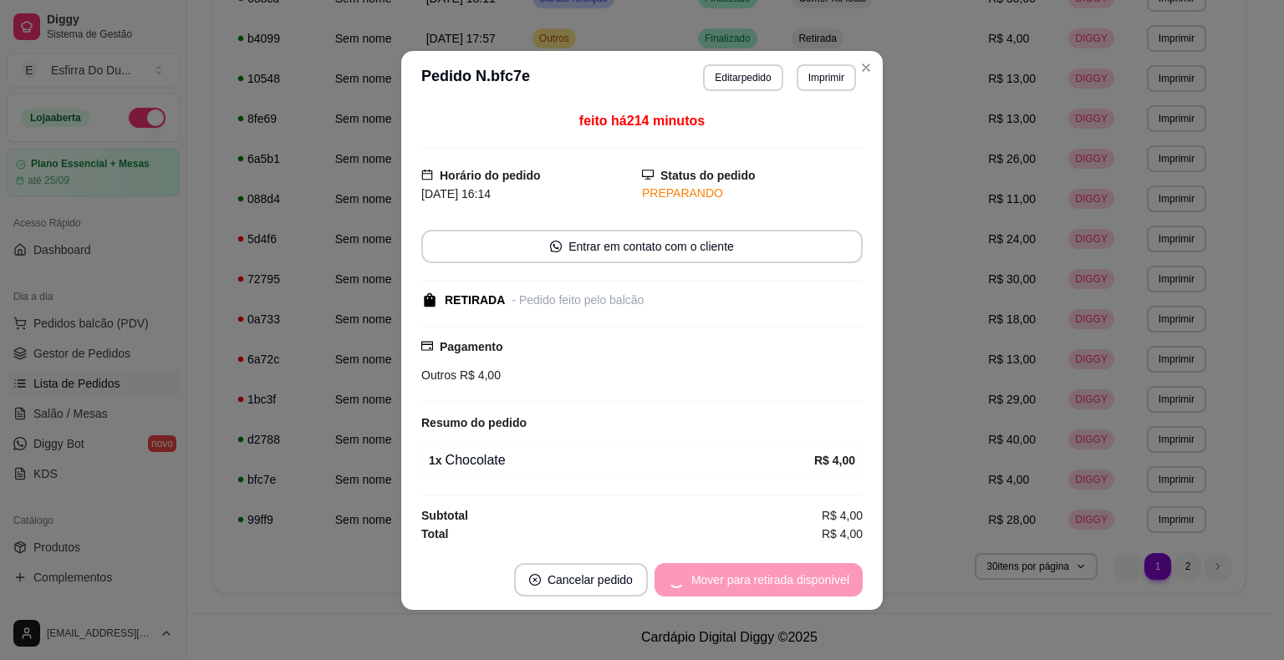
click at [778, 585] on div "Mover para retirada disponível" at bounding box center [759, 579] width 208 height 33
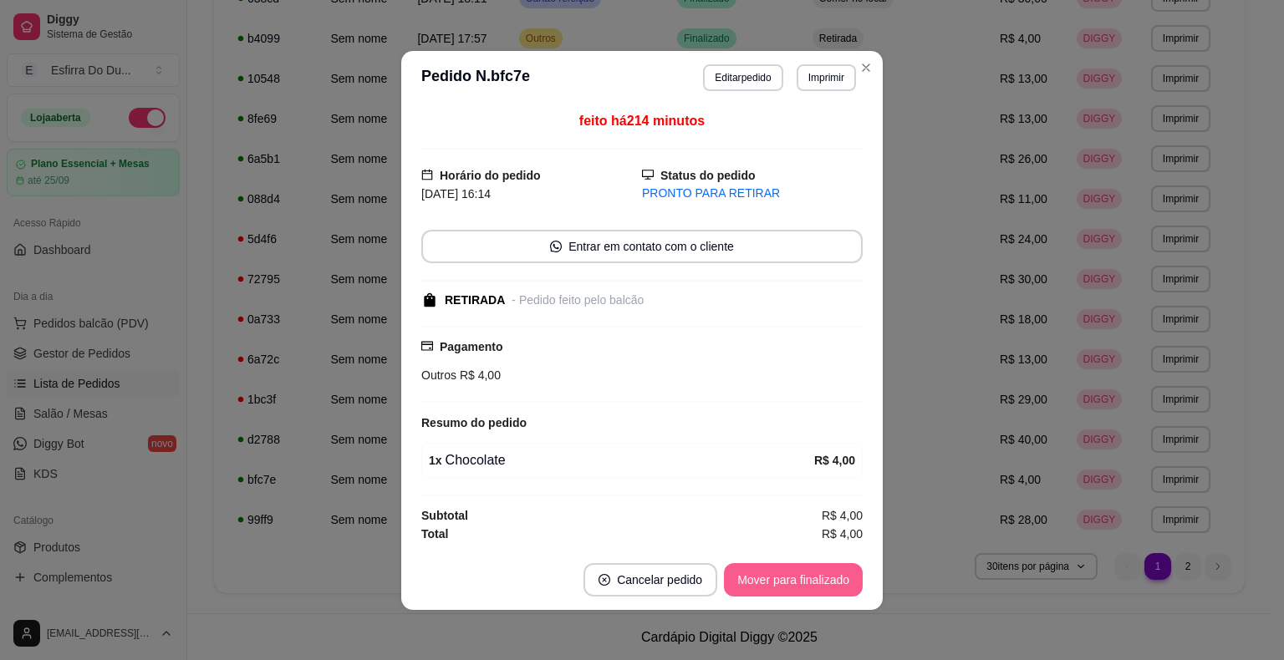
click at [779, 585] on button "Mover para finalizado" at bounding box center [793, 579] width 139 height 33
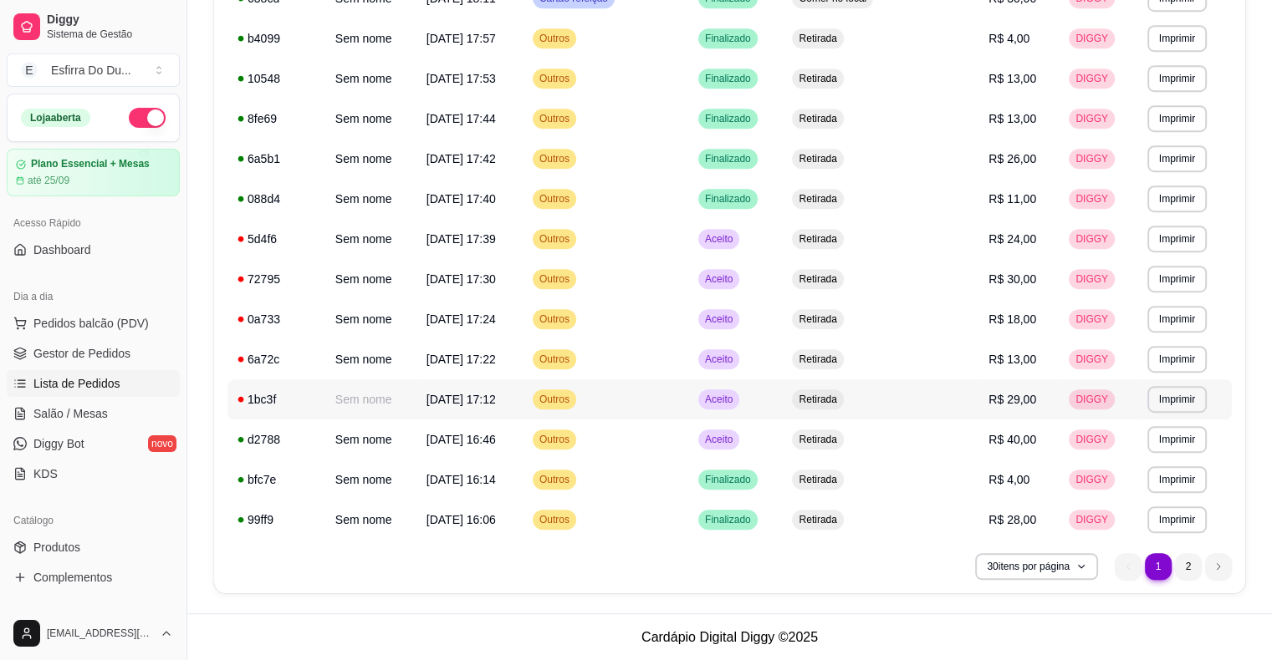
click at [762, 416] on td "Aceito" at bounding box center [735, 400] width 94 height 40
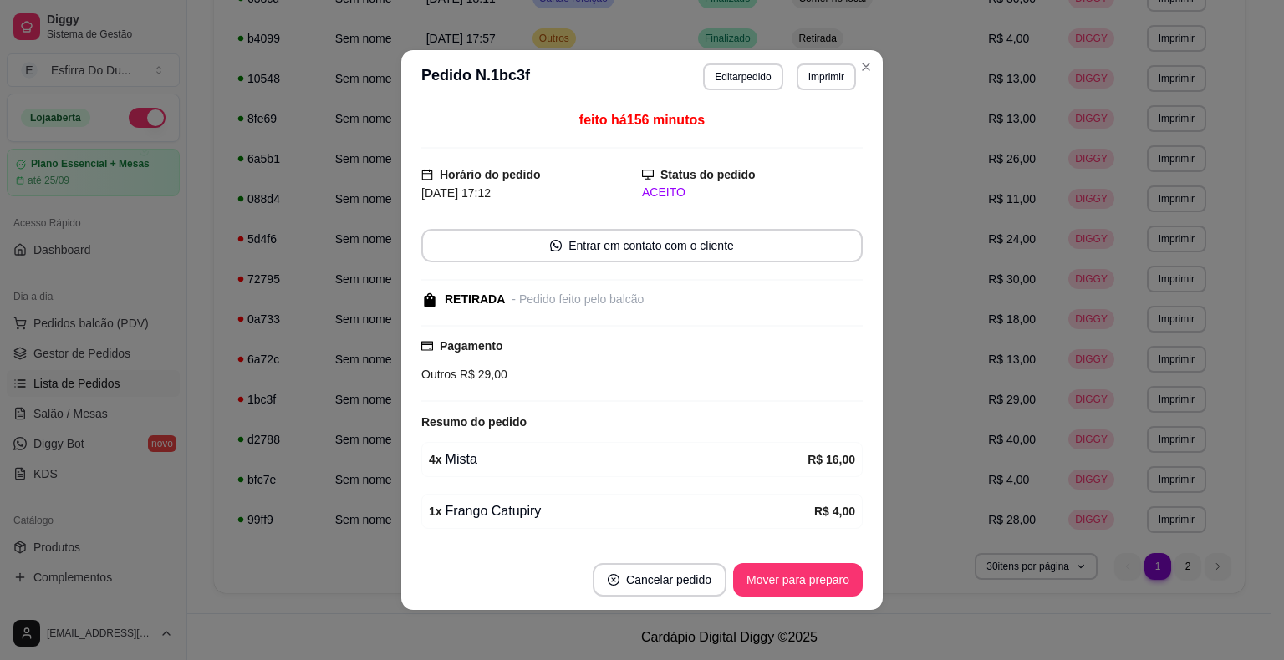
click at [765, 597] on footer "Cancelar pedido Mover para preparo" at bounding box center [642, 580] width 482 height 60
click at [767, 595] on button "Mover para preparo" at bounding box center [797, 580] width 125 height 33
click at [767, 595] on div "Mover para preparo" at bounding box center [798, 579] width 130 height 33
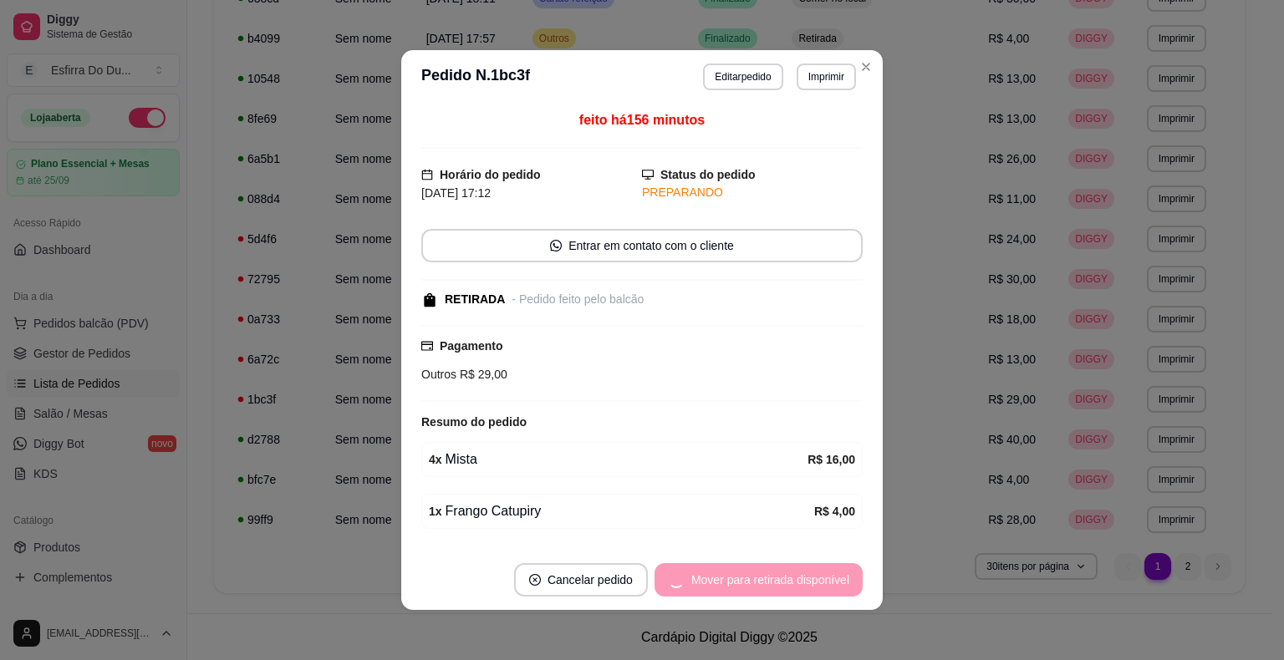
click at [767, 595] on div "Mover para retirada disponível" at bounding box center [759, 579] width 208 height 33
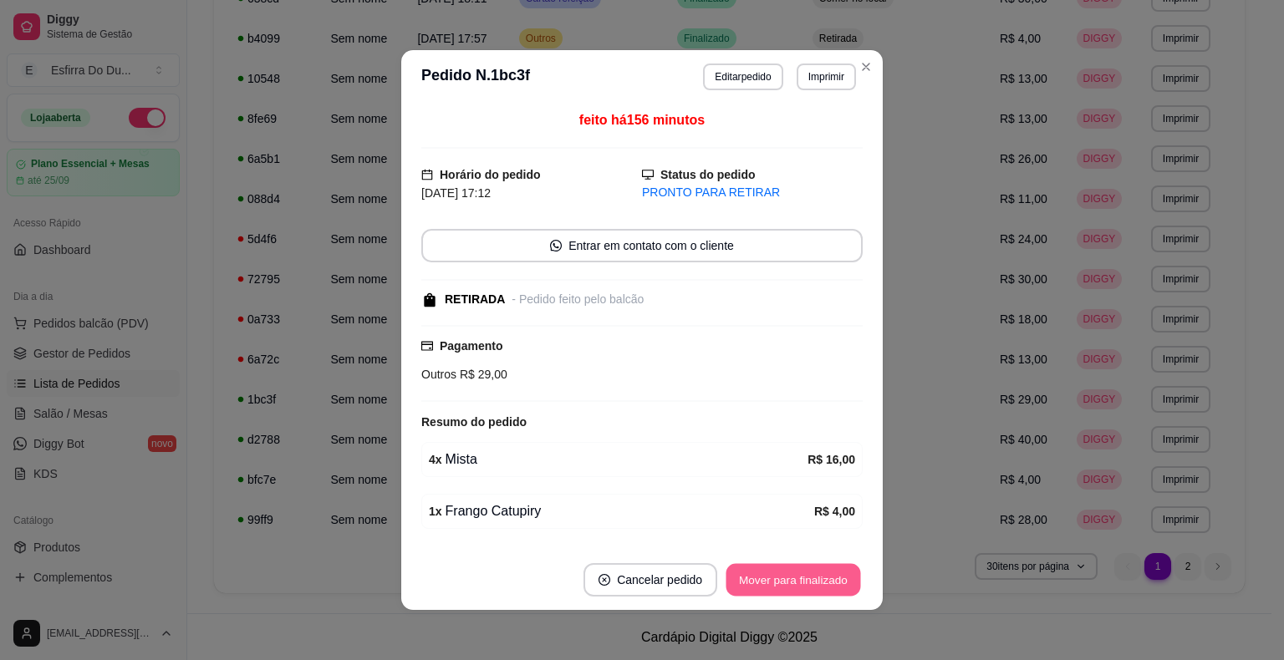
click at [767, 595] on button "Mover para finalizado" at bounding box center [793, 580] width 135 height 33
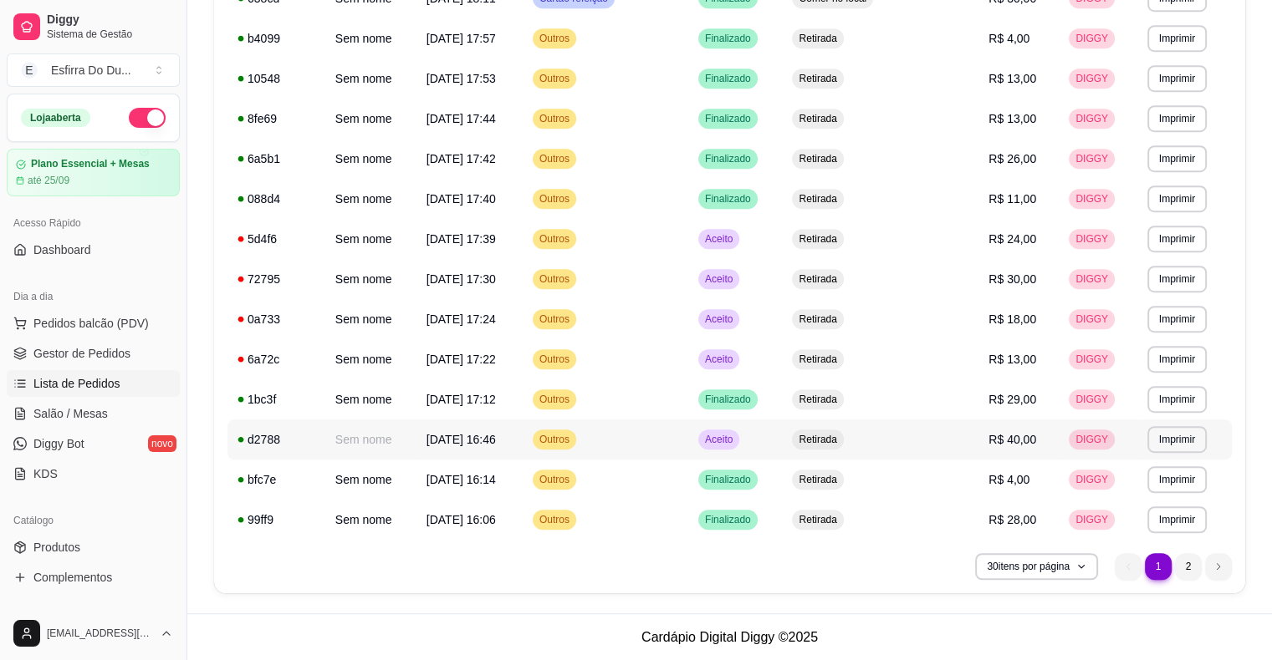
click at [736, 439] on span "Aceito" at bounding box center [718, 439] width 34 height 13
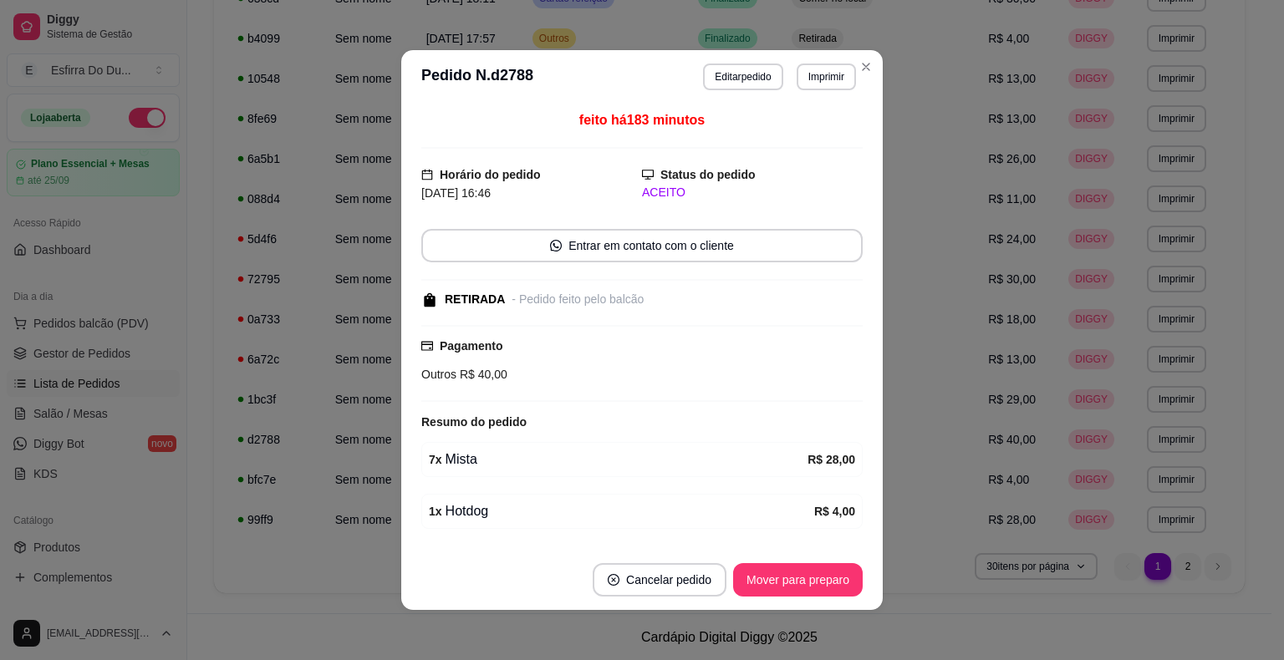
click at [782, 597] on footer "Cancelar pedido Mover para preparo" at bounding box center [642, 580] width 482 height 60
click at [794, 574] on button "Mover para preparo" at bounding box center [797, 580] width 125 height 33
click at [794, 574] on div "Mover para preparo" at bounding box center [786, 579] width 153 height 33
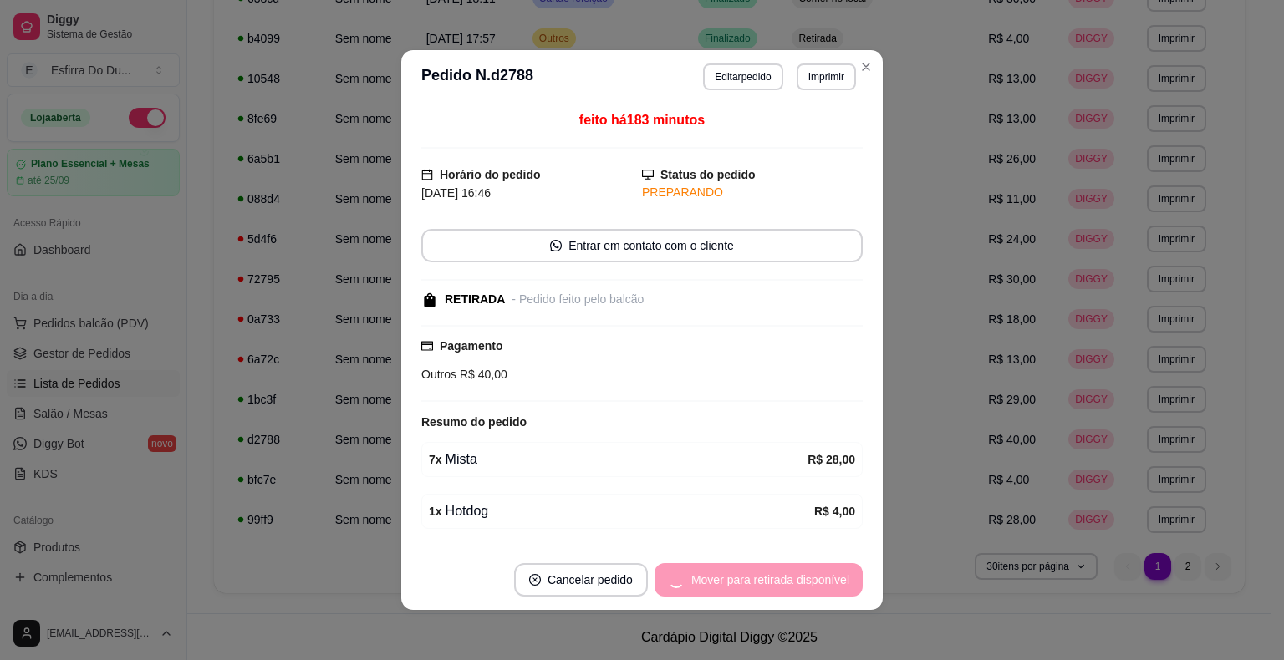
click at [794, 574] on div "Mover para retirada disponível" at bounding box center [759, 579] width 208 height 33
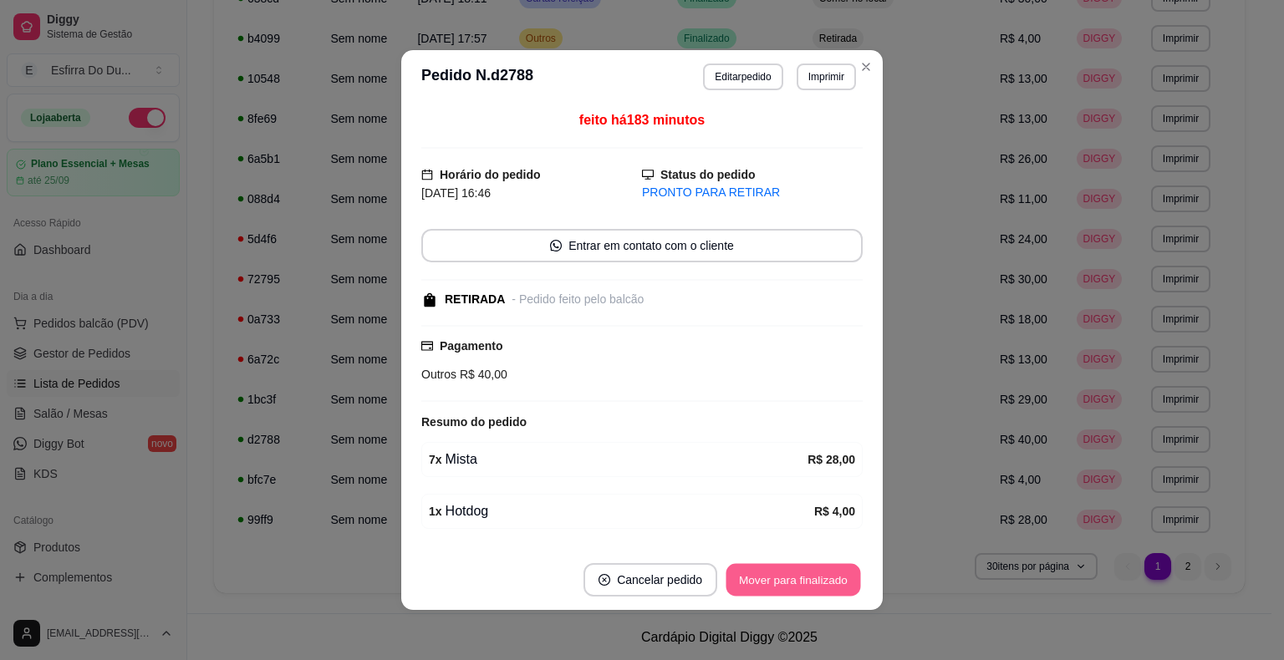
click at [794, 574] on button "Mover para finalizado" at bounding box center [793, 580] width 135 height 33
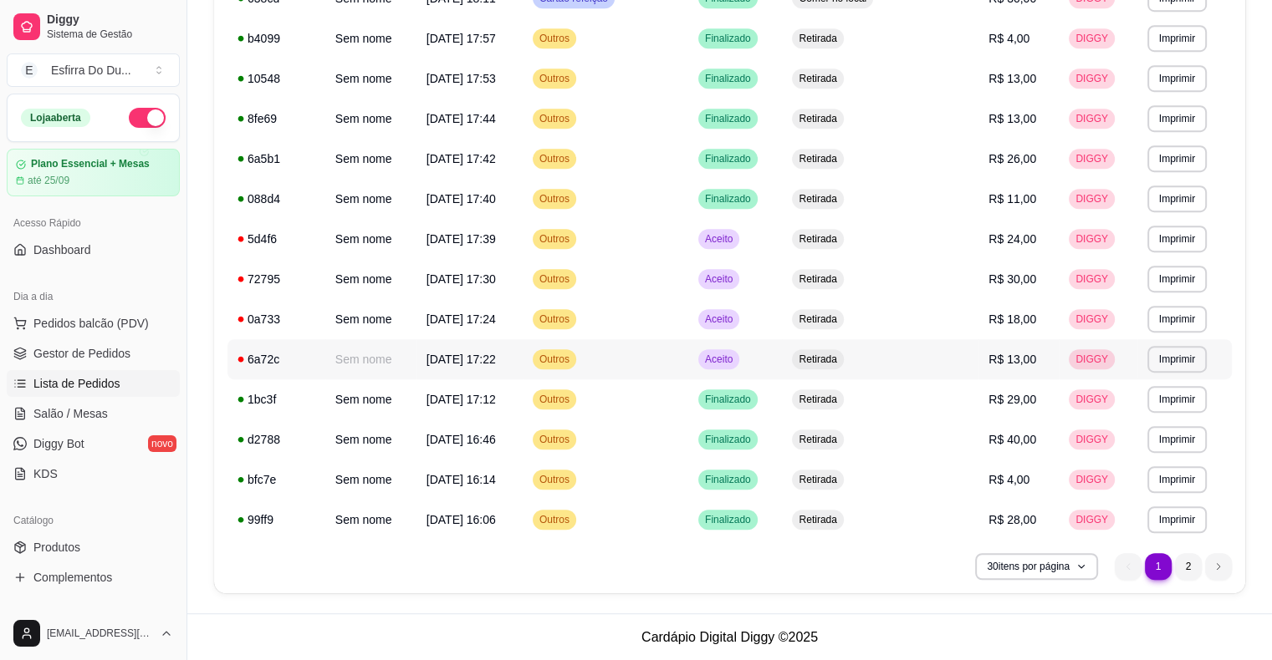
click at [736, 363] on span "Aceito" at bounding box center [718, 359] width 34 height 13
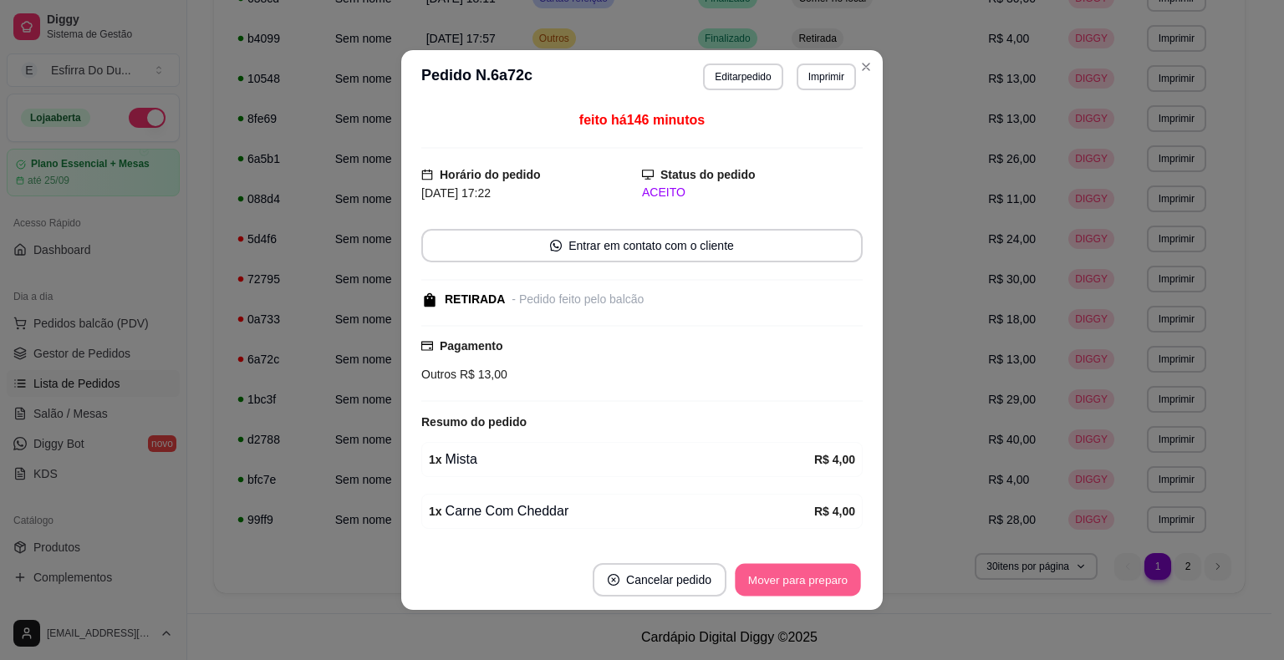
click at [788, 580] on button "Mover para preparo" at bounding box center [797, 580] width 125 height 33
click at [788, 580] on div "Mover para preparo" at bounding box center [786, 579] width 153 height 33
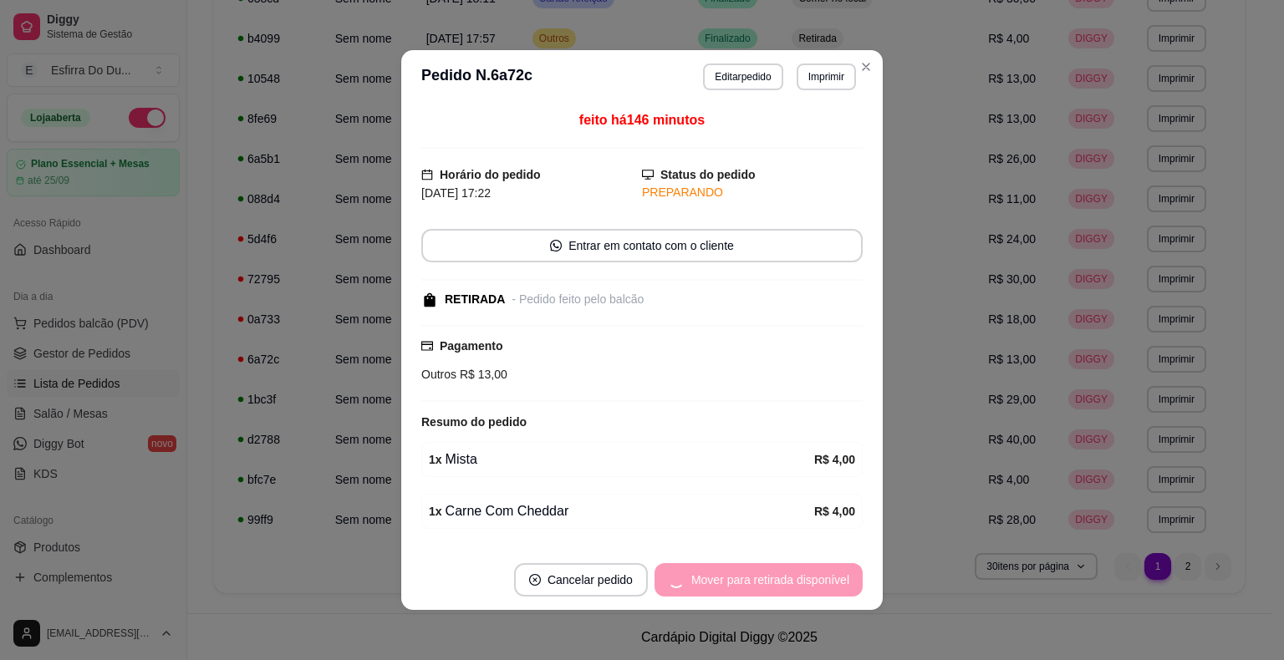
click at [788, 580] on div "Mover para retirada disponível" at bounding box center [759, 579] width 208 height 33
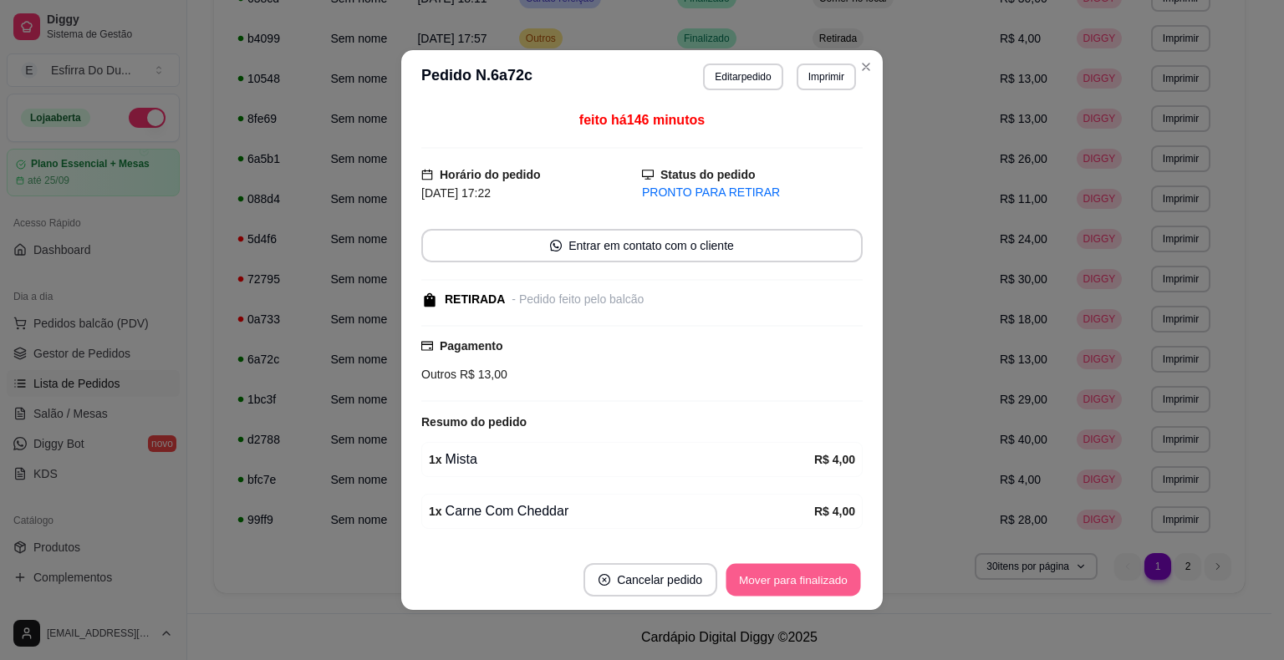
click at [788, 580] on button "Mover para finalizado" at bounding box center [793, 580] width 135 height 33
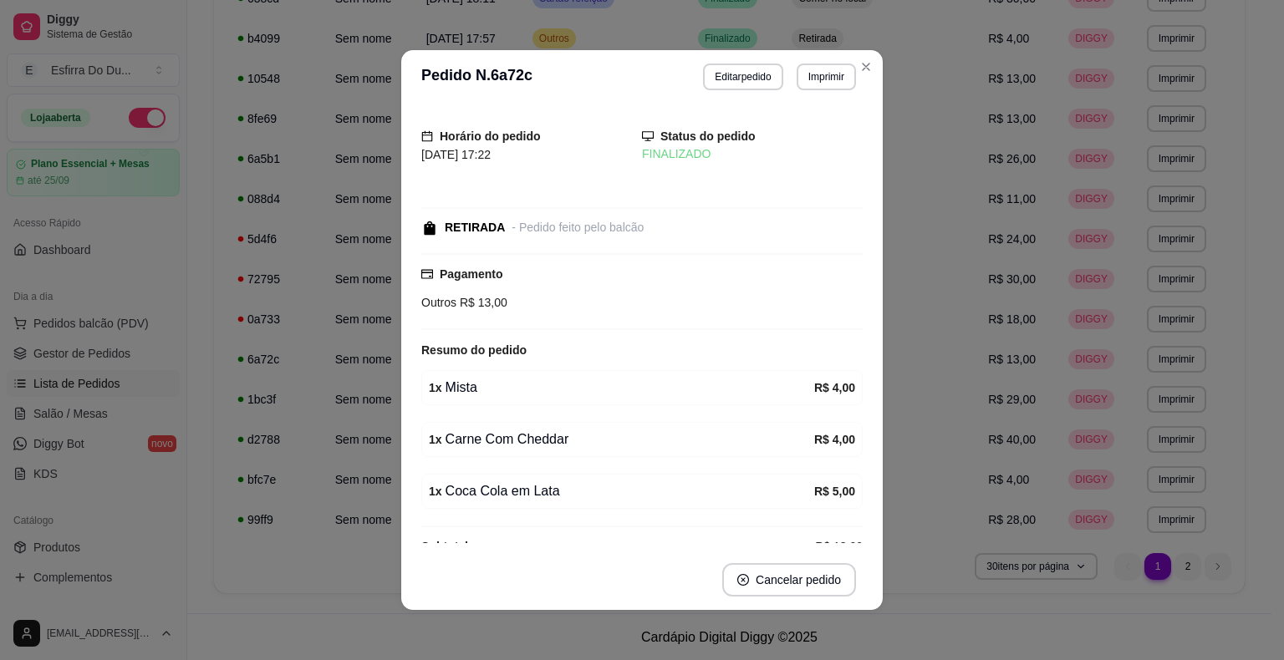
click at [836, 432] on div "1 x Carne Com Cheddar R$ 4,00" at bounding box center [641, 439] width 441 height 35
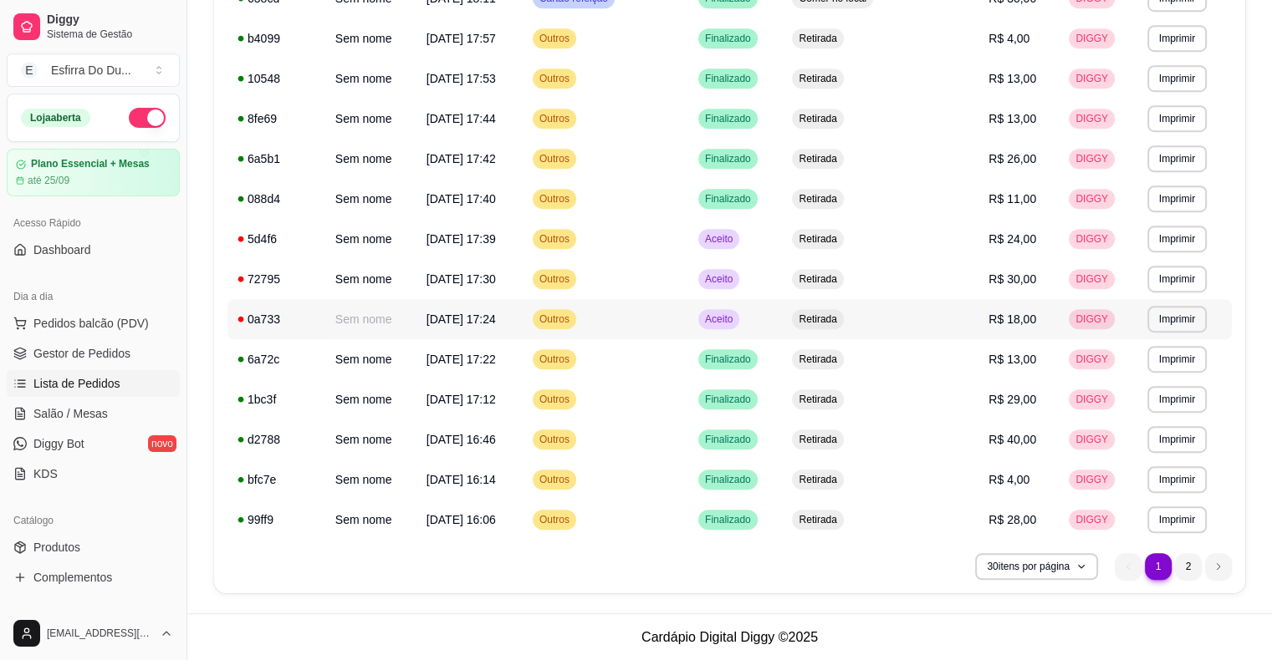
click at [736, 313] on span "Aceito" at bounding box center [718, 319] width 34 height 13
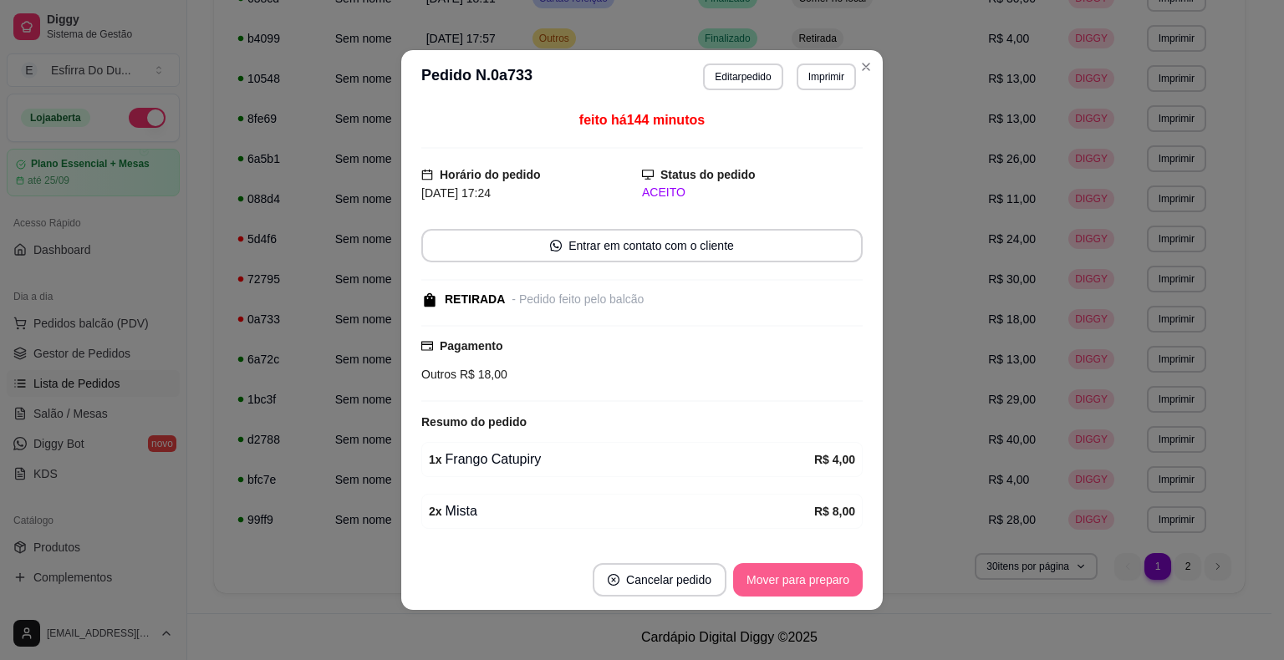
click at [767, 592] on button "Mover para preparo" at bounding box center [798, 579] width 130 height 33
click at [767, 592] on div "Mover para preparo" at bounding box center [786, 579] width 153 height 33
click at [767, 592] on button "Mover para retirada disponível" at bounding box center [770, 580] width 179 height 33
click at [767, 592] on div "Mover para retirada disponível" at bounding box center [770, 579] width 185 height 33
click at [767, 592] on button "Mover para finalizado" at bounding box center [793, 579] width 139 height 33
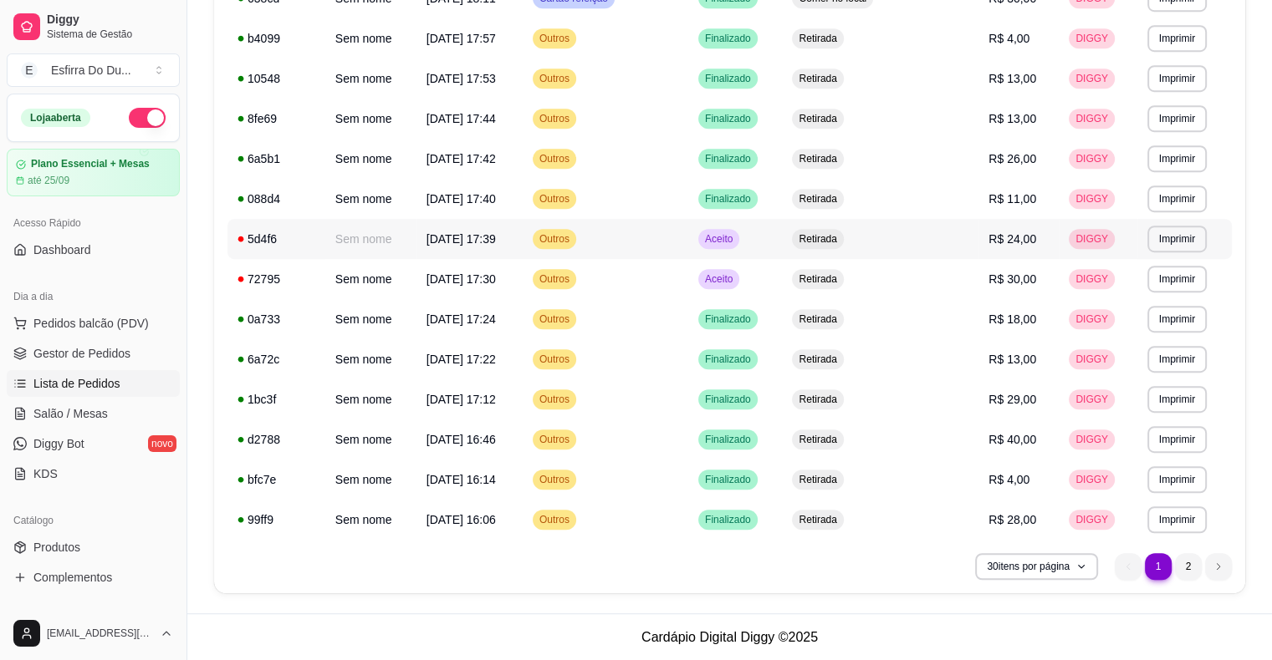
click at [783, 246] on td "Aceito" at bounding box center [735, 239] width 94 height 40
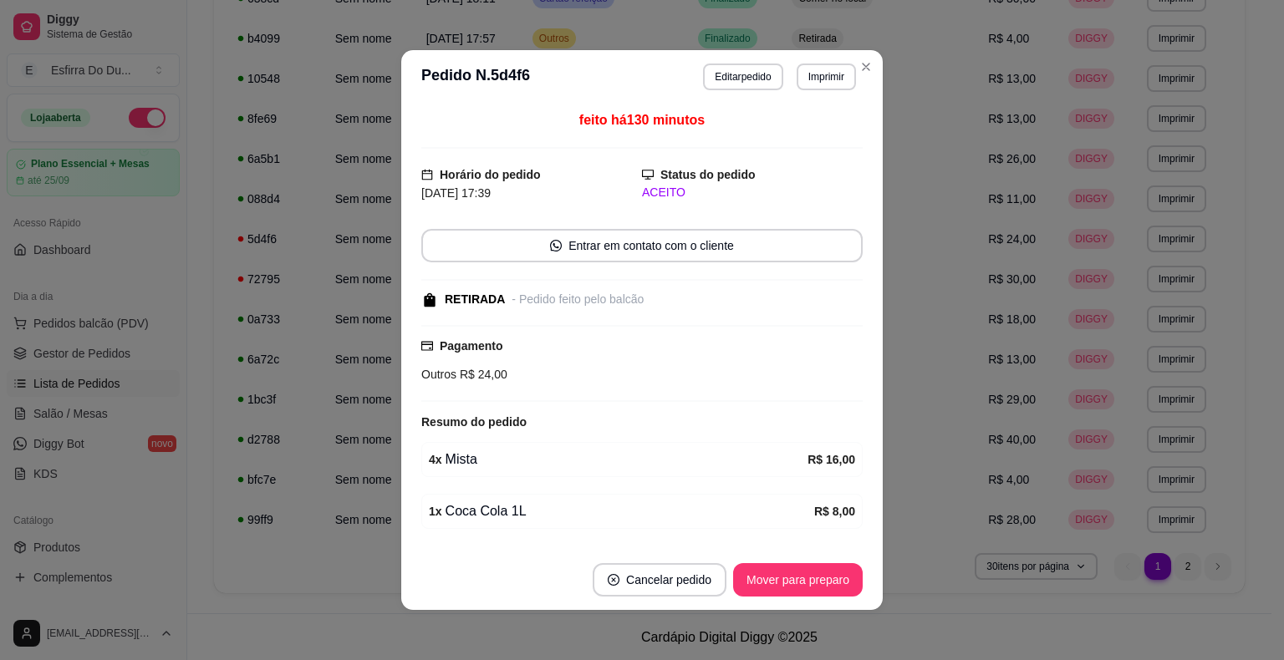
click at [798, 600] on footer "Cancelar pedido Mover para preparo" at bounding box center [642, 580] width 482 height 60
click at [798, 585] on button "Mover para preparo" at bounding box center [798, 579] width 130 height 33
click at [798, 585] on div "Mover para preparo" at bounding box center [786, 579] width 153 height 33
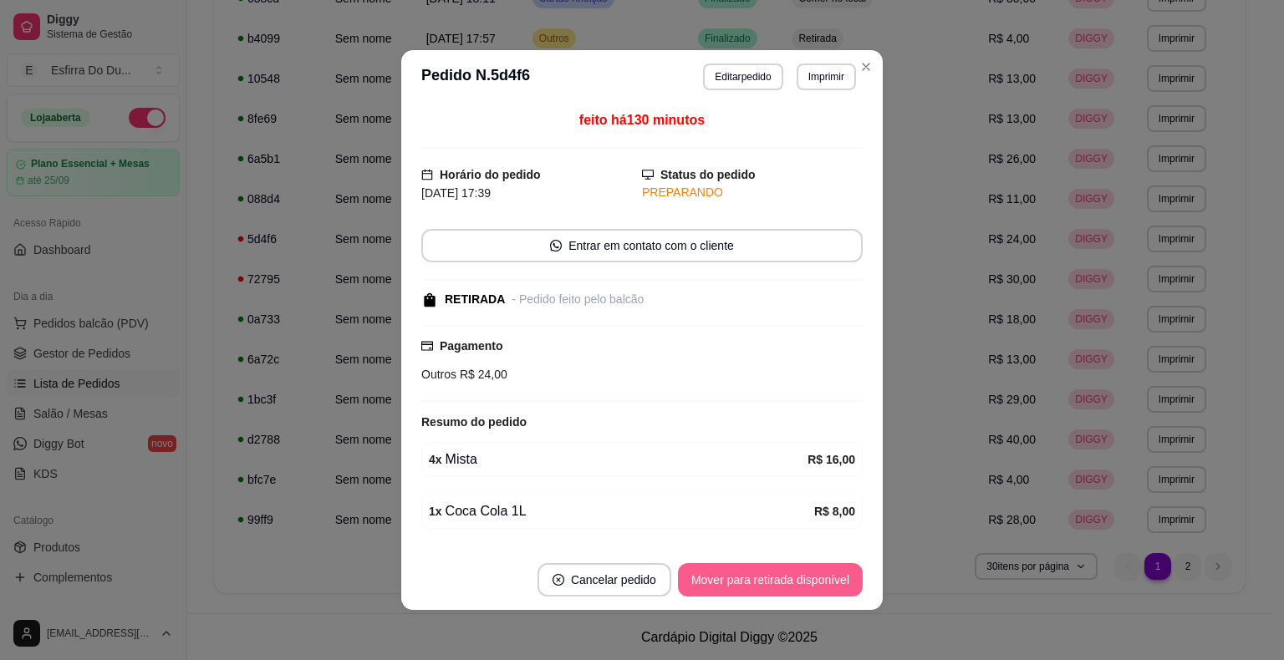
click at [798, 585] on button "Mover para retirada disponível" at bounding box center [770, 579] width 185 height 33
click at [798, 585] on div "Mover para retirada disponível" at bounding box center [759, 579] width 208 height 33
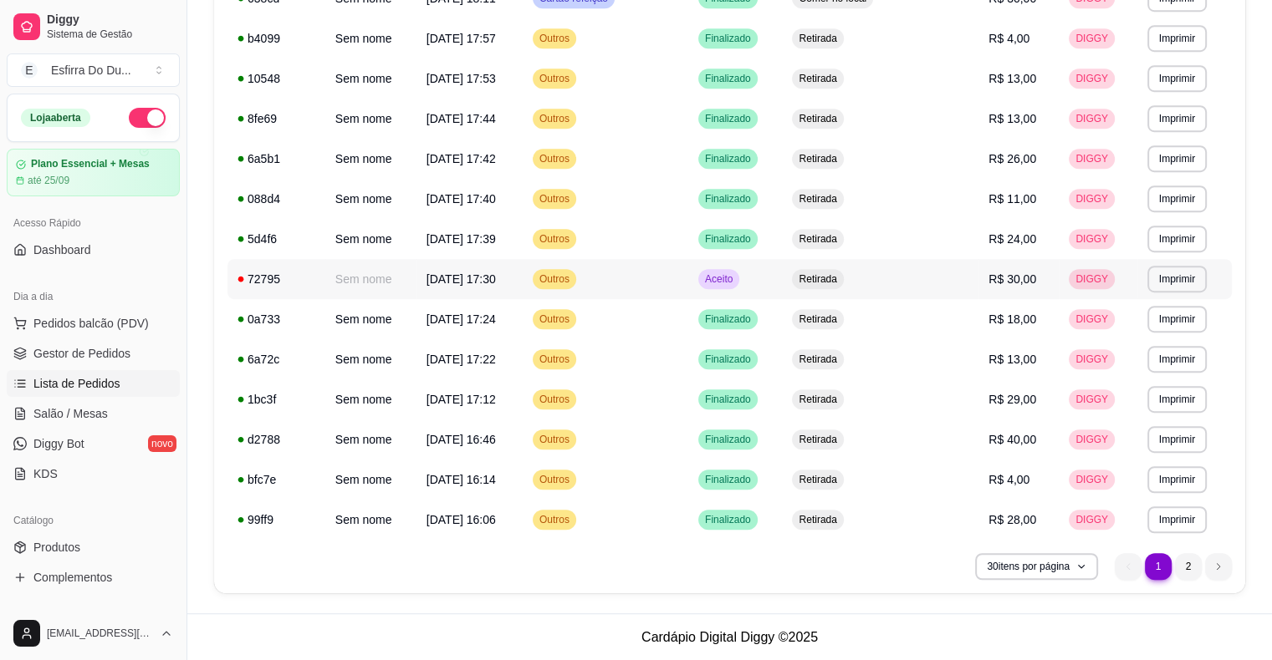
click at [736, 285] on span "Aceito" at bounding box center [718, 279] width 34 height 13
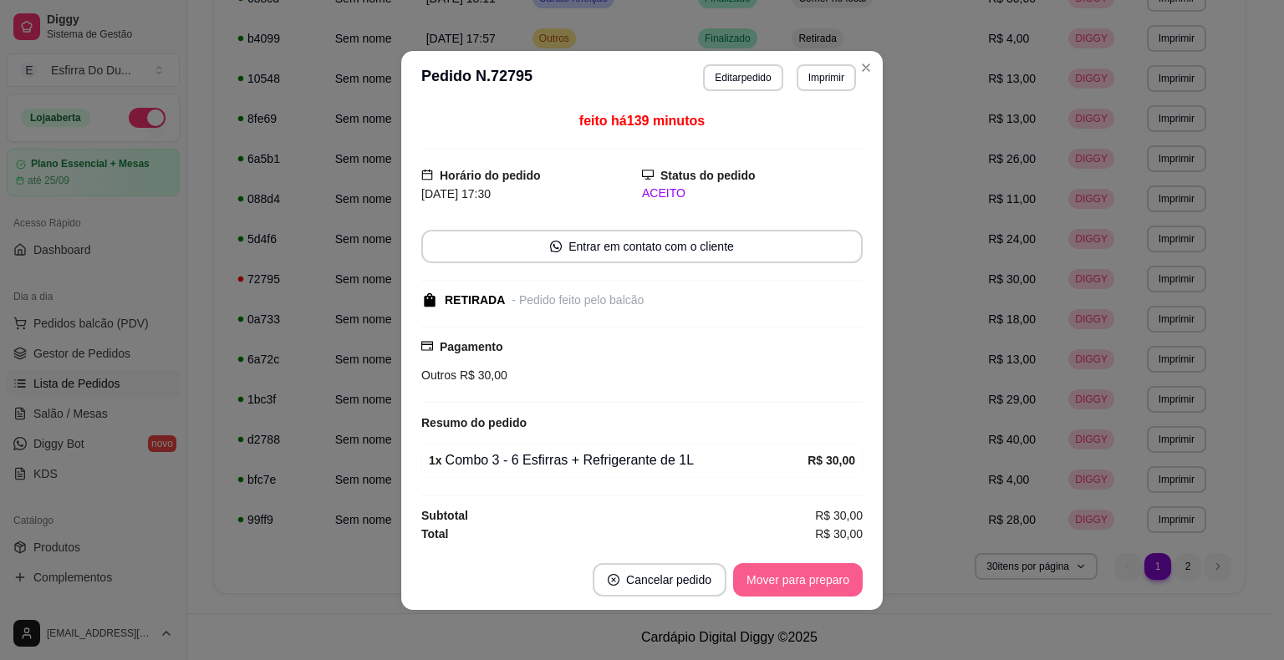
click at [786, 589] on button "Mover para preparo" at bounding box center [798, 579] width 130 height 33
click at [786, 589] on div "Mover para preparo" at bounding box center [786, 579] width 153 height 33
click at [786, 589] on button "Mover para retirada disponível" at bounding box center [770, 579] width 185 height 33
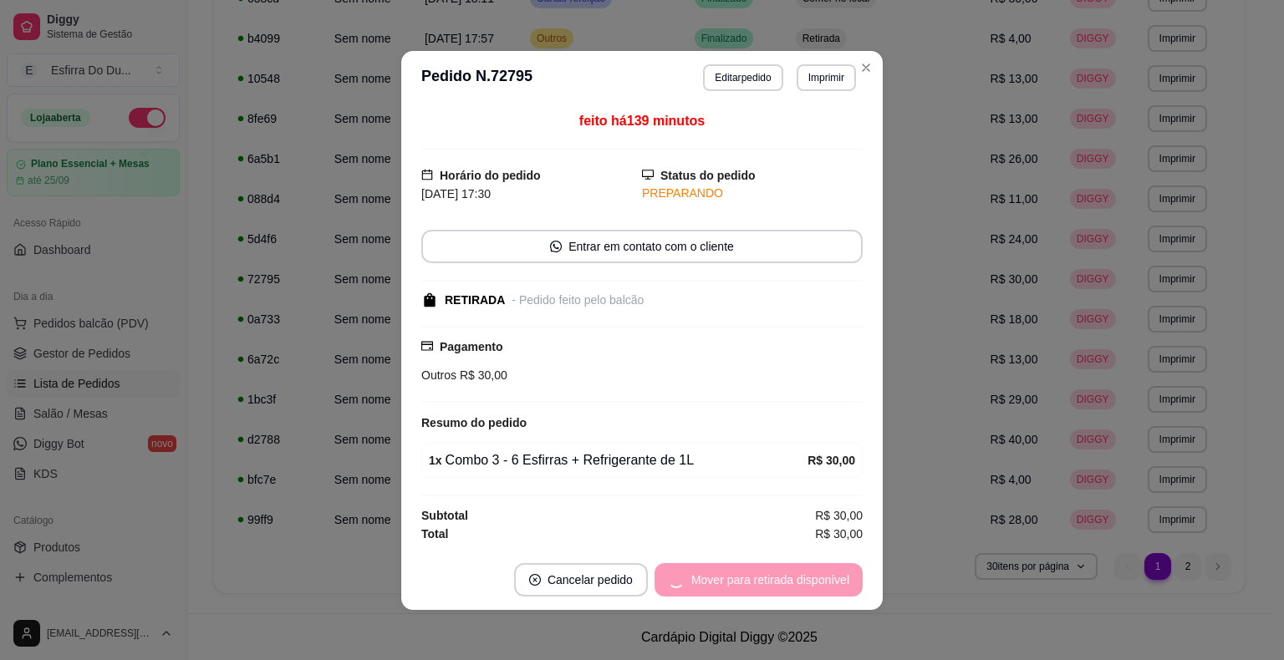
click at [786, 589] on div "Mover para retirada disponível" at bounding box center [759, 579] width 208 height 33
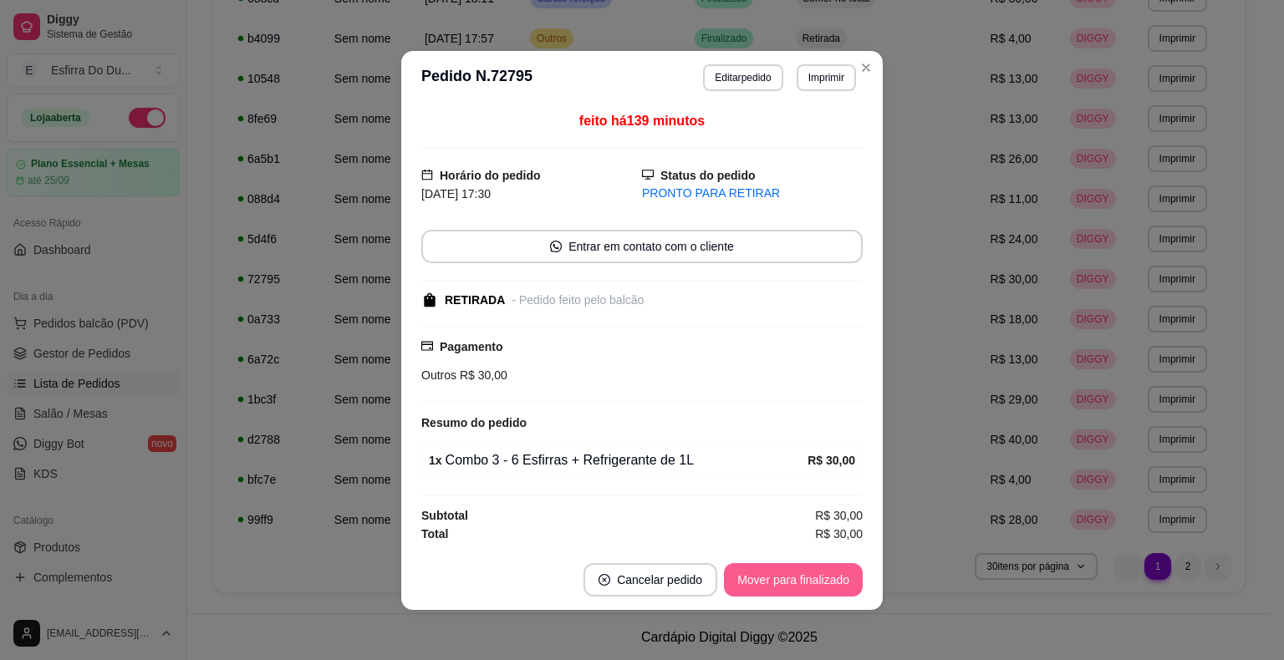
click at [786, 589] on button "Mover para finalizado" at bounding box center [793, 579] width 139 height 33
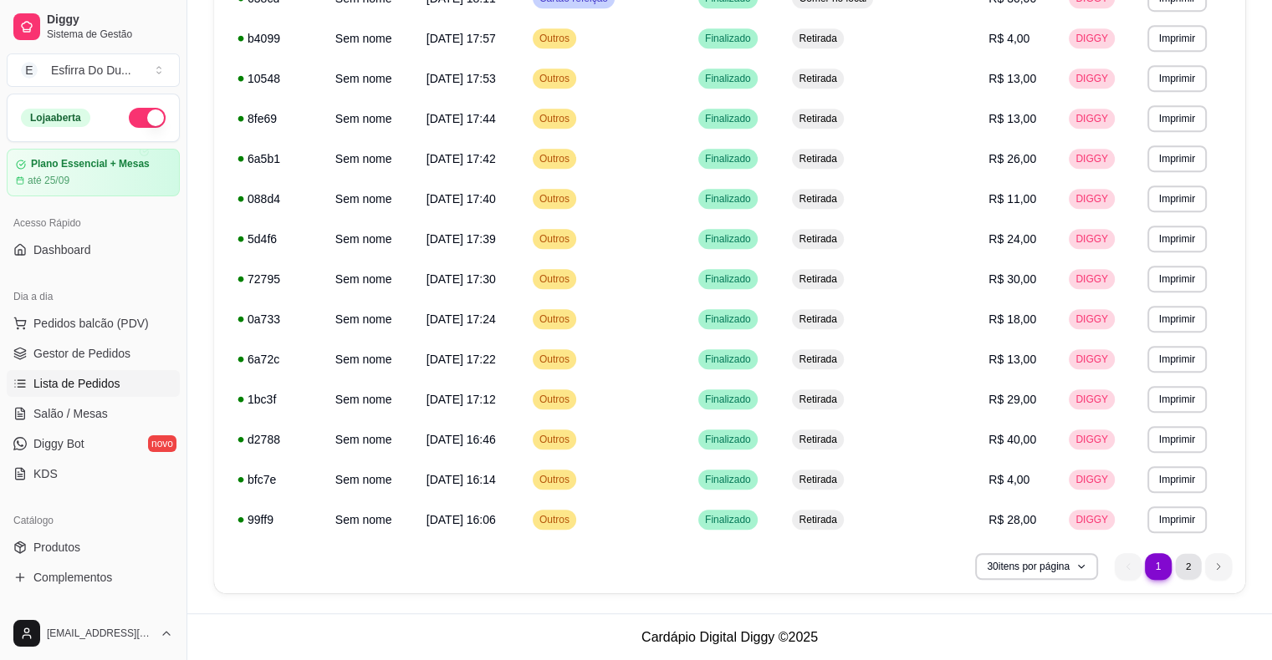
click at [1184, 559] on li "2" at bounding box center [1188, 566] width 26 height 26
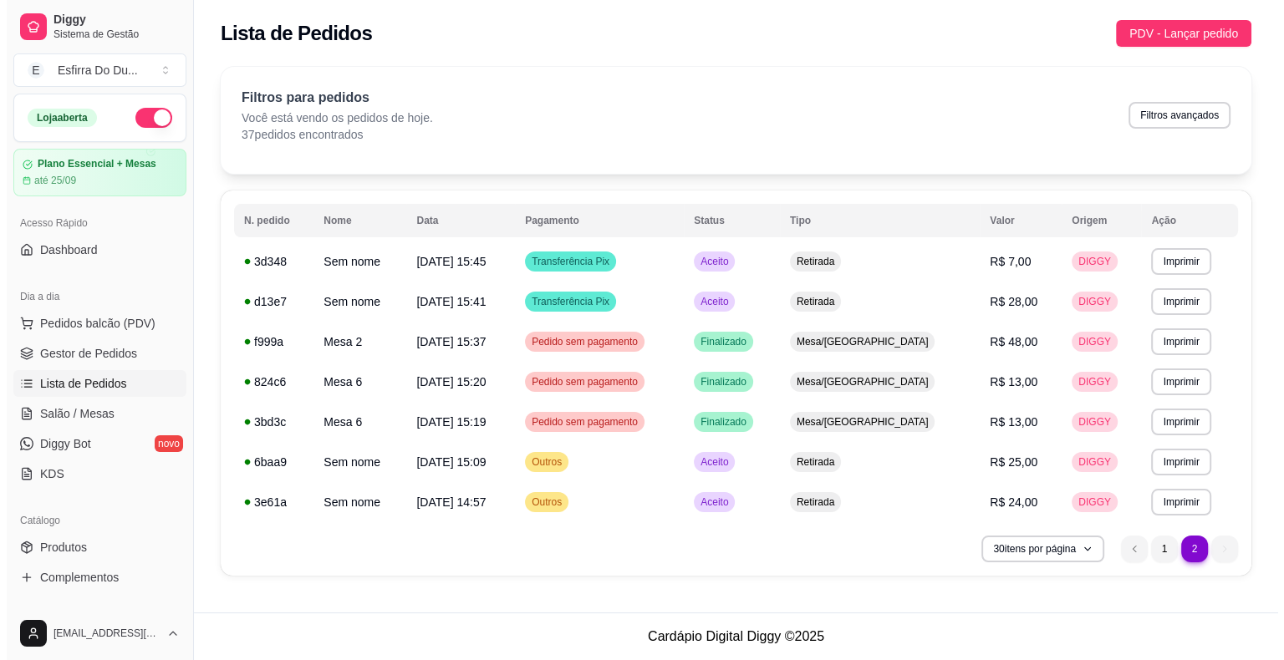
scroll to position [0, 0]
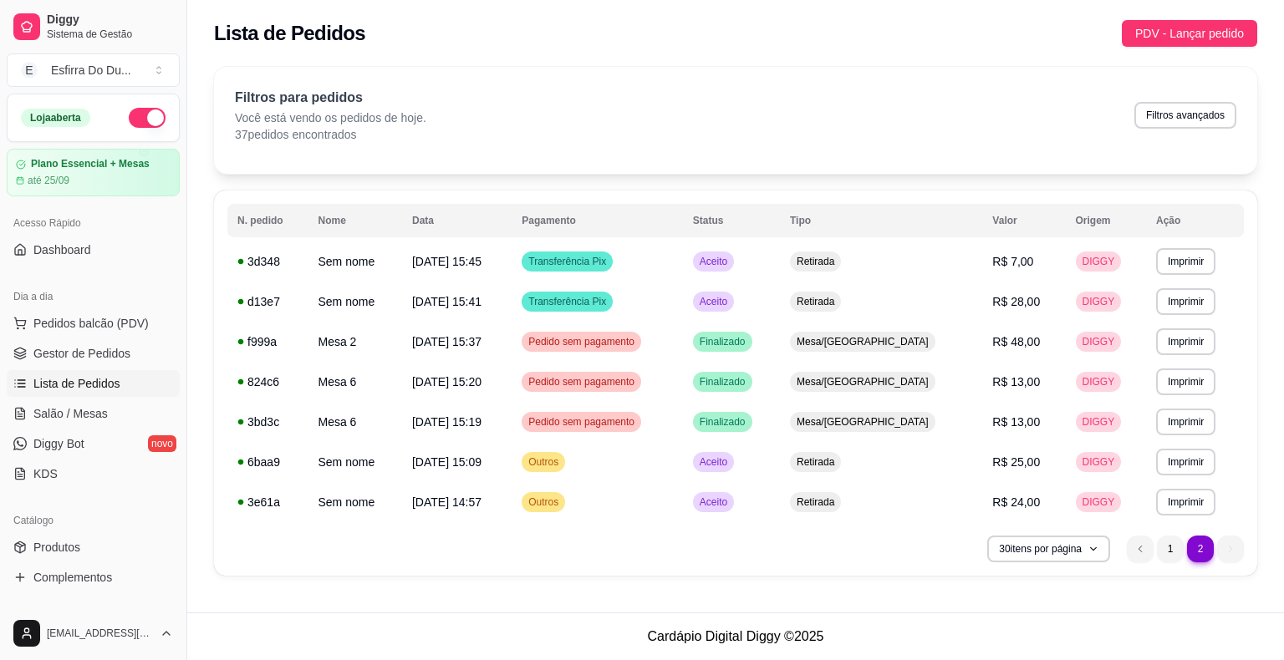
click at [801, 553] on div "30 itens por página 2 1 2" at bounding box center [735, 549] width 1017 height 27
